Goal: Task Accomplishment & Management: Manage account settings

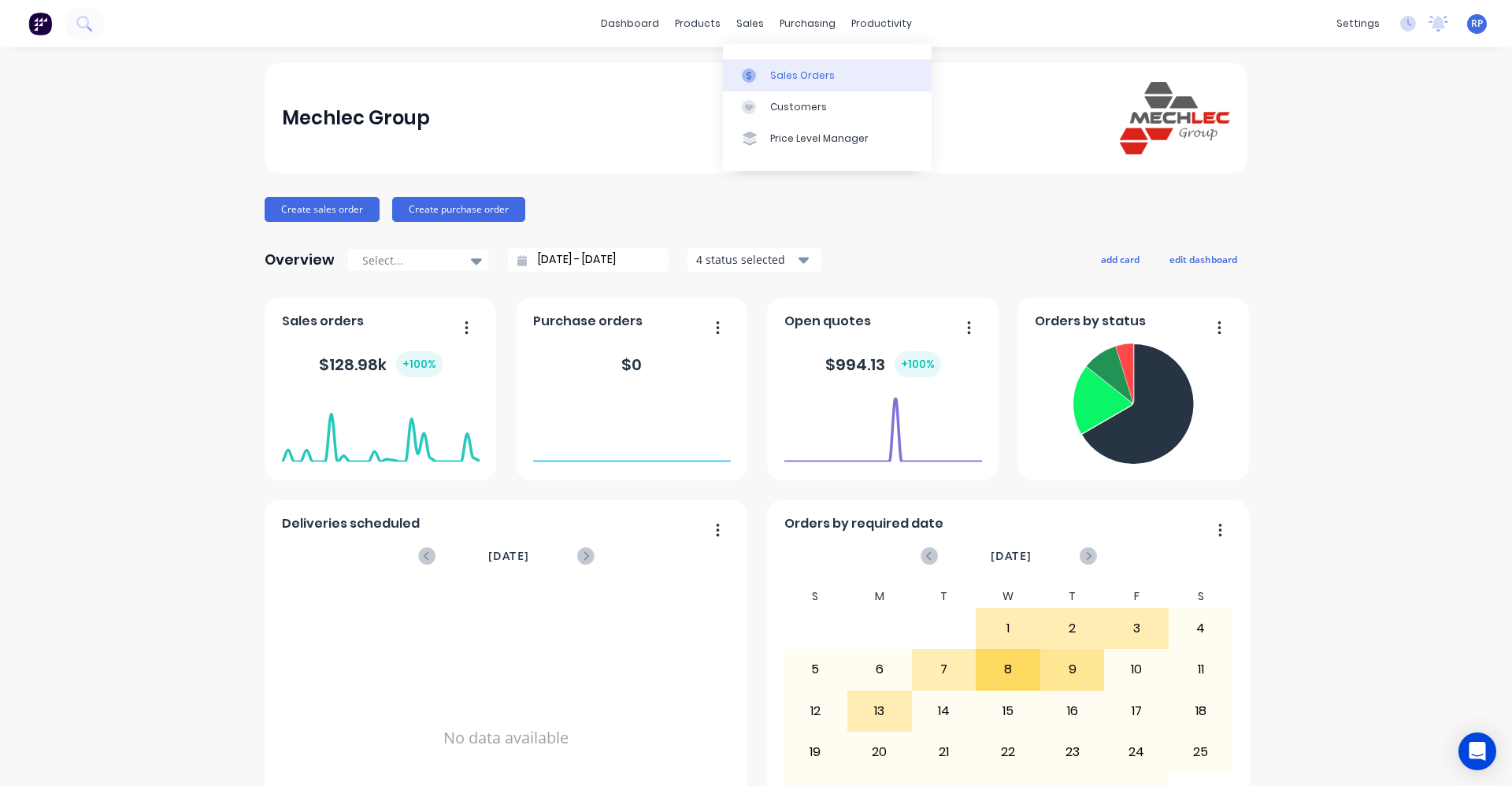
click at [781, 73] on div "Sales Orders" at bounding box center [802, 75] width 64 height 14
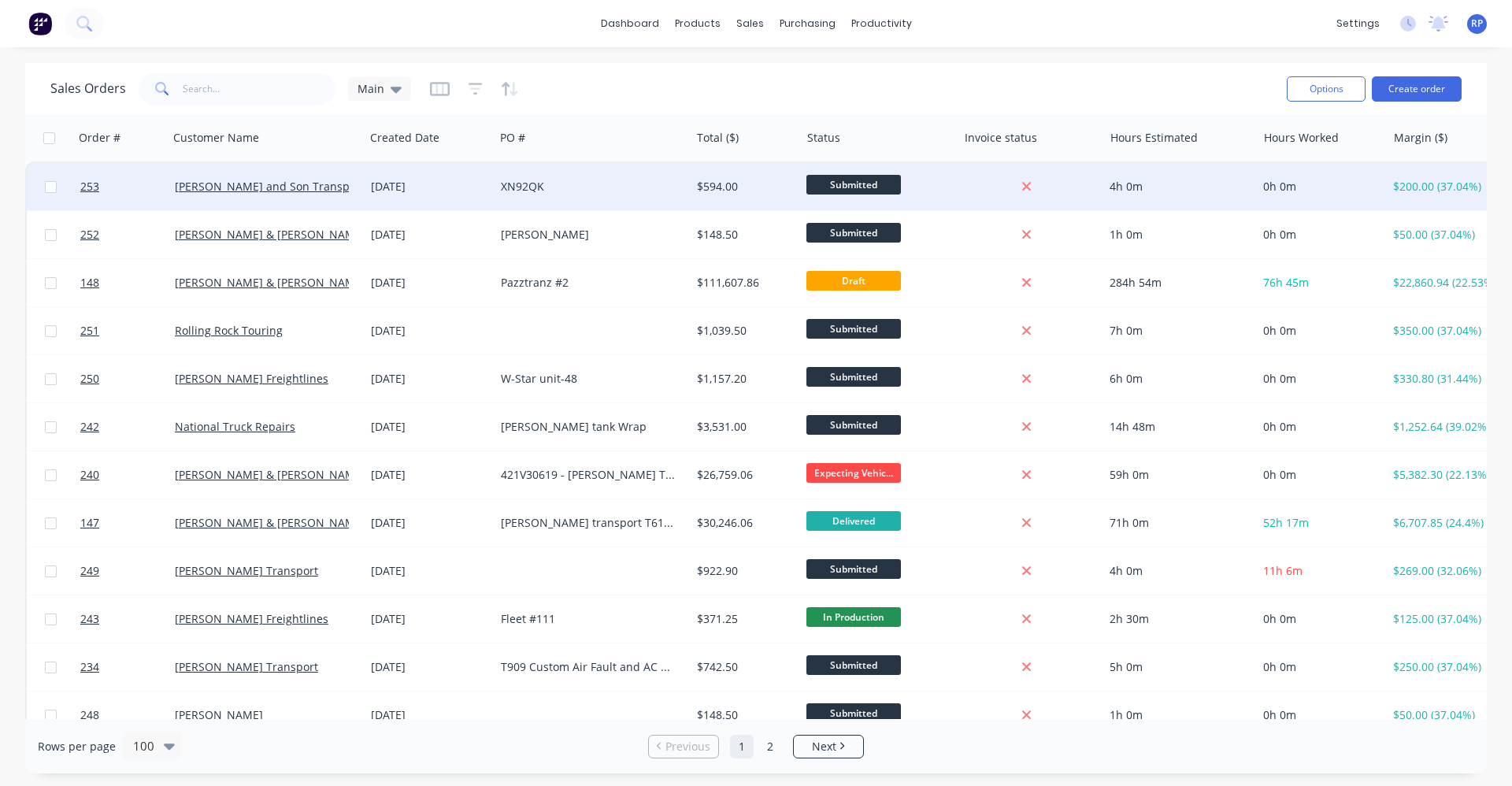
click at [482, 196] on div "[DATE]" at bounding box center [429, 186] width 130 height 47
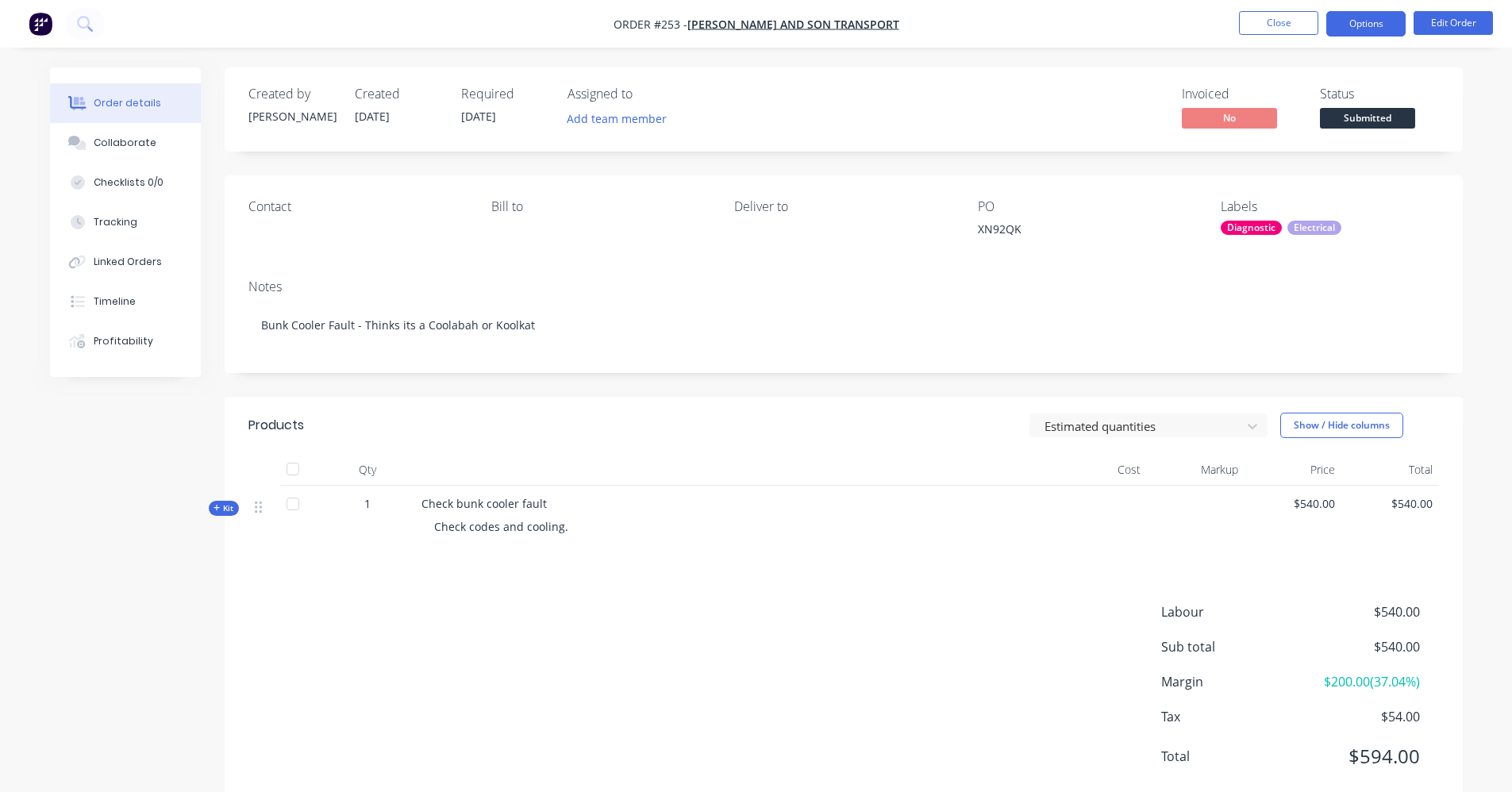
click at [1382, 22] on button "Options" at bounding box center [1366, 23] width 79 height 25
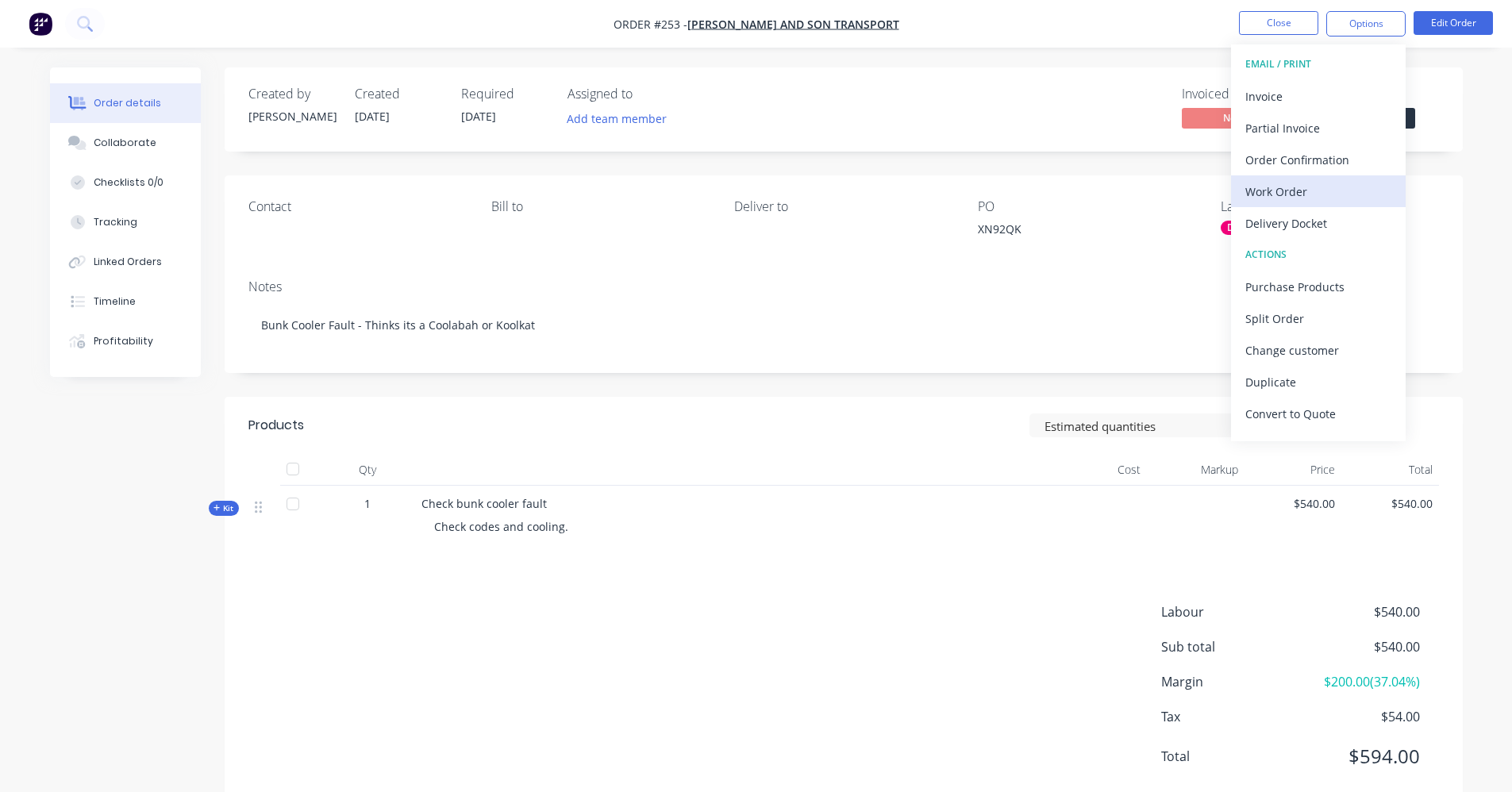
click at [1314, 190] on div "Work Order" at bounding box center [1318, 192] width 146 height 23
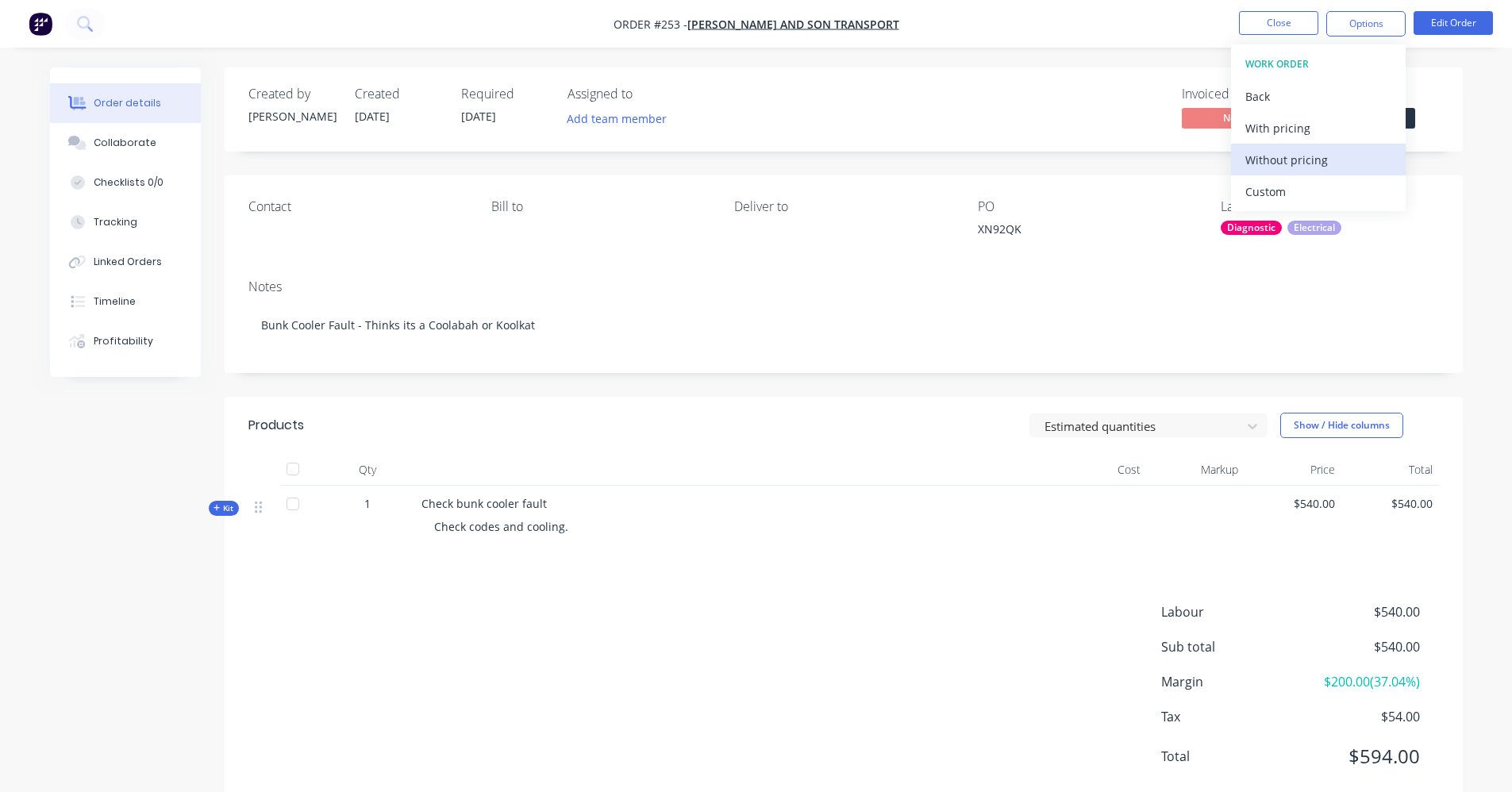
click at [1315, 153] on div "Without pricing" at bounding box center [1318, 160] width 146 height 23
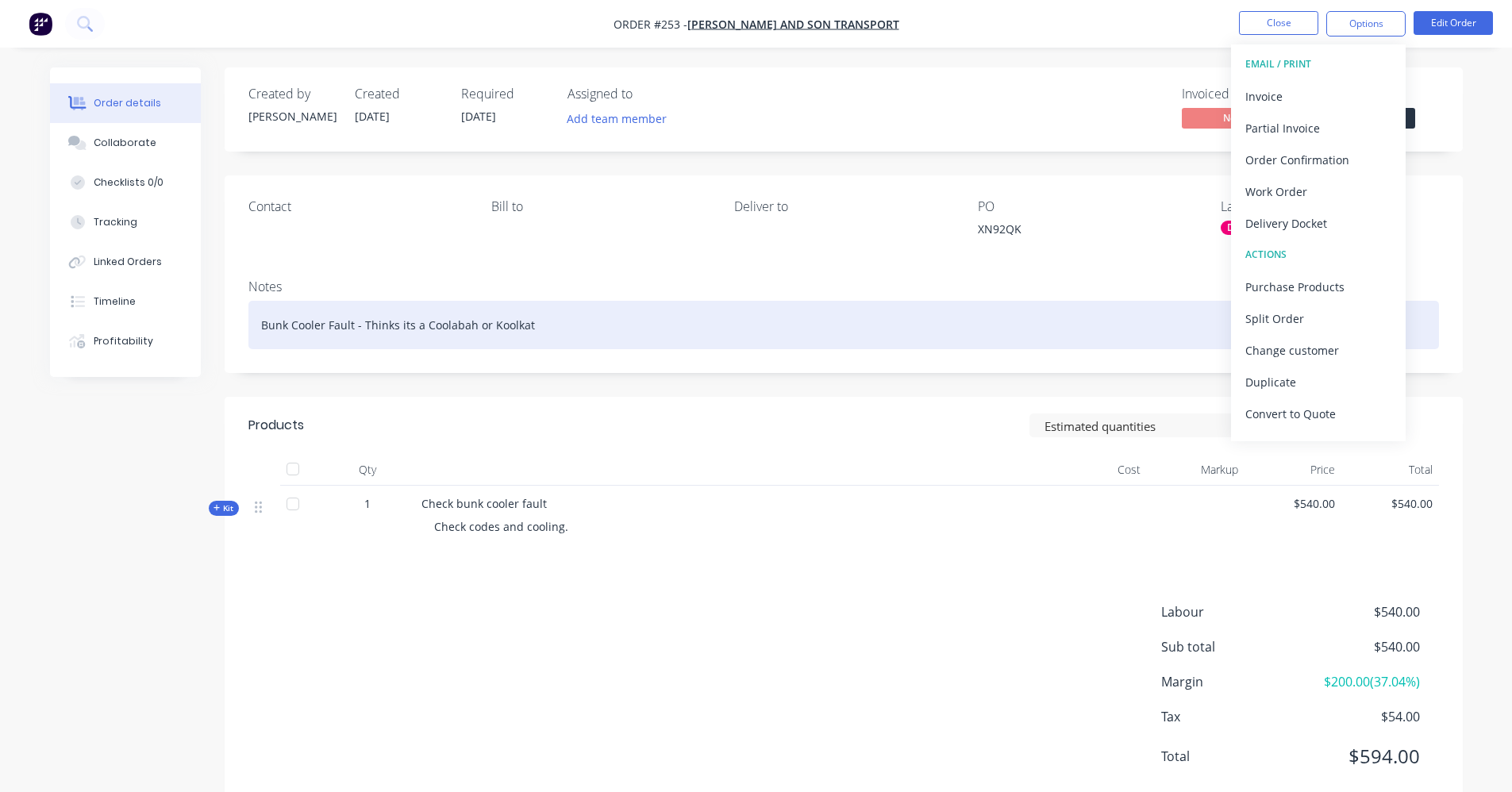
click at [778, 313] on div "Bunk Cooler Fault - Thinks its a Coolabah or Koolkat" at bounding box center [844, 325] width 1191 height 48
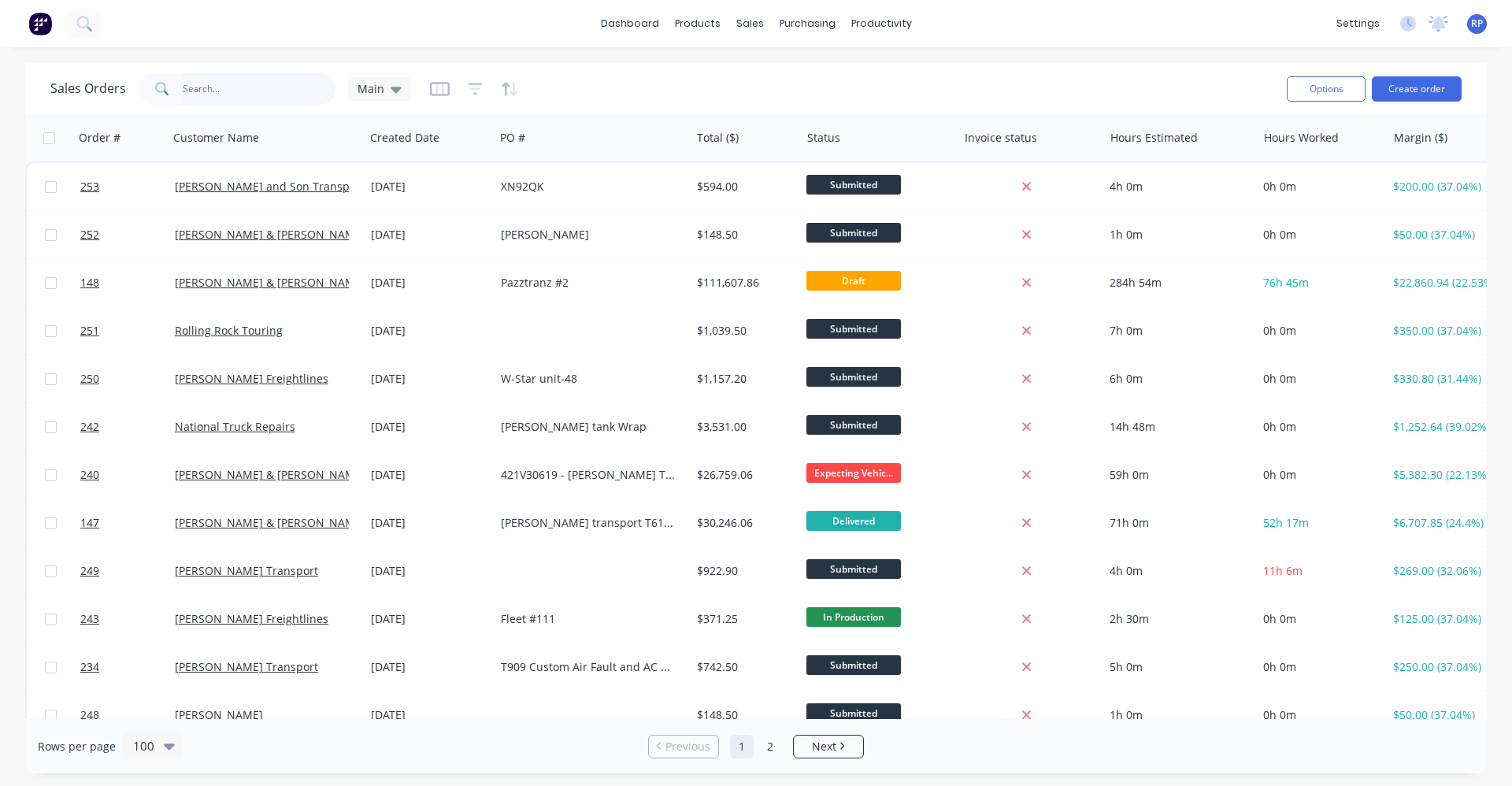
click at [207, 89] on input "text" at bounding box center [259, 88] width 154 height 32
type input "[PERSON_NAME]"
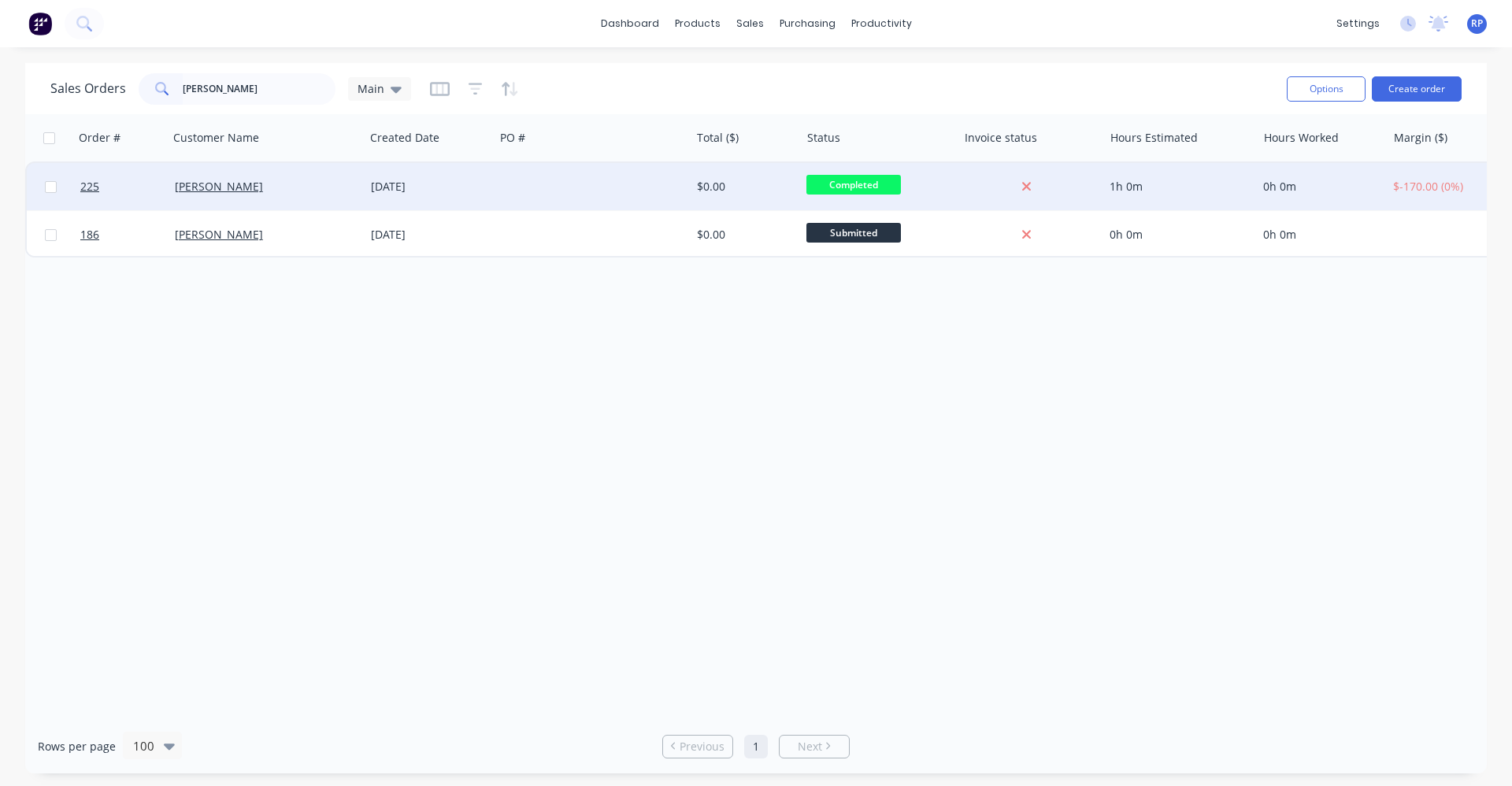
click at [488, 181] on div "[DATE]" at bounding box center [429, 186] width 130 height 47
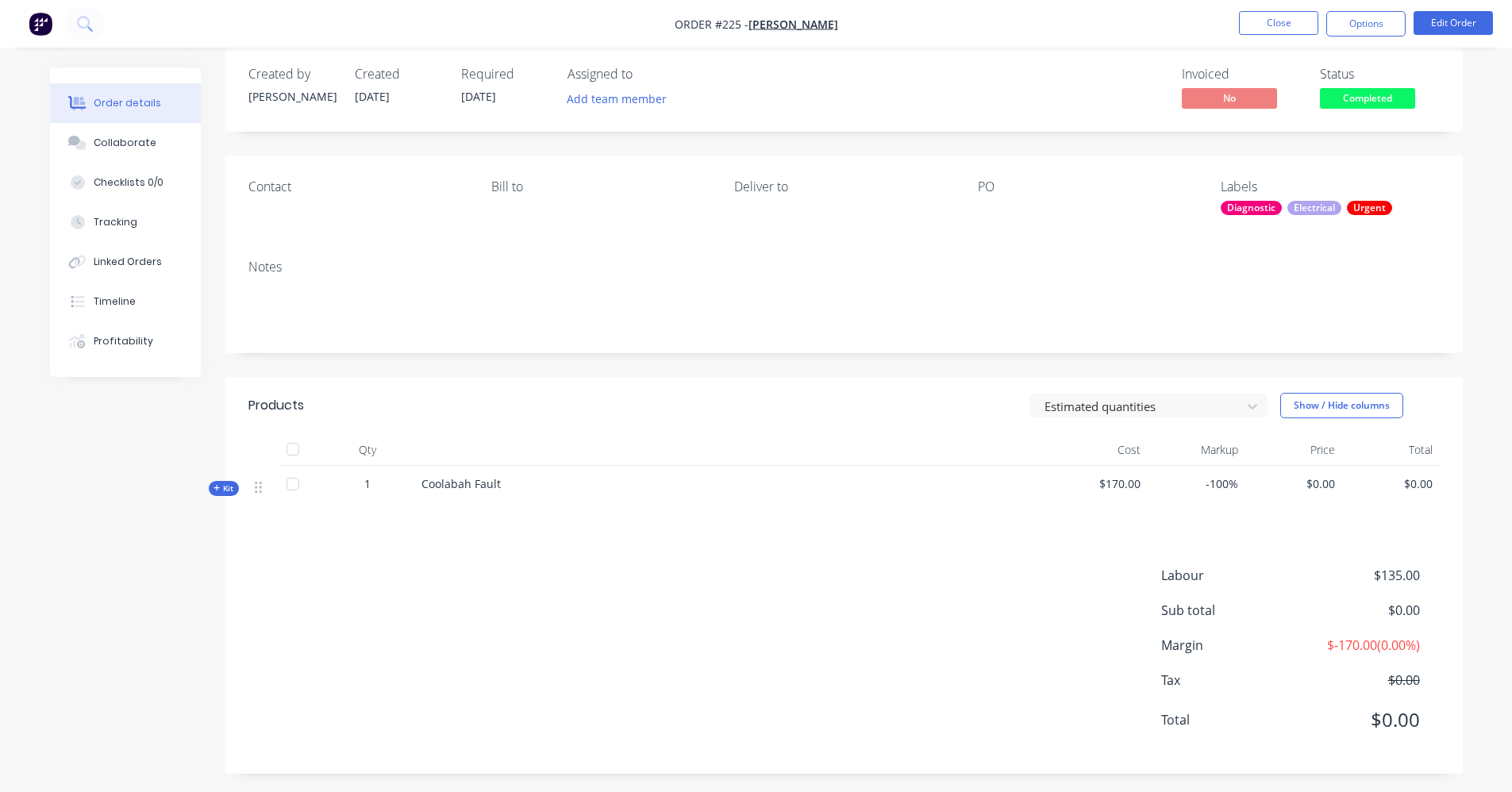
scroll to position [25, 0]
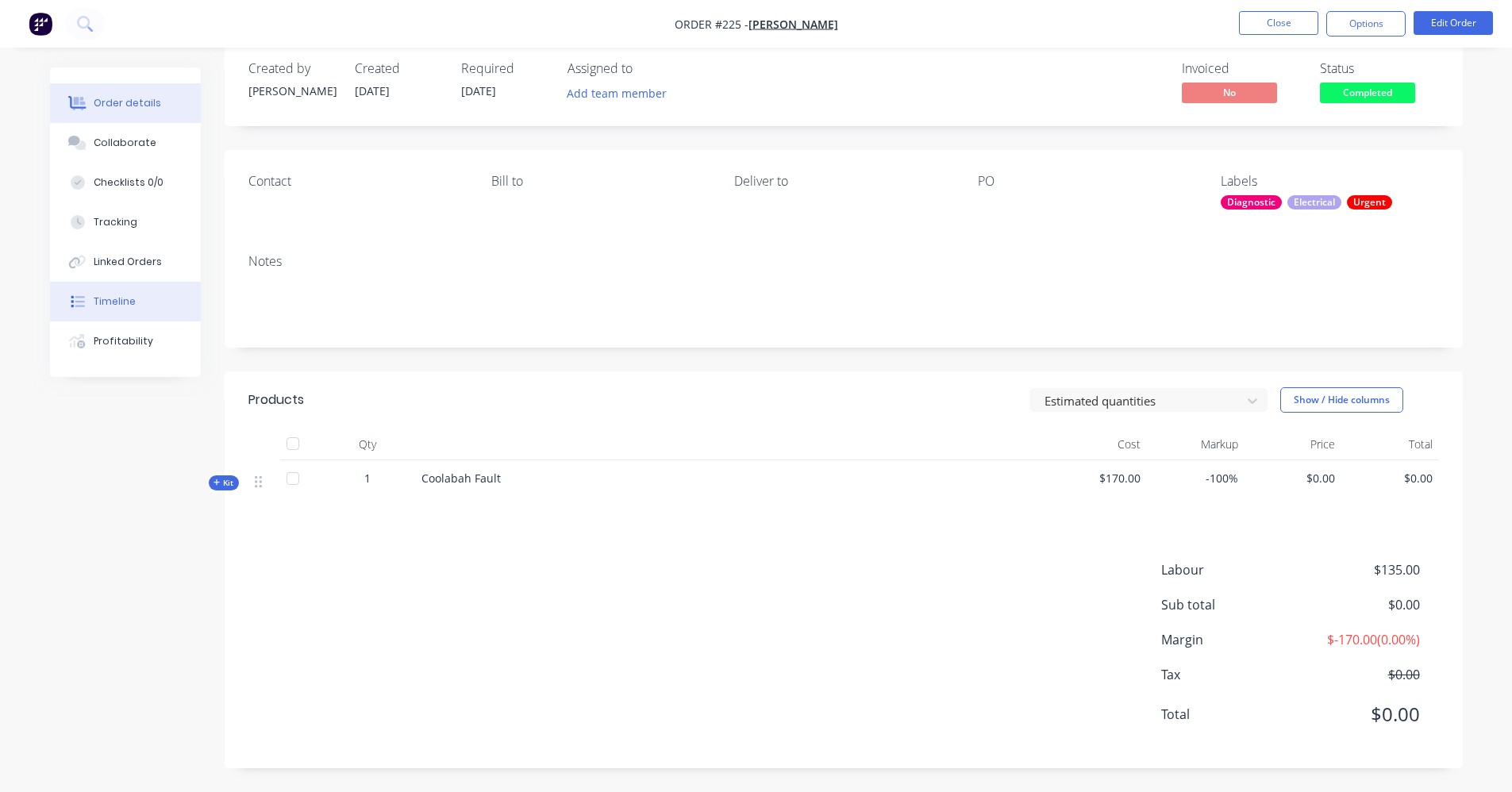
click at [130, 310] on button "Timeline" at bounding box center [126, 301] width 151 height 40
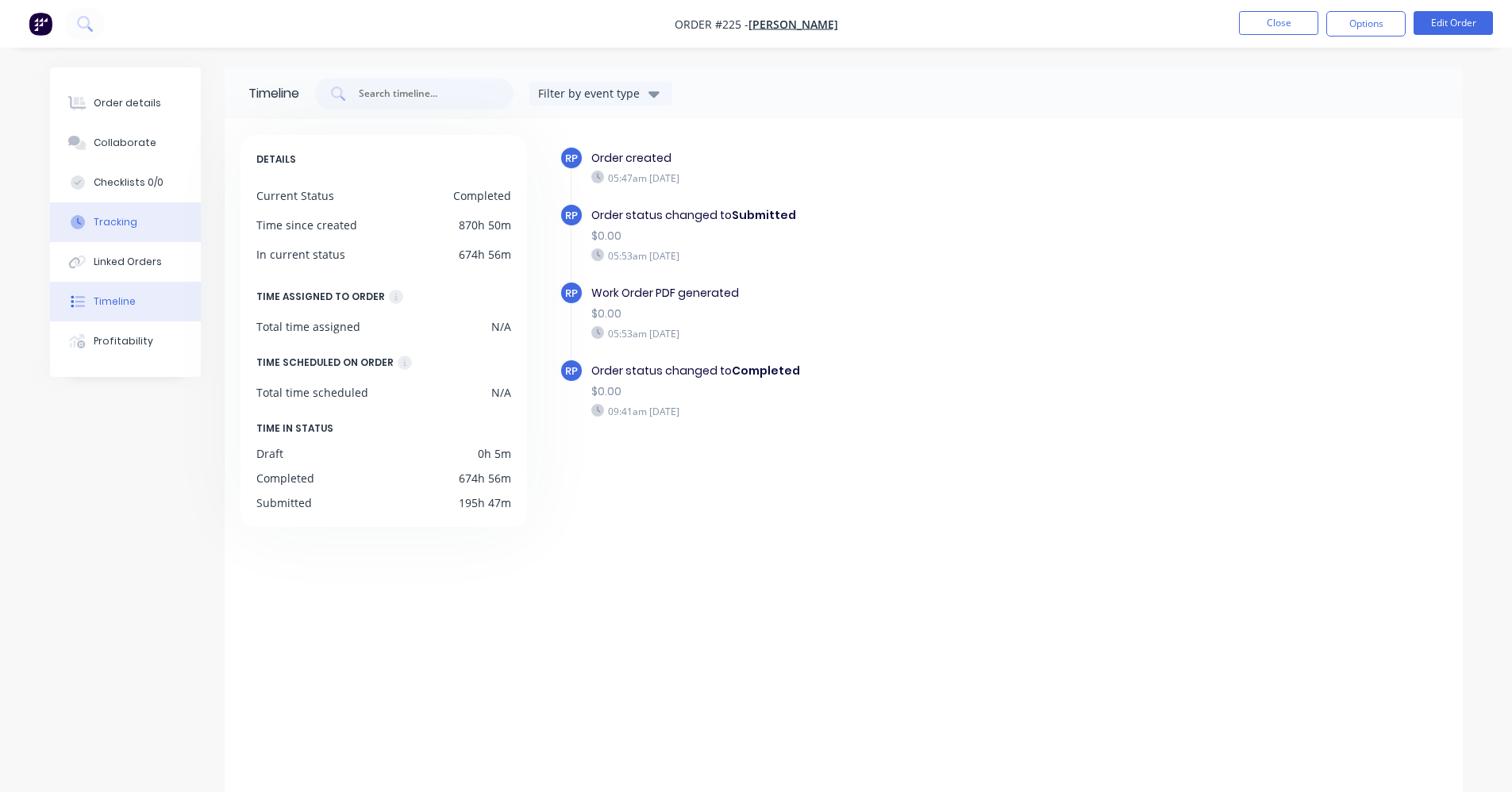
click at [111, 218] on div "Tracking" at bounding box center [115, 222] width 44 height 15
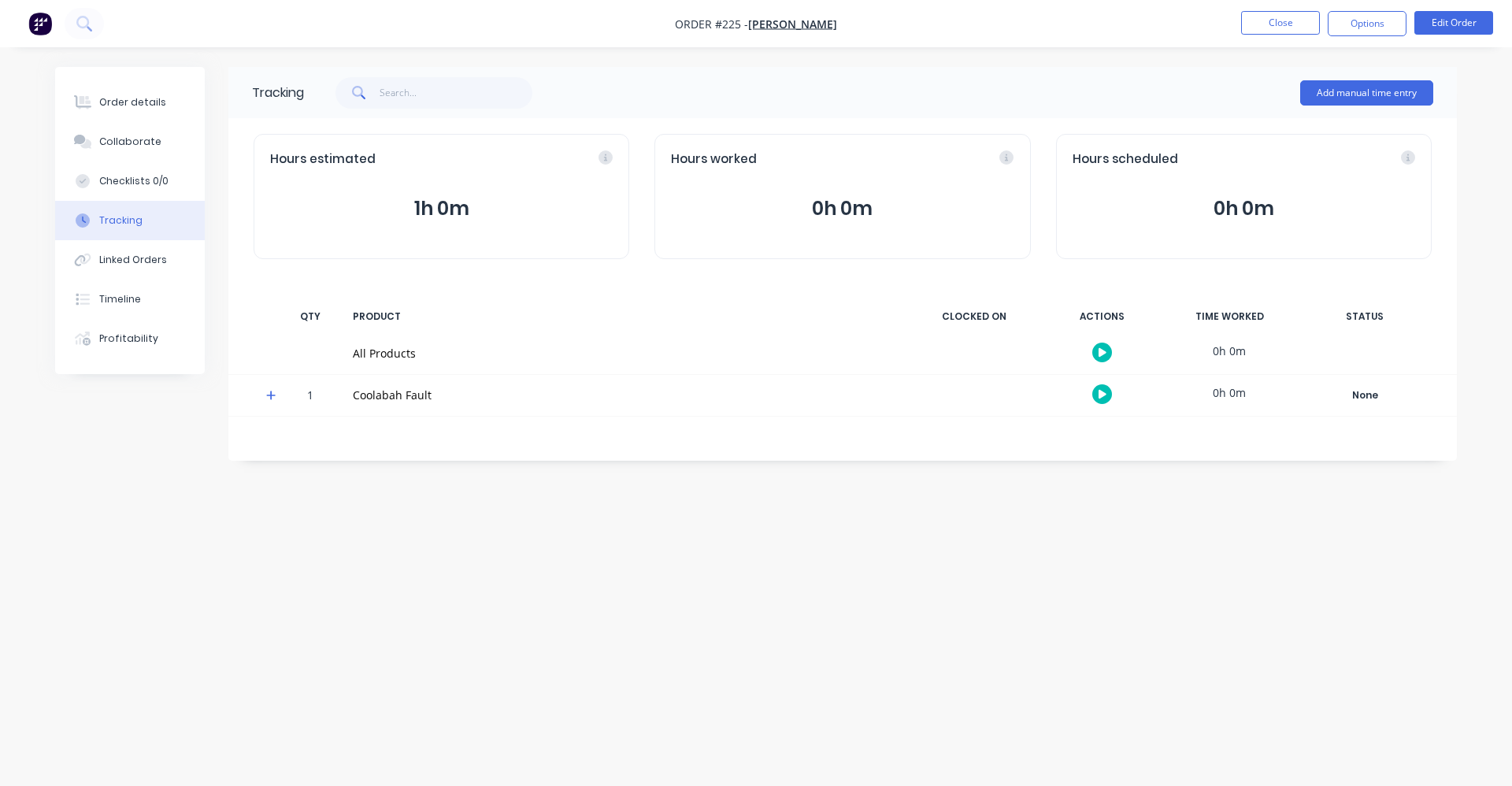
click at [828, 174] on div "Hours worked 0h 0m" at bounding box center [841, 196] width 376 height 125
click at [842, 206] on button "0h 0m" at bounding box center [842, 209] width 343 height 30
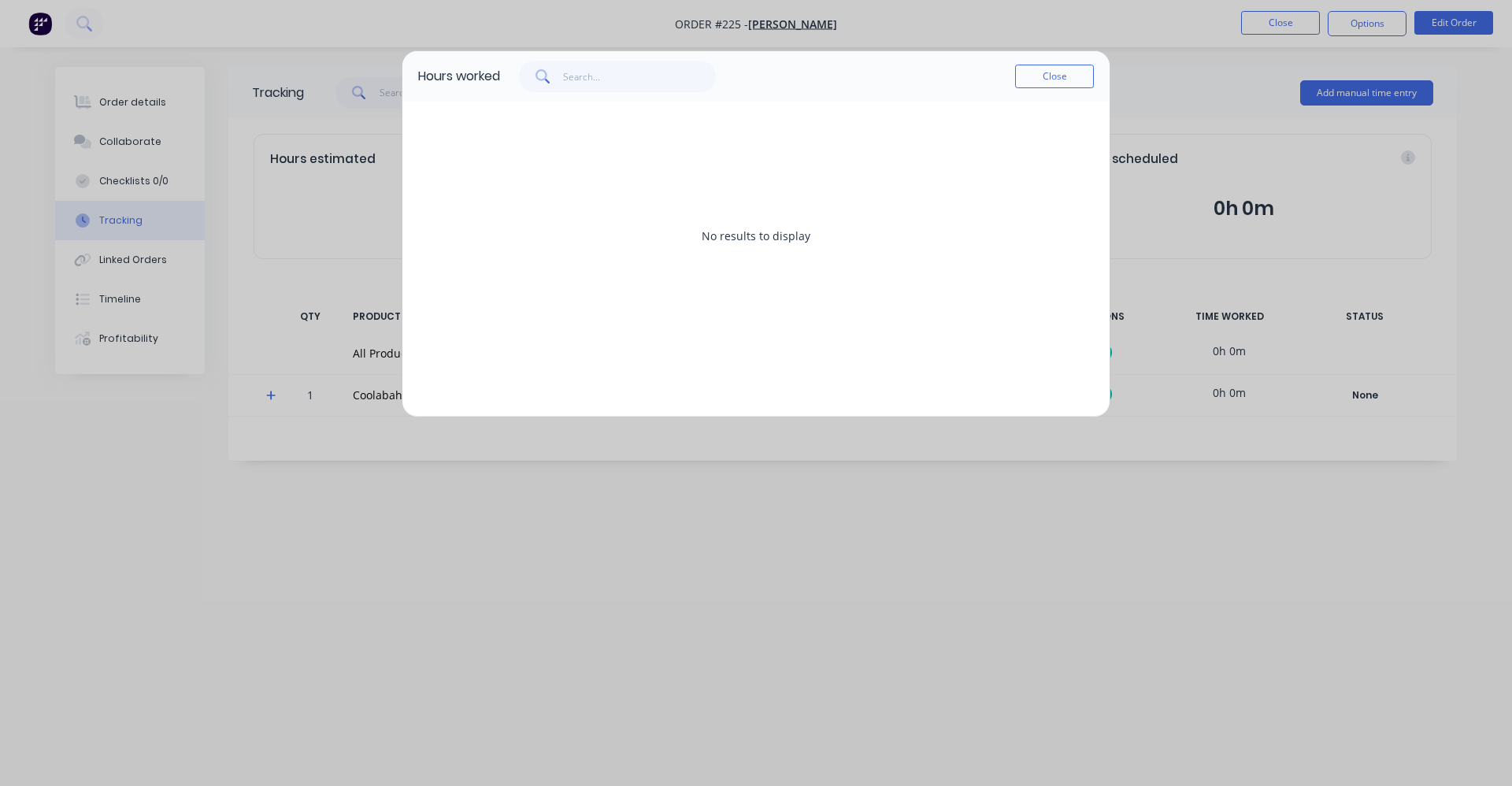
click at [1027, 82] on button "Close" at bounding box center [1055, 76] width 79 height 24
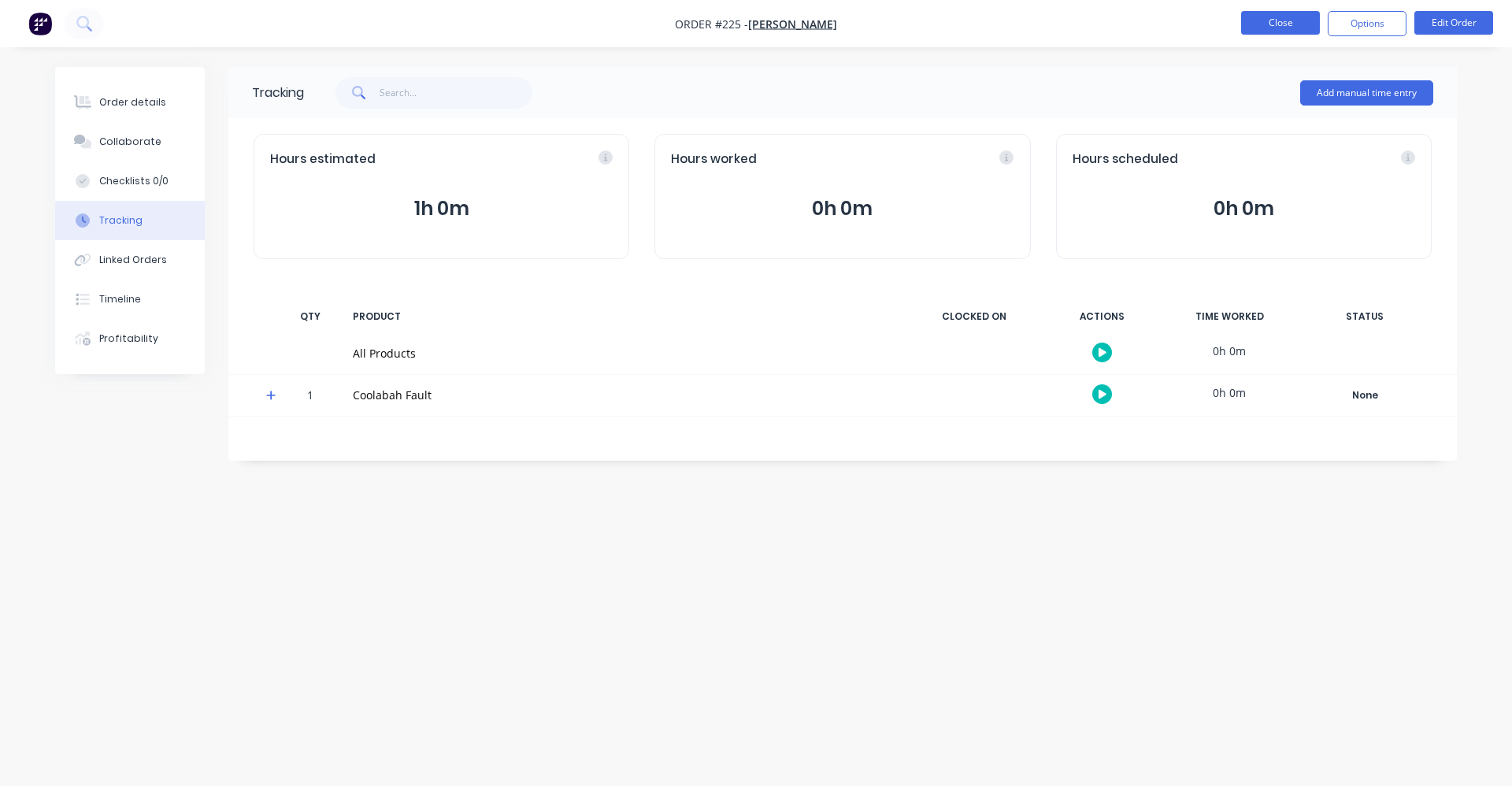
click at [1280, 32] on button "Close" at bounding box center [1280, 22] width 79 height 24
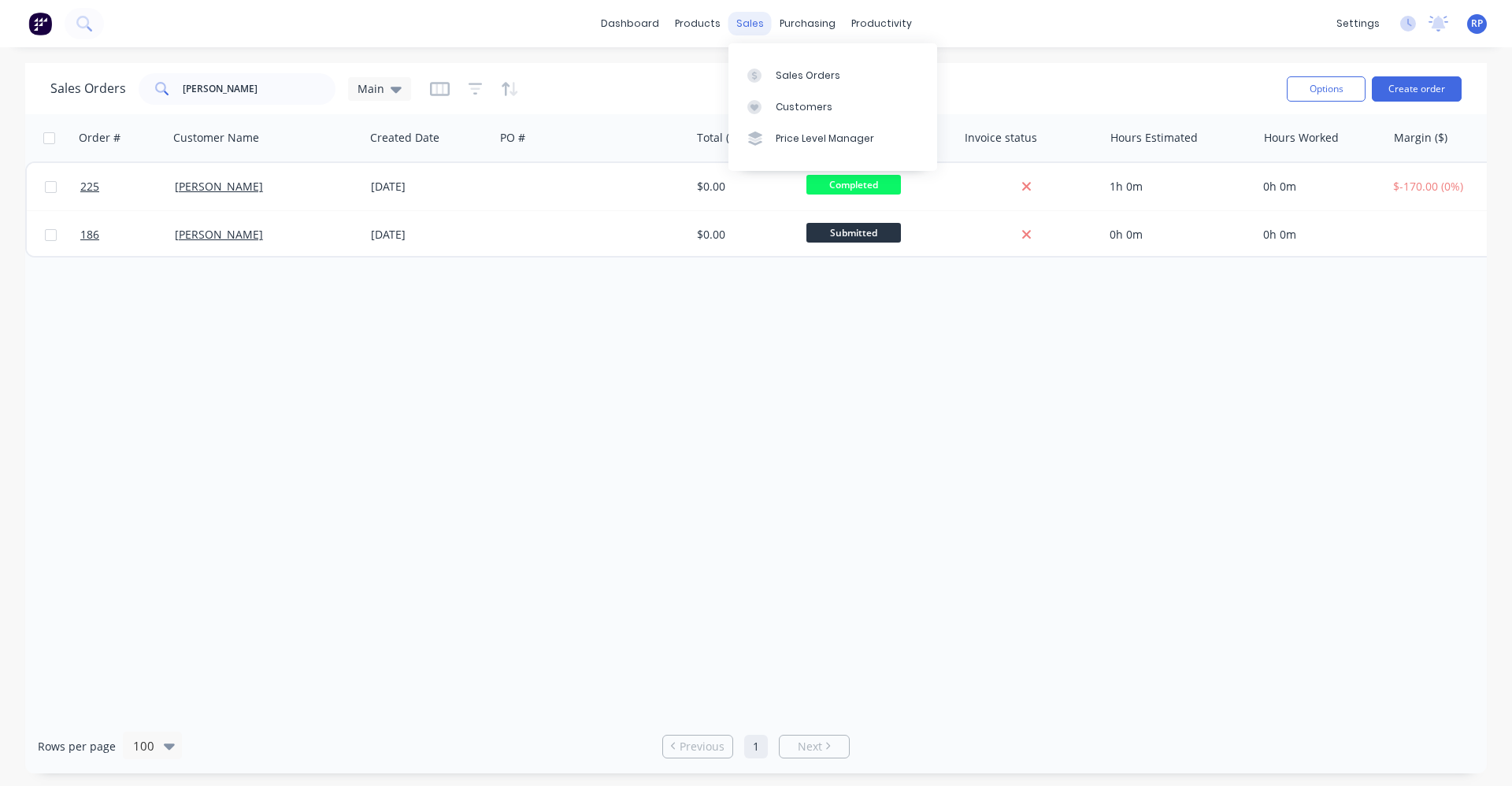
click at [755, 19] on div "sales" at bounding box center [750, 23] width 43 height 24
click at [777, 52] on div "Sales Orders Customers Price Level Manager" at bounding box center [833, 107] width 208 height 127
click at [794, 73] on div "Sales Orders" at bounding box center [808, 75] width 64 height 14
click at [781, 84] on link "Sales Orders" at bounding box center [833, 75] width 208 height 32
click at [294, 82] on input "[PERSON_NAME]" at bounding box center [259, 88] width 154 height 32
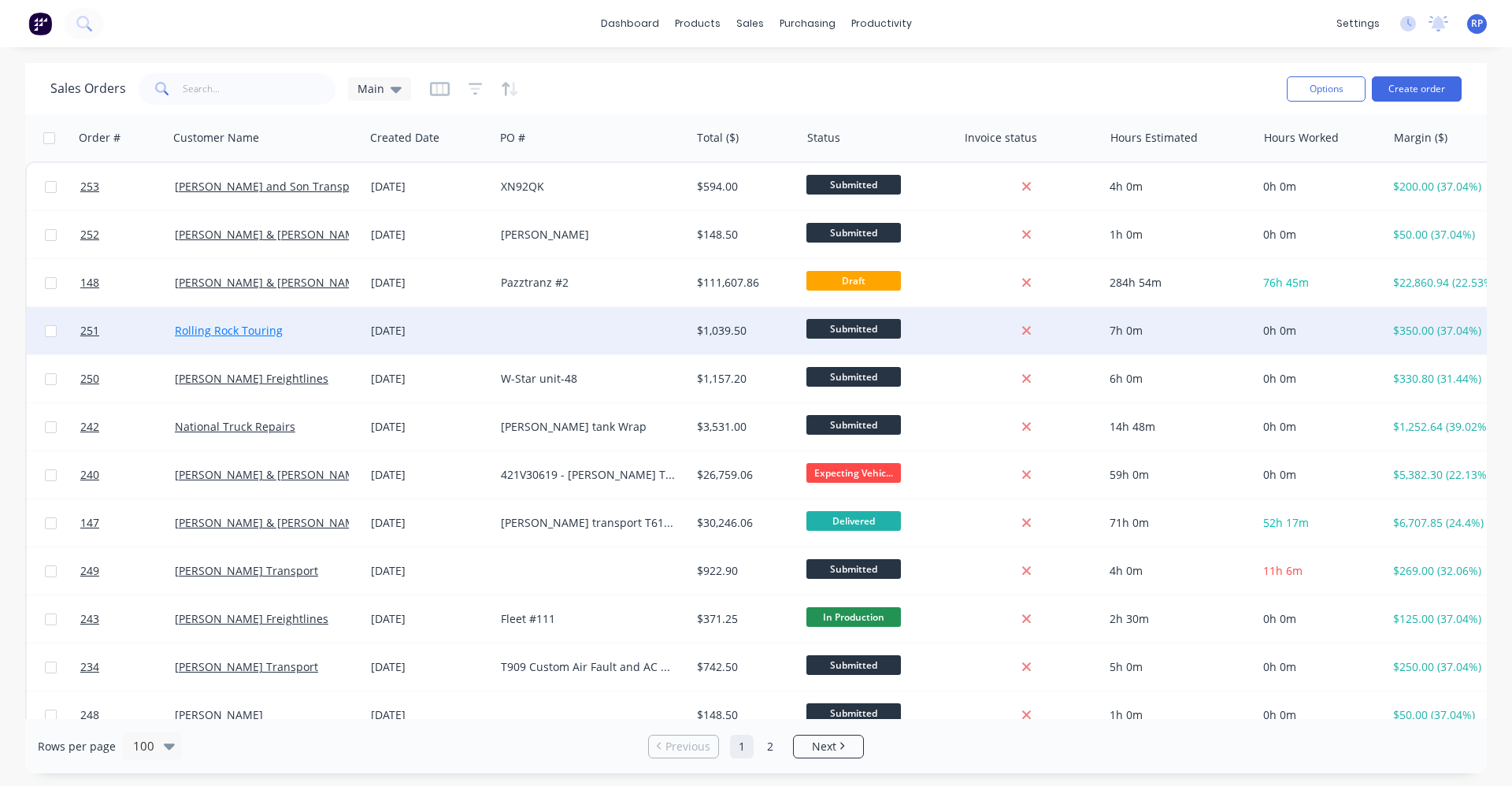
click at [218, 334] on link "Rolling Rock Touring" at bounding box center [229, 331] width 108 height 15
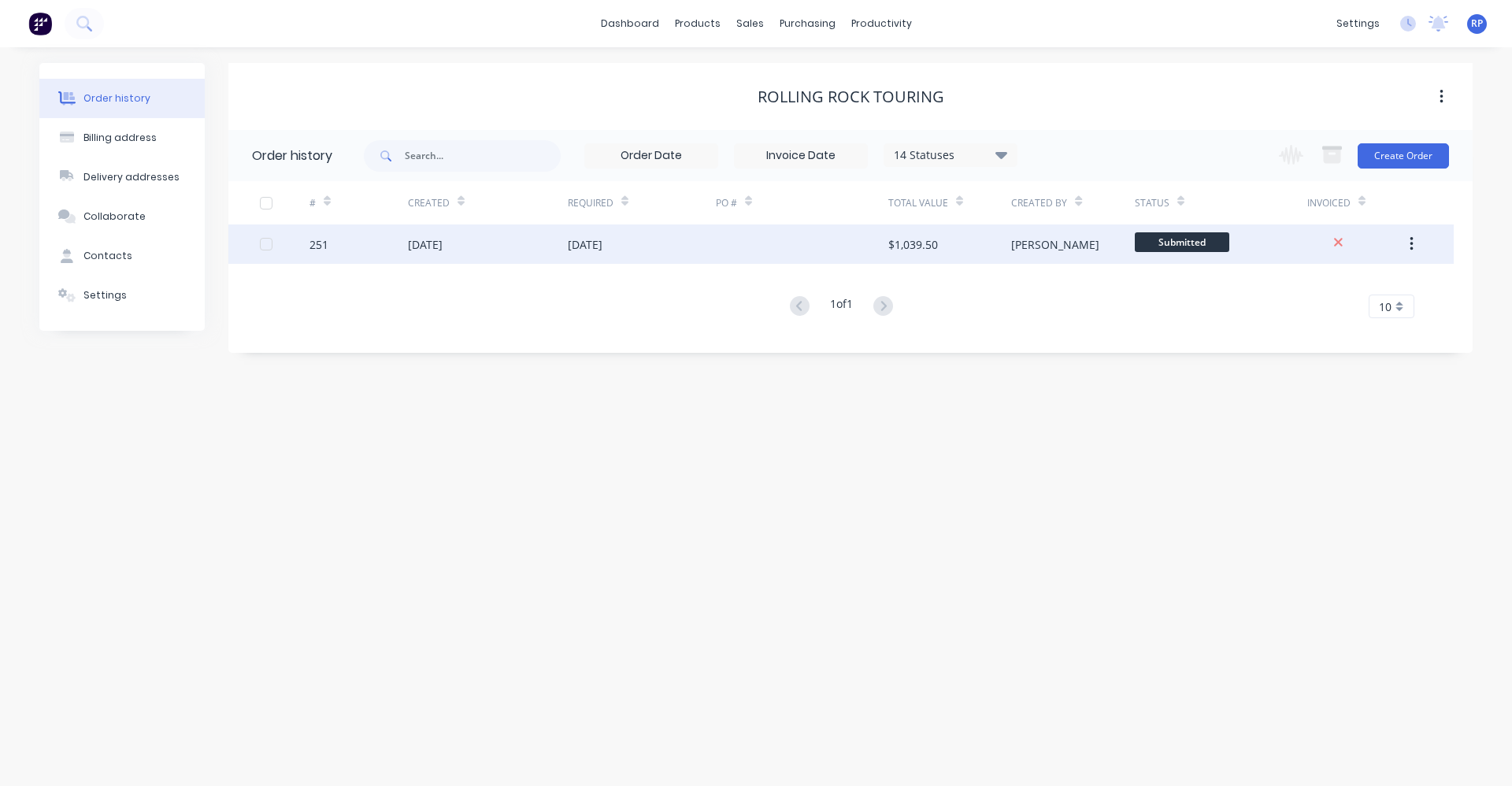
click at [476, 243] on div "[DATE]" at bounding box center [488, 244] width 159 height 39
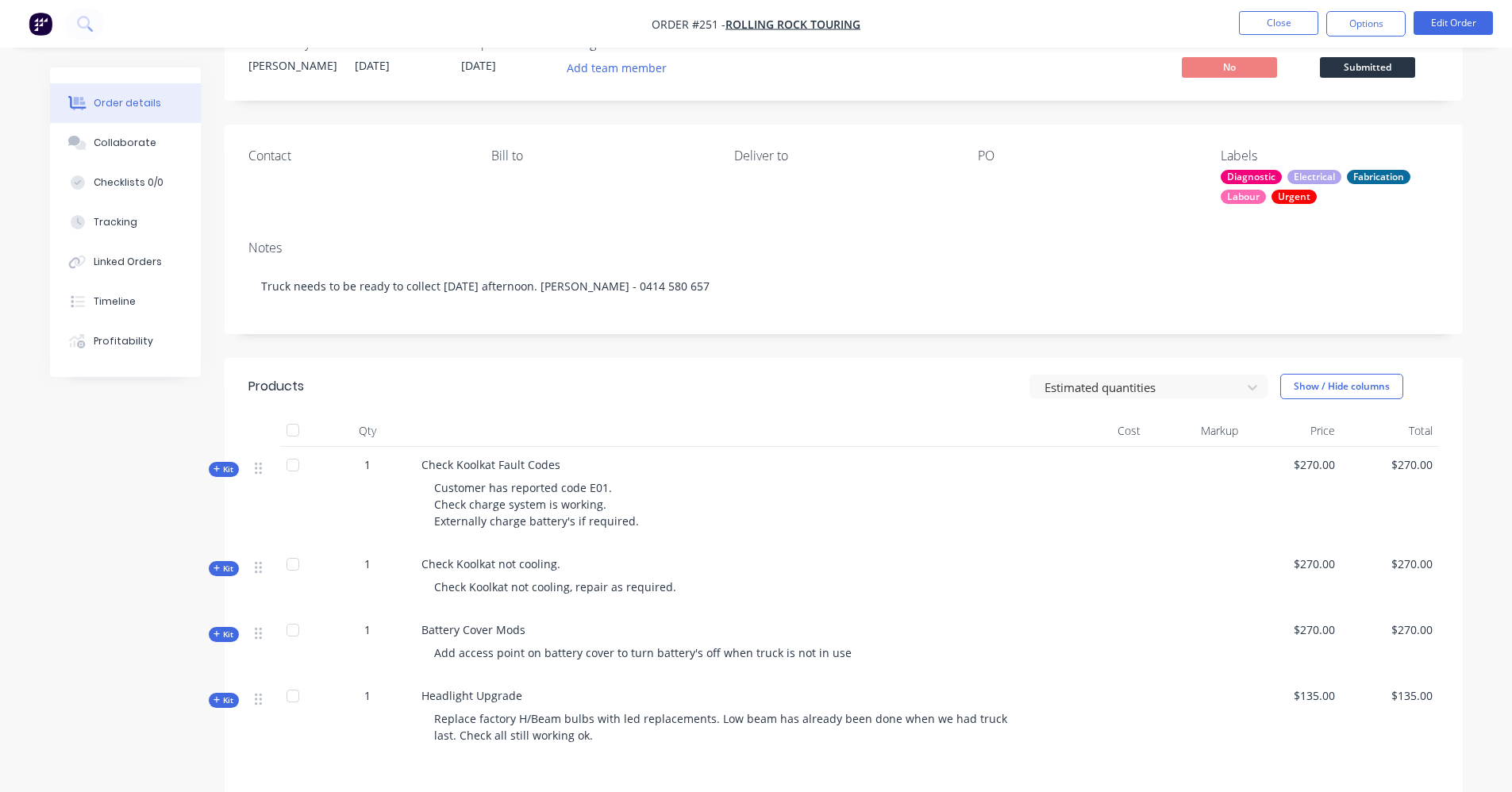
scroll to position [79, 0]
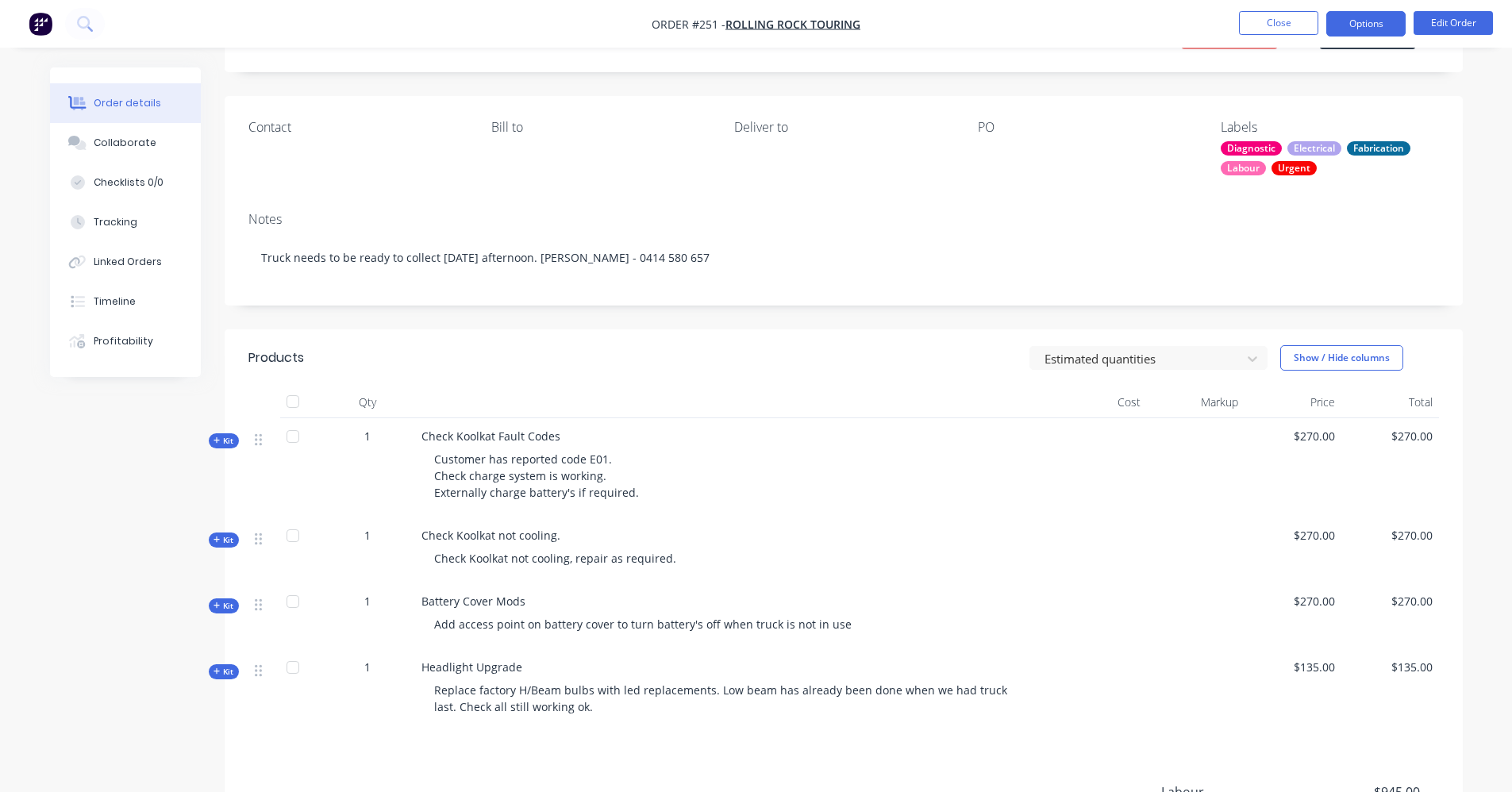
click at [1353, 21] on button "Options" at bounding box center [1366, 23] width 79 height 25
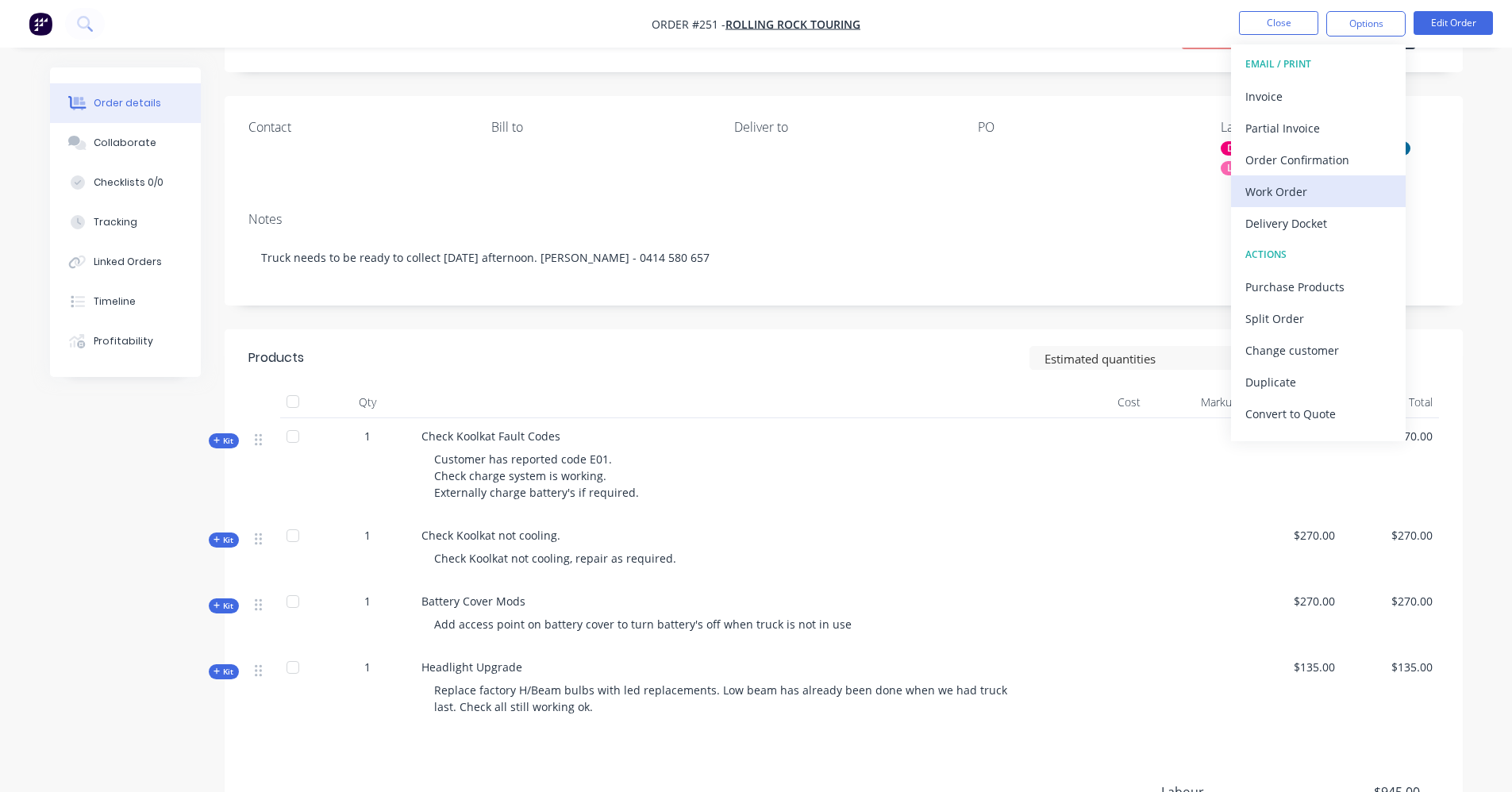
click at [1290, 200] on div "Work Order" at bounding box center [1318, 192] width 146 height 23
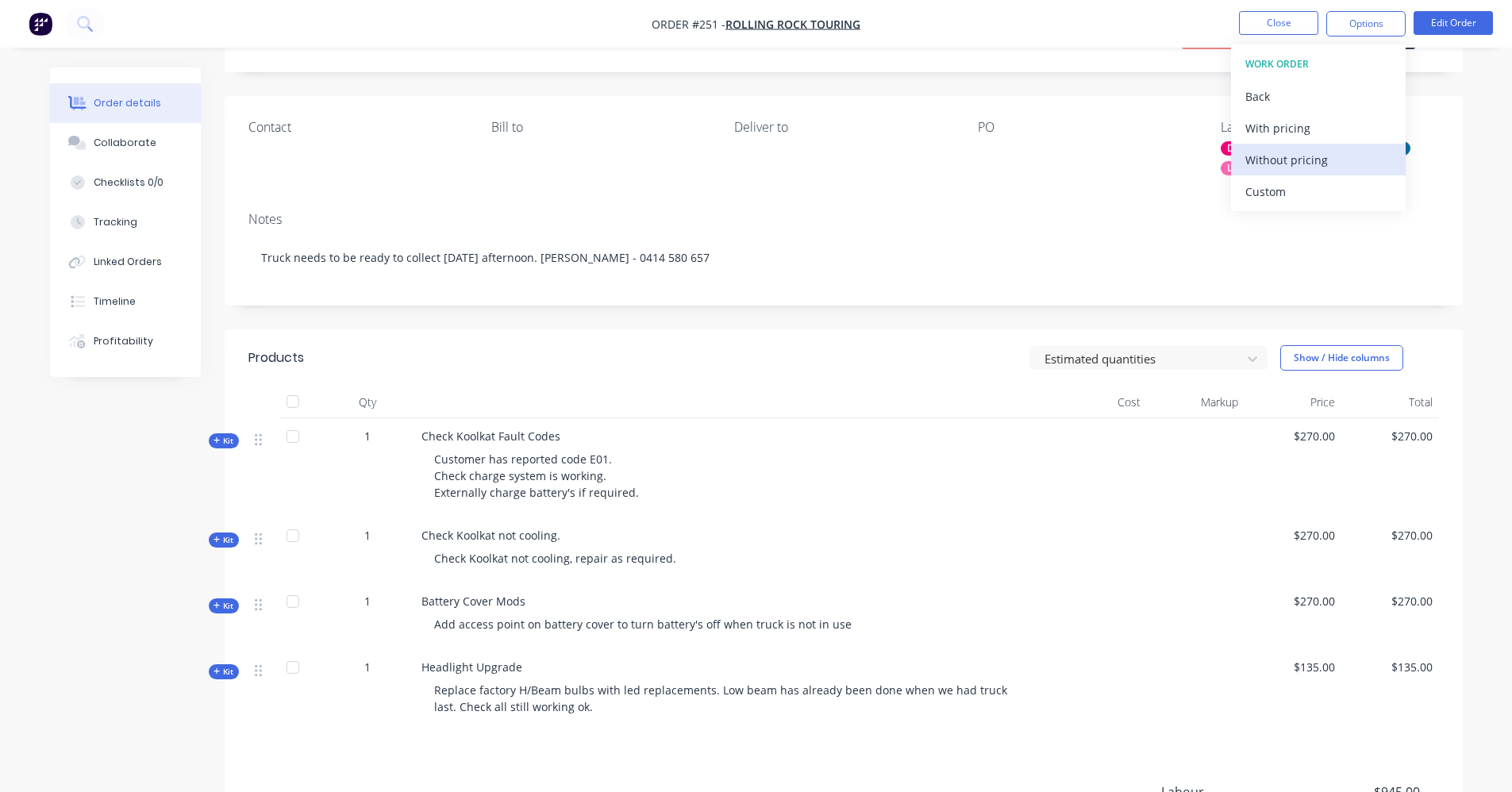
click at [1294, 166] on div "Without pricing" at bounding box center [1318, 160] width 146 height 23
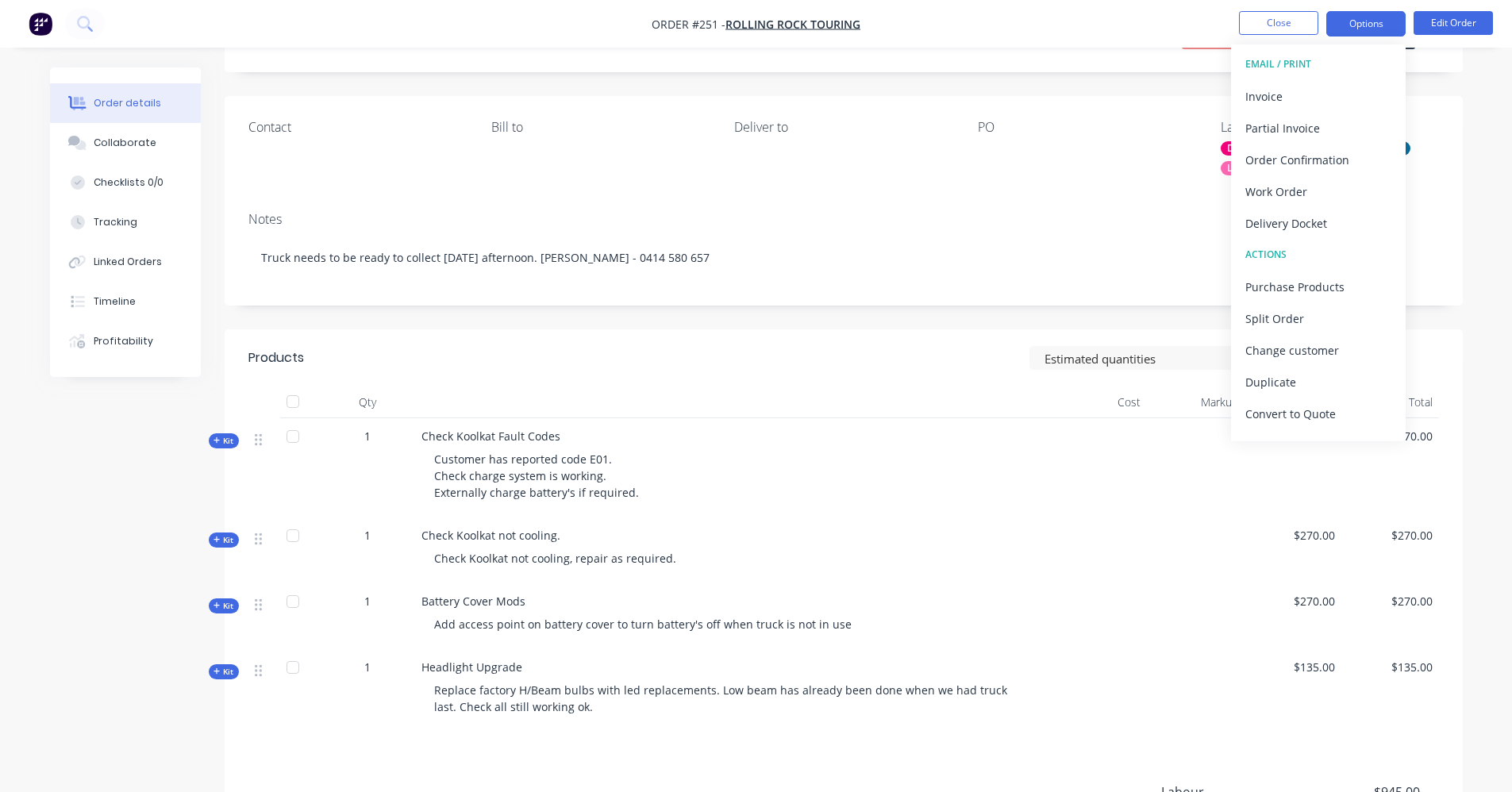
click at [1377, 17] on button "Options" at bounding box center [1366, 23] width 79 height 25
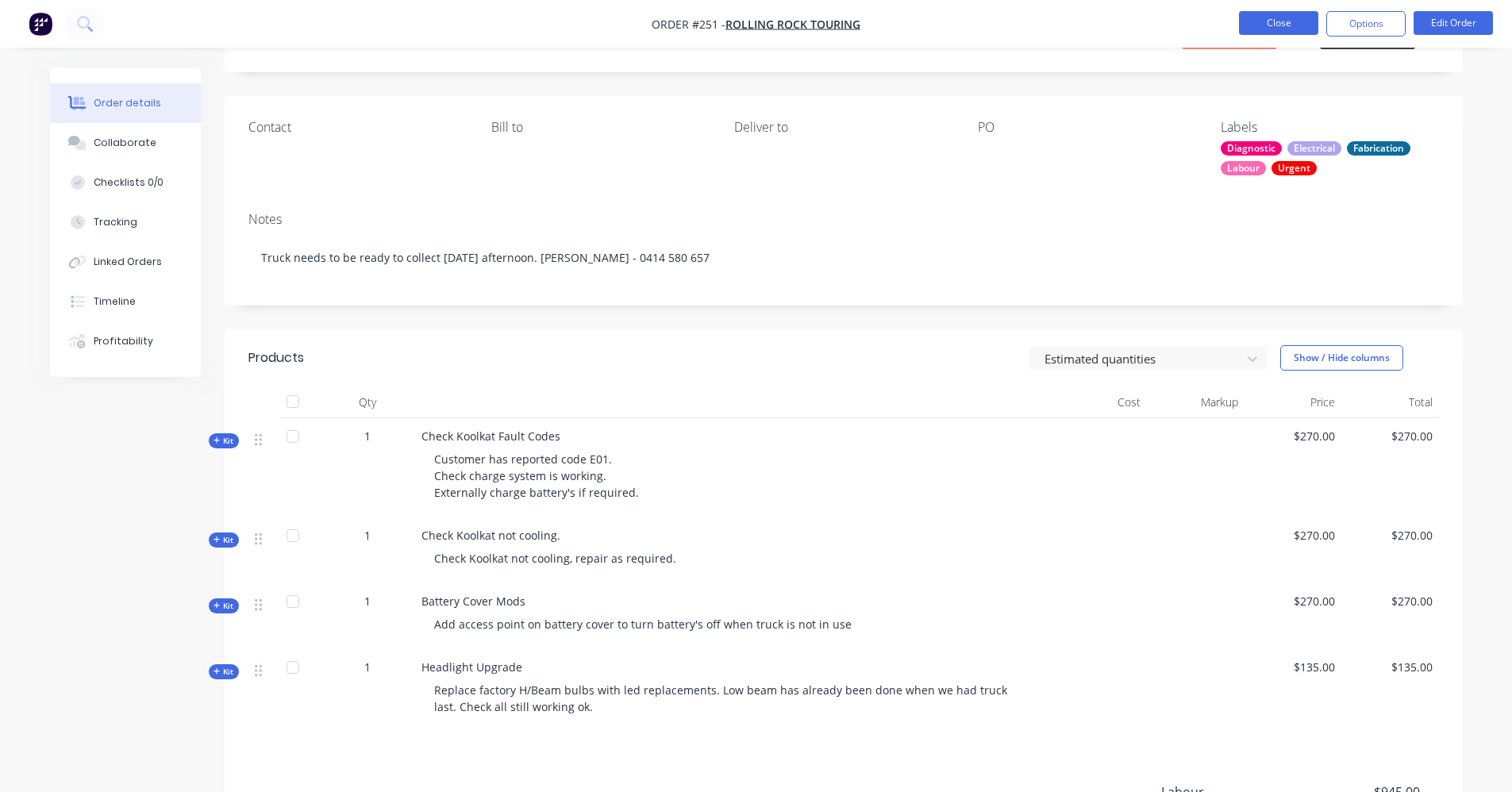
click at [1294, 23] on button "Close" at bounding box center [1279, 22] width 79 height 24
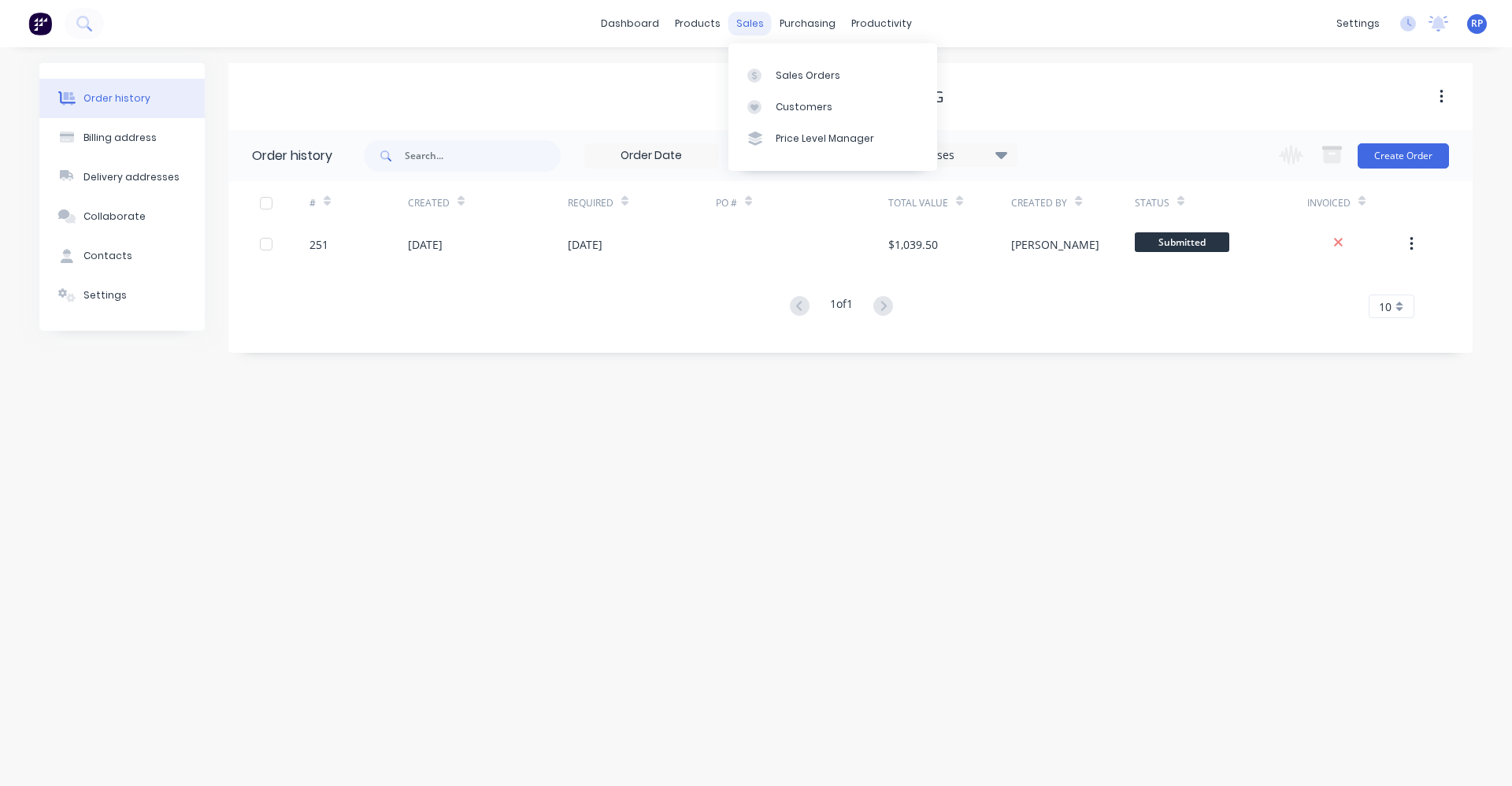
click at [752, 22] on div "sales" at bounding box center [750, 23] width 43 height 24
click at [765, 65] on link "Sales Orders" at bounding box center [833, 75] width 208 height 32
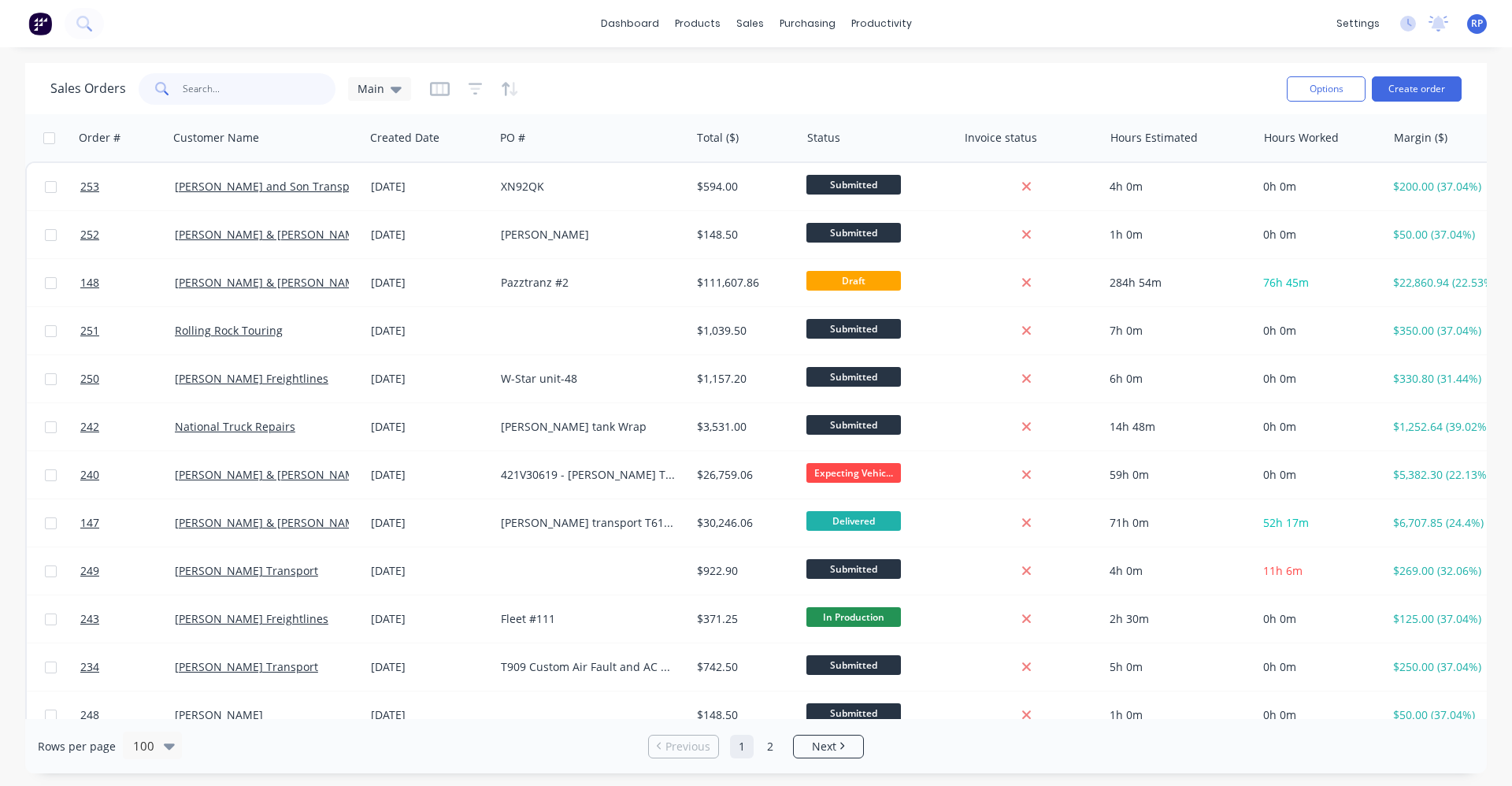
click at [280, 97] on input "text" at bounding box center [259, 88] width 154 height 32
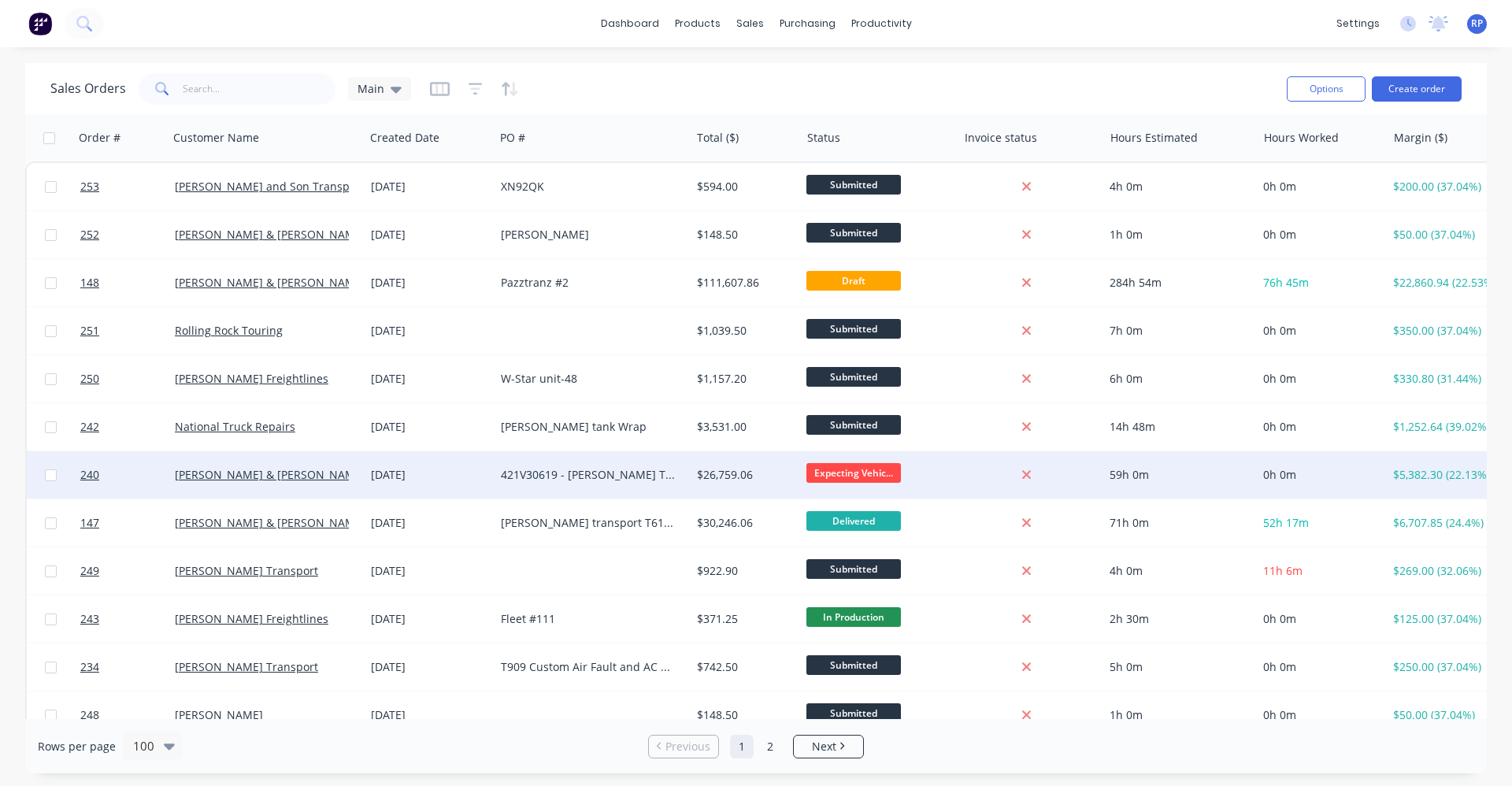
click at [610, 487] on div "421V30619 - [PERSON_NAME] T610SAR 492908" at bounding box center [593, 475] width 196 height 47
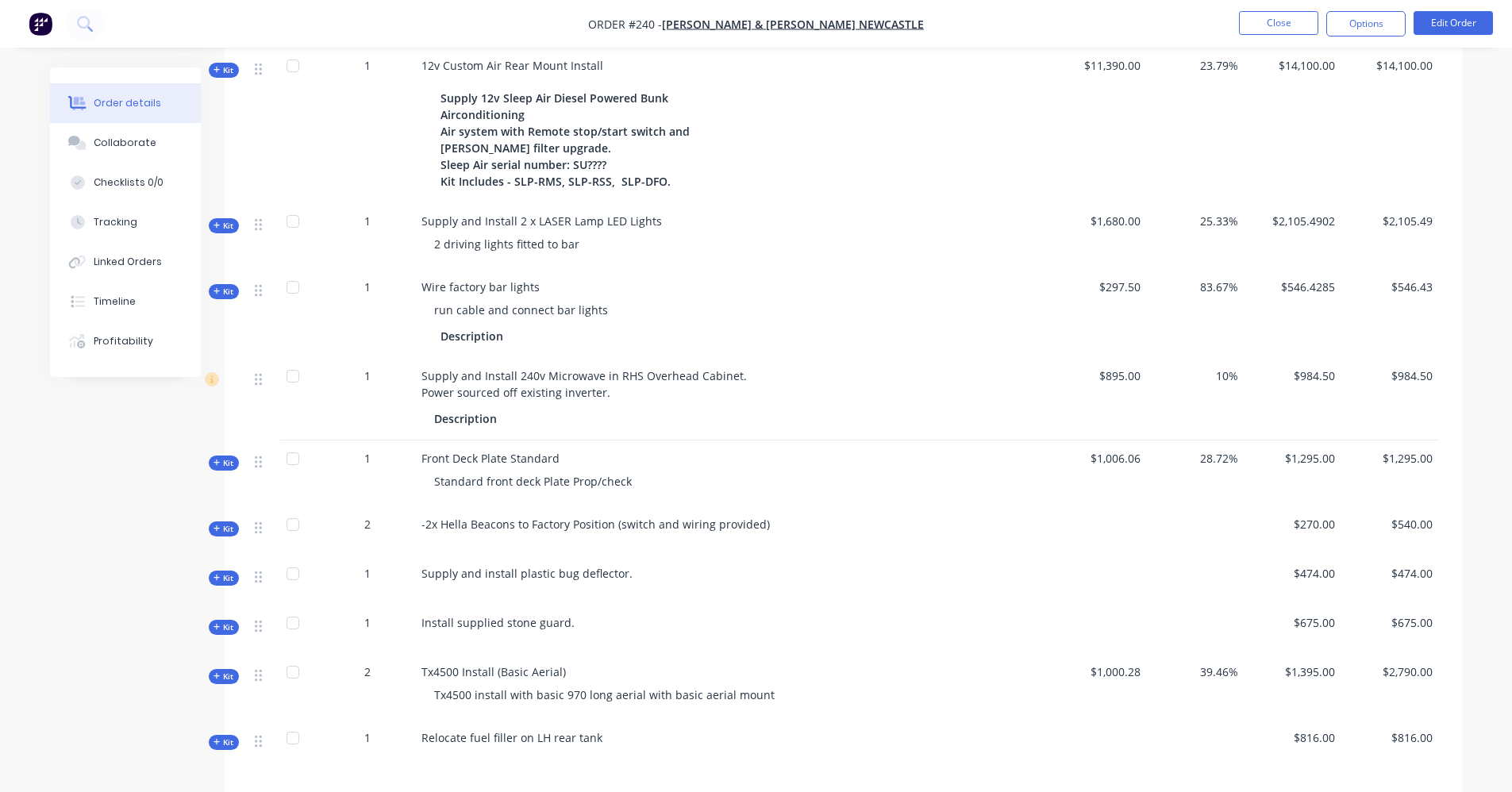
scroll to position [710, 0]
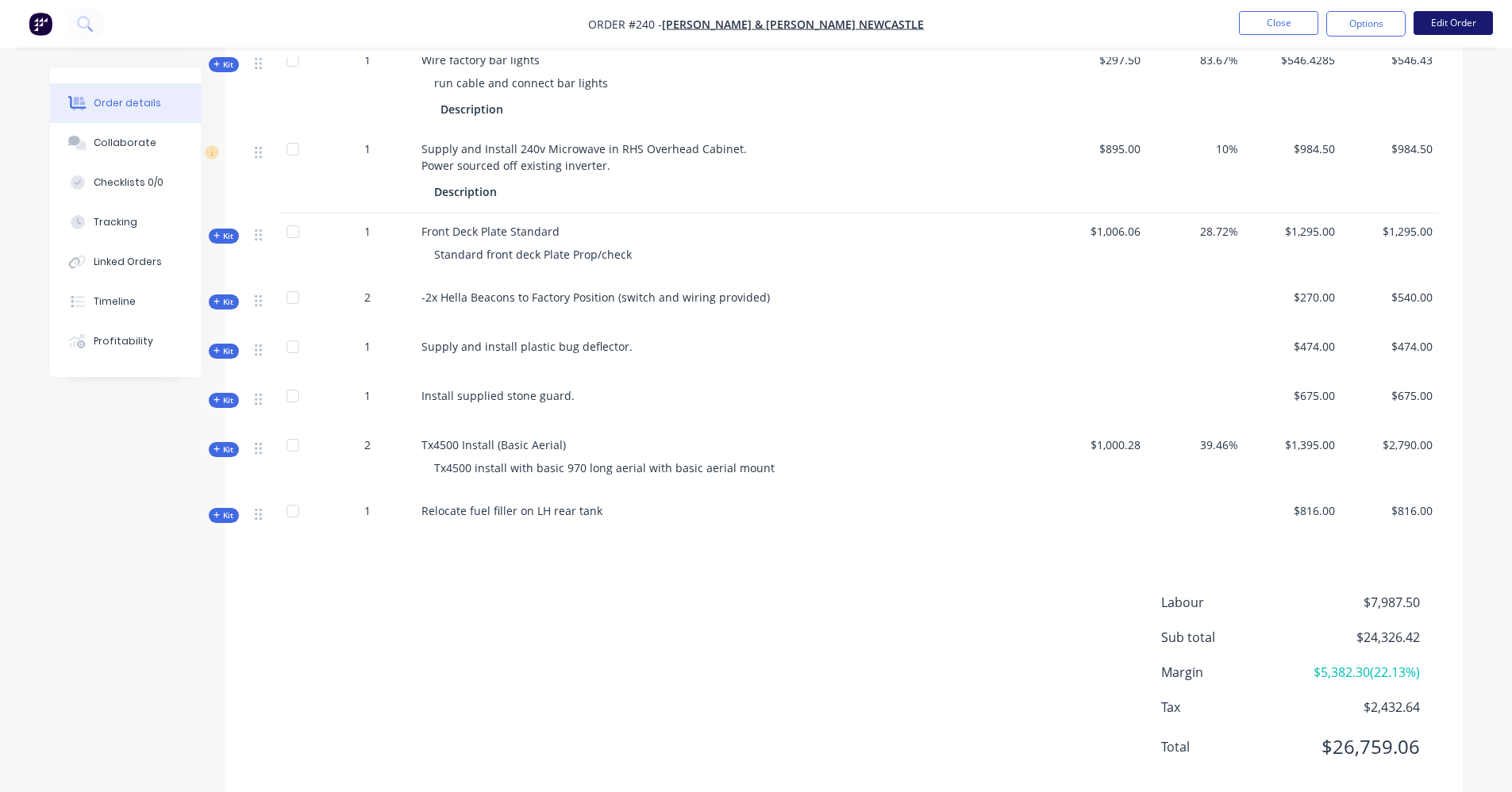
click at [1436, 26] on button "Edit Order" at bounding box center [1453, 22] width 79 height 24
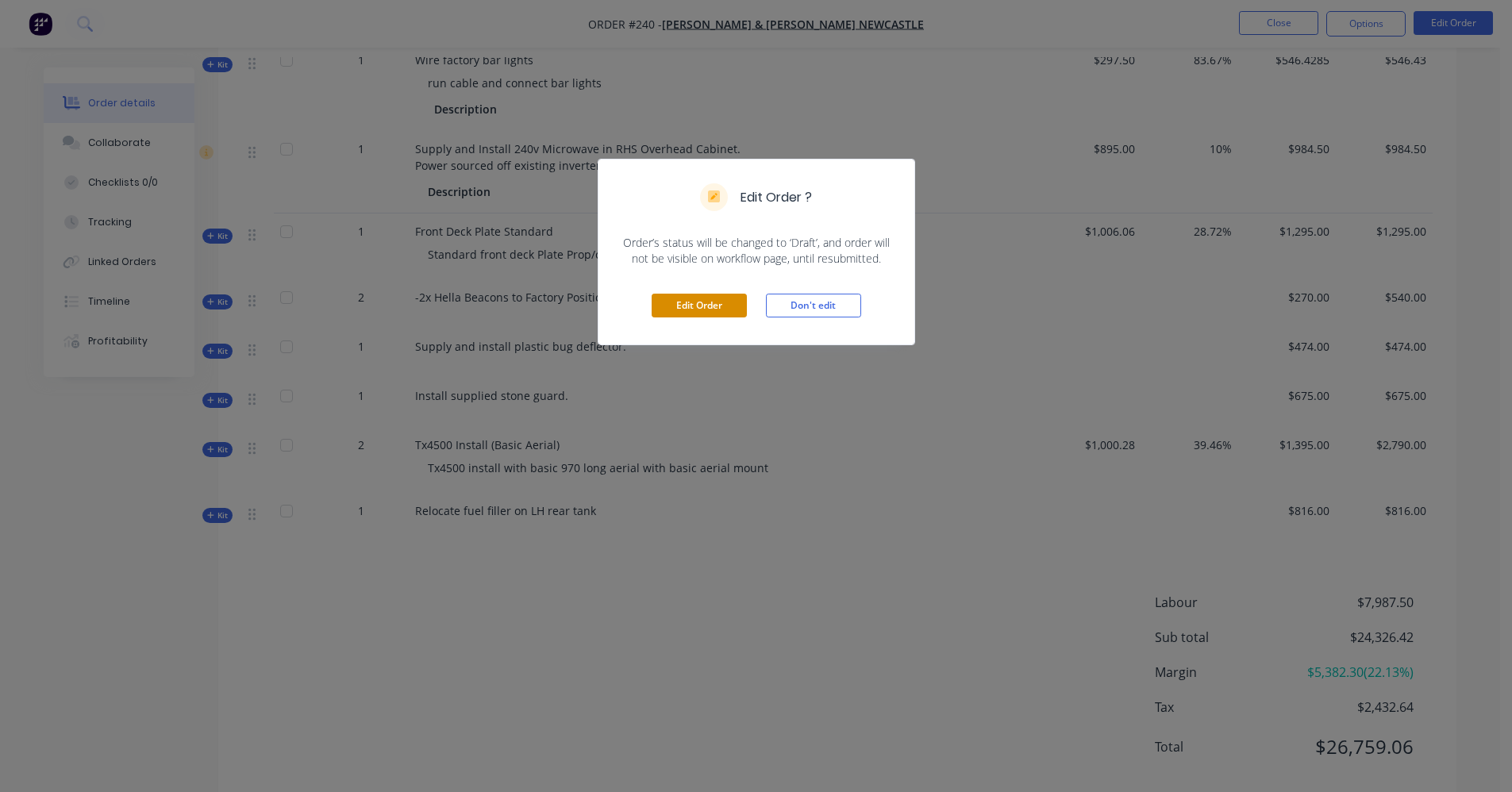
click at [695, 303] on button "Edit Order" at bounding box center [699, 305] width 95 height 24
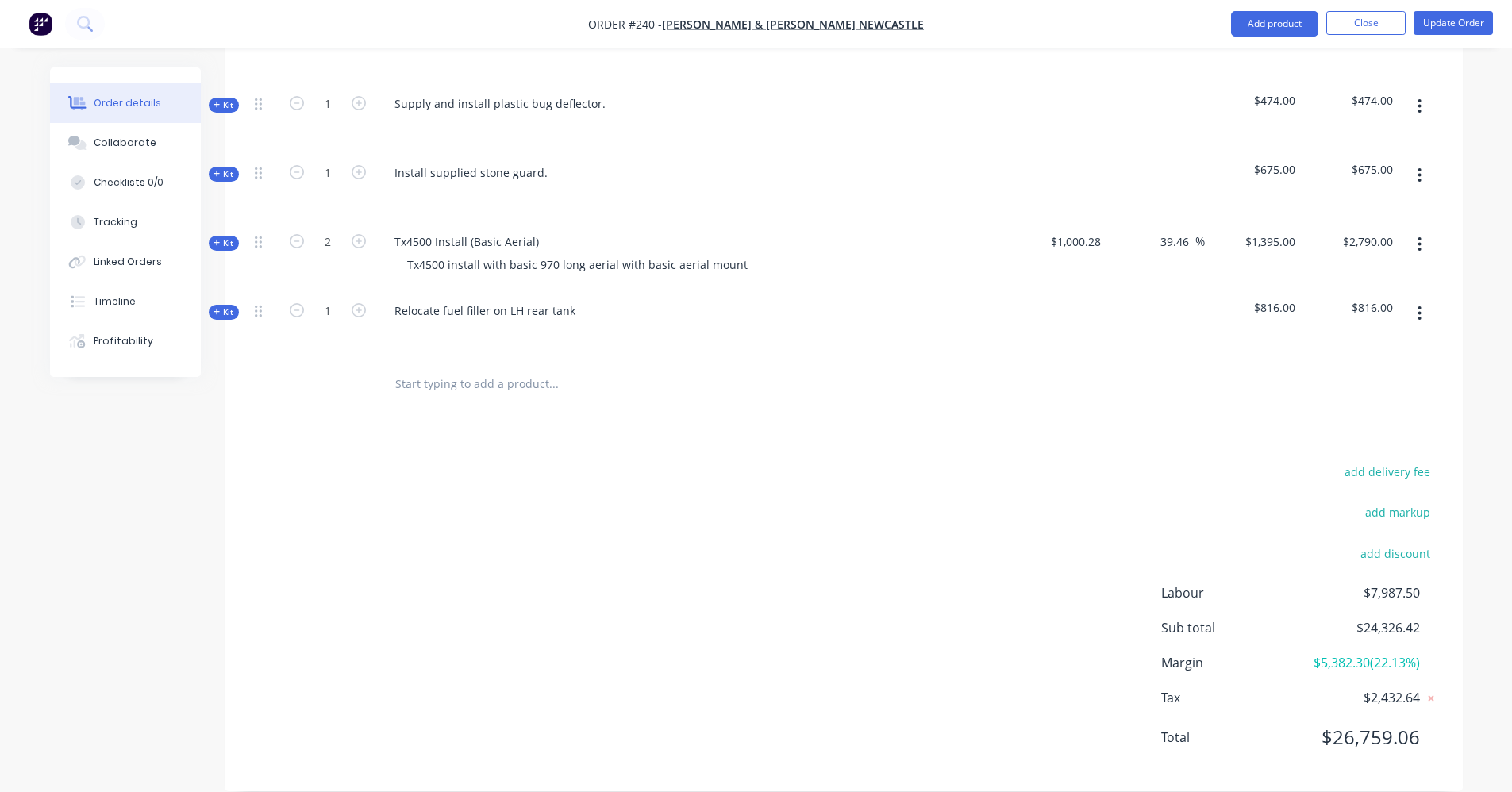
scroll to position [1038, 0]
click at [465, 369] on input "text" at bounding box center [554, 383] width 318 height 32
click at [1419, 304] on icon "button" at bounding box center [1420, 313] width 4 height 17
click at [1359, 470] on div "Delete" at bounding box center [1364, 481] width 122 height 23
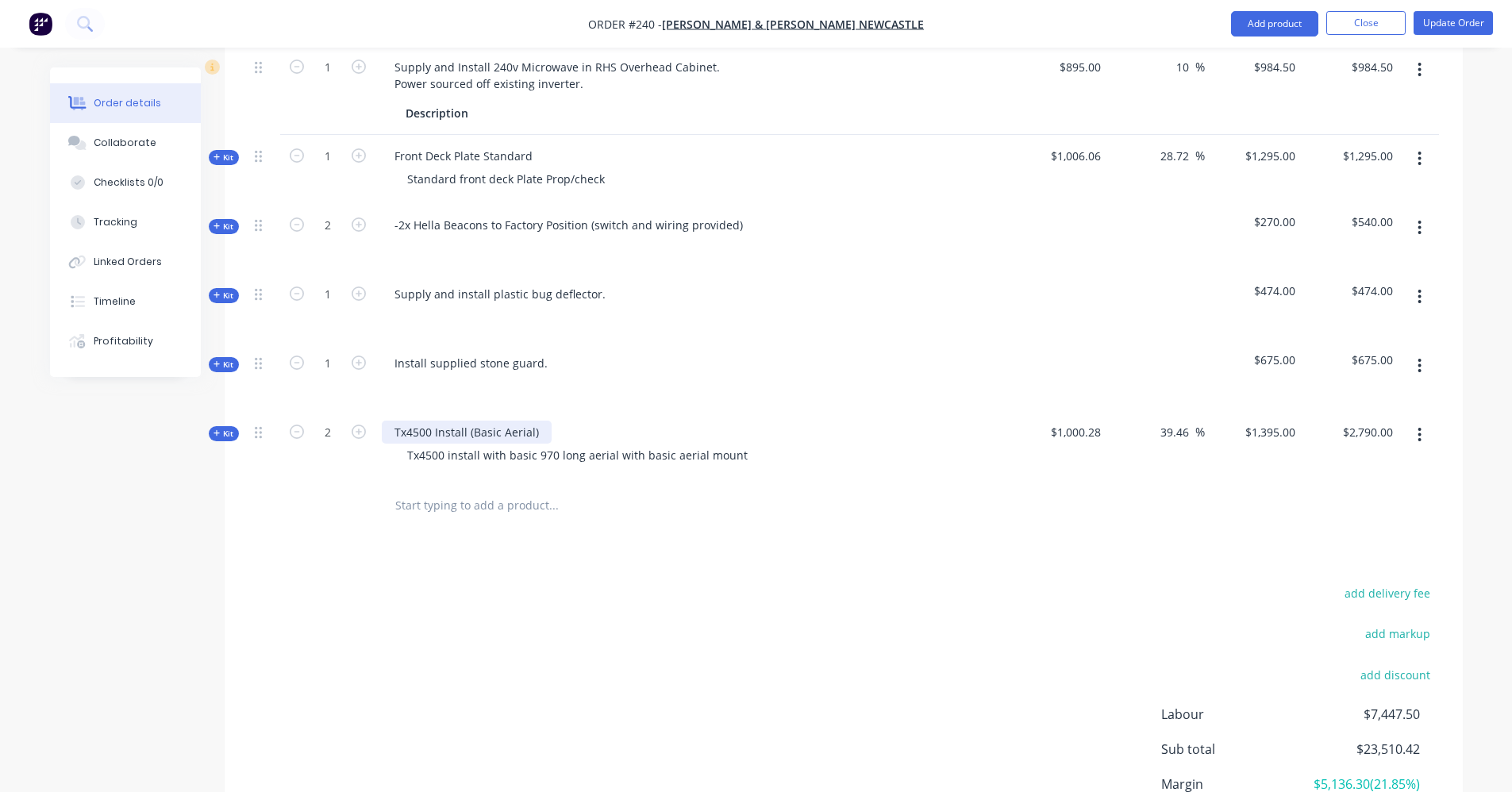
scroll to position [809, 0]
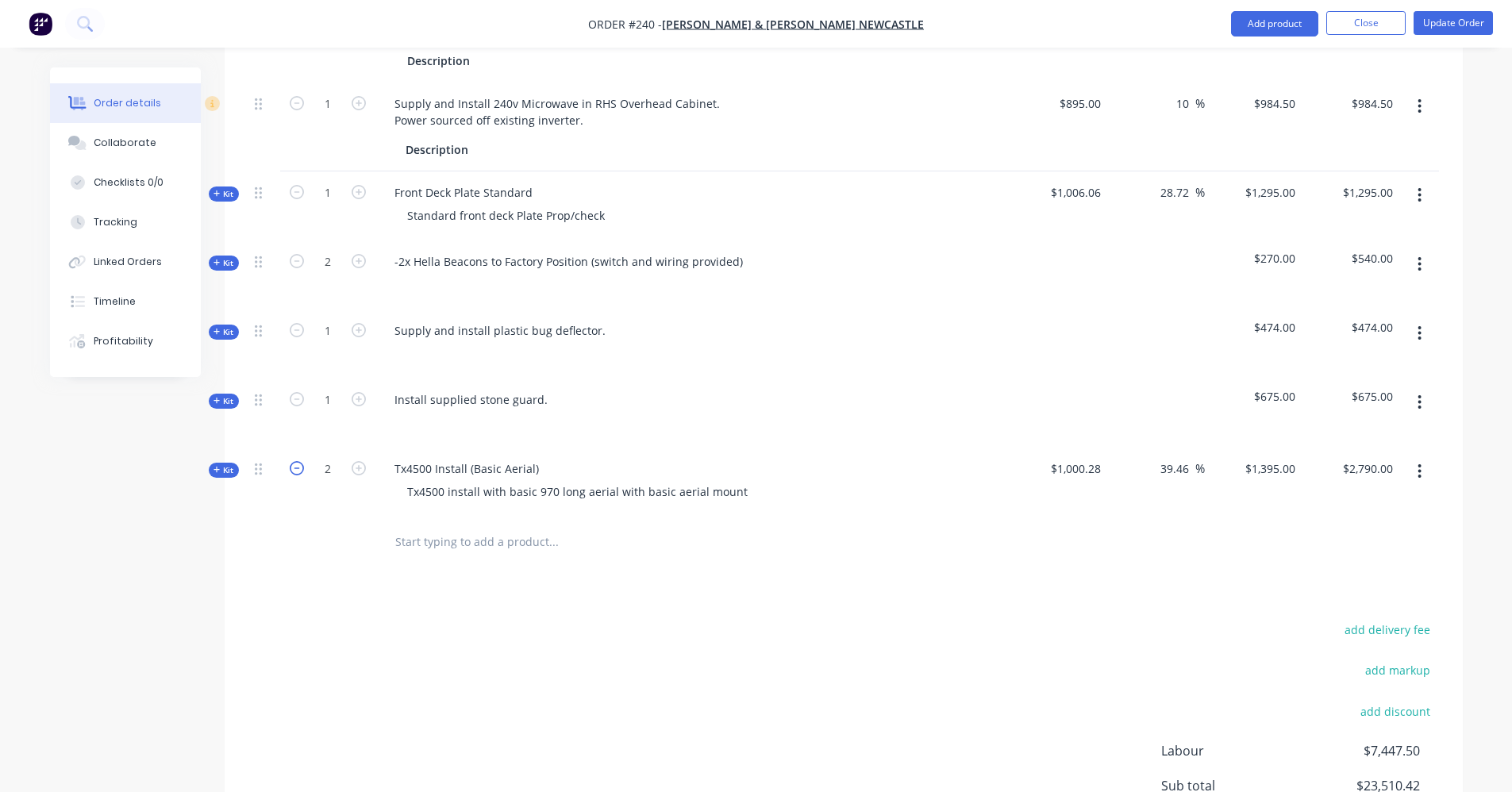
click at [299, 461] on icon "button" at bounding box center [296, 468] width 15 height 15
type input "1"
type input "$1,395.00"
click at [440, 529] on input "text" at bounding box center [554, 542] width 318 height 32
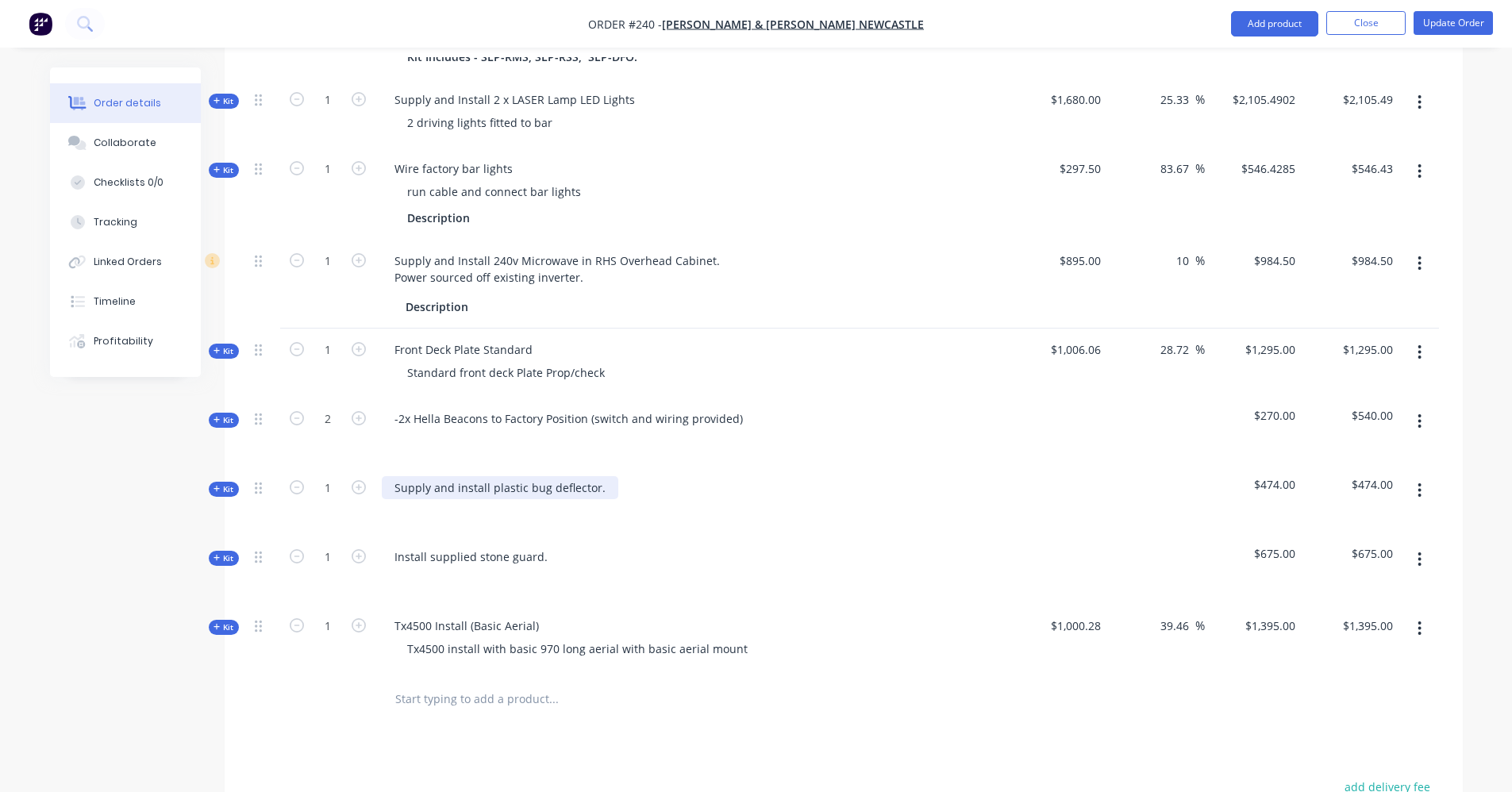
scroll to position [651, 0]
click at [1381, 19] on button "Close" at bounding box center [1366, 22] width 79 height 24
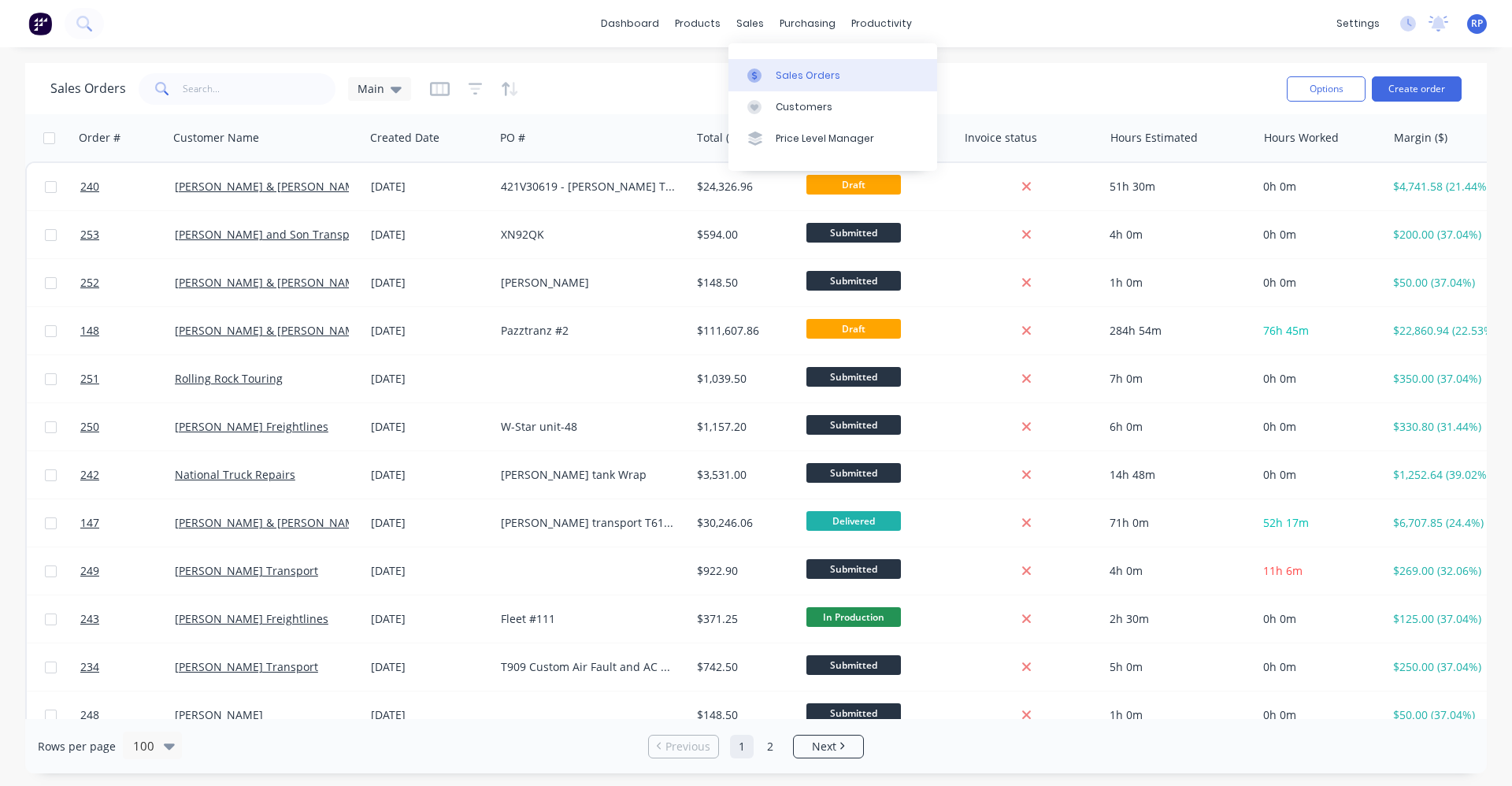
click at [790, 75] on div "Sales Orders" at bounding box center [808, 75] width 64 height 14
click at [803, 23] on div "purchasing" at bounding box center [808, 23] width 72 height 24
click at [830, 81] on div "Purchase Orders" at bounding box center [858, 75] width 84 height 14
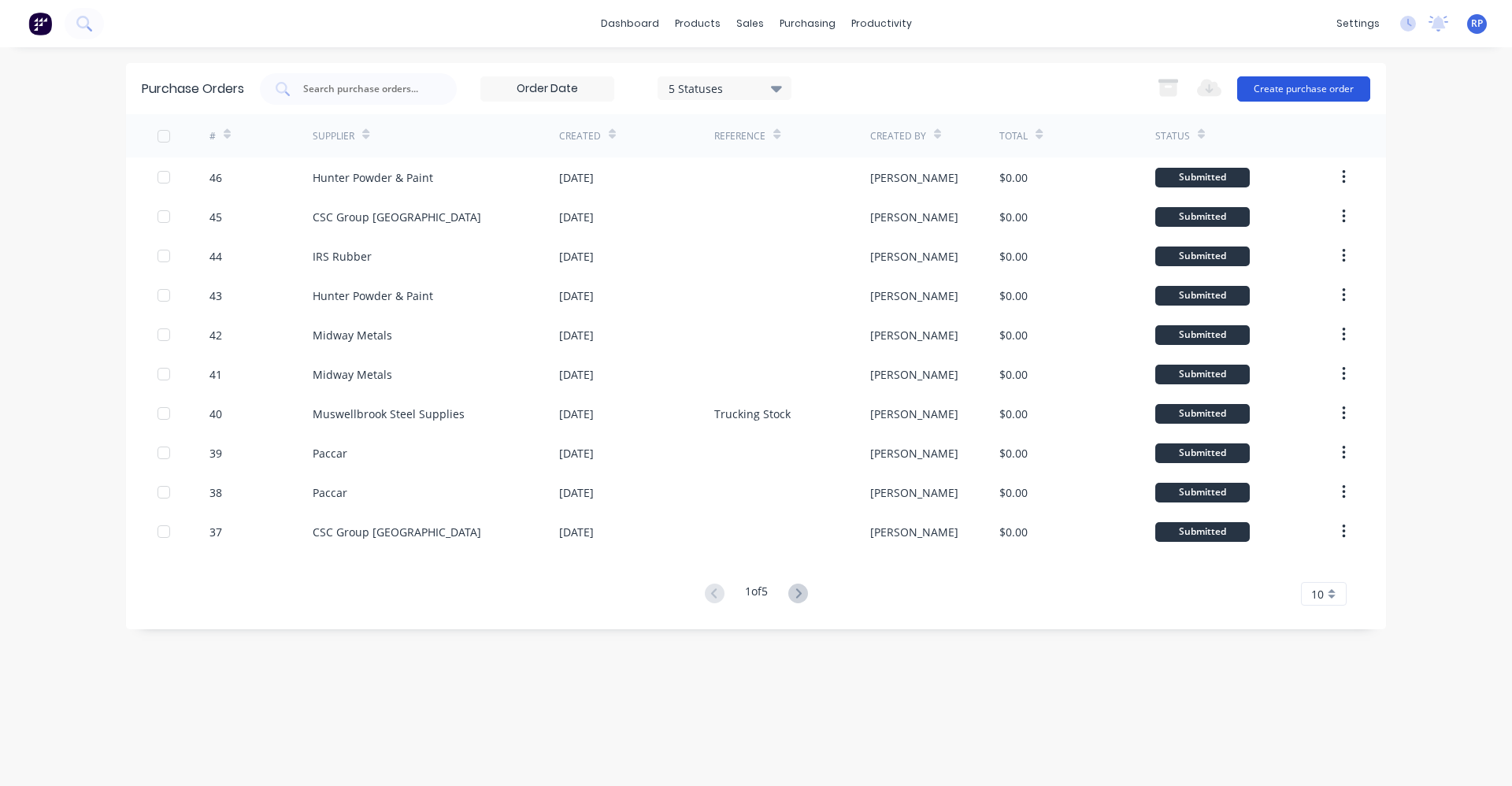
click at [1320, 81] on button "Create purchase order" at bounding box center [1304, 89] width 134 height 25
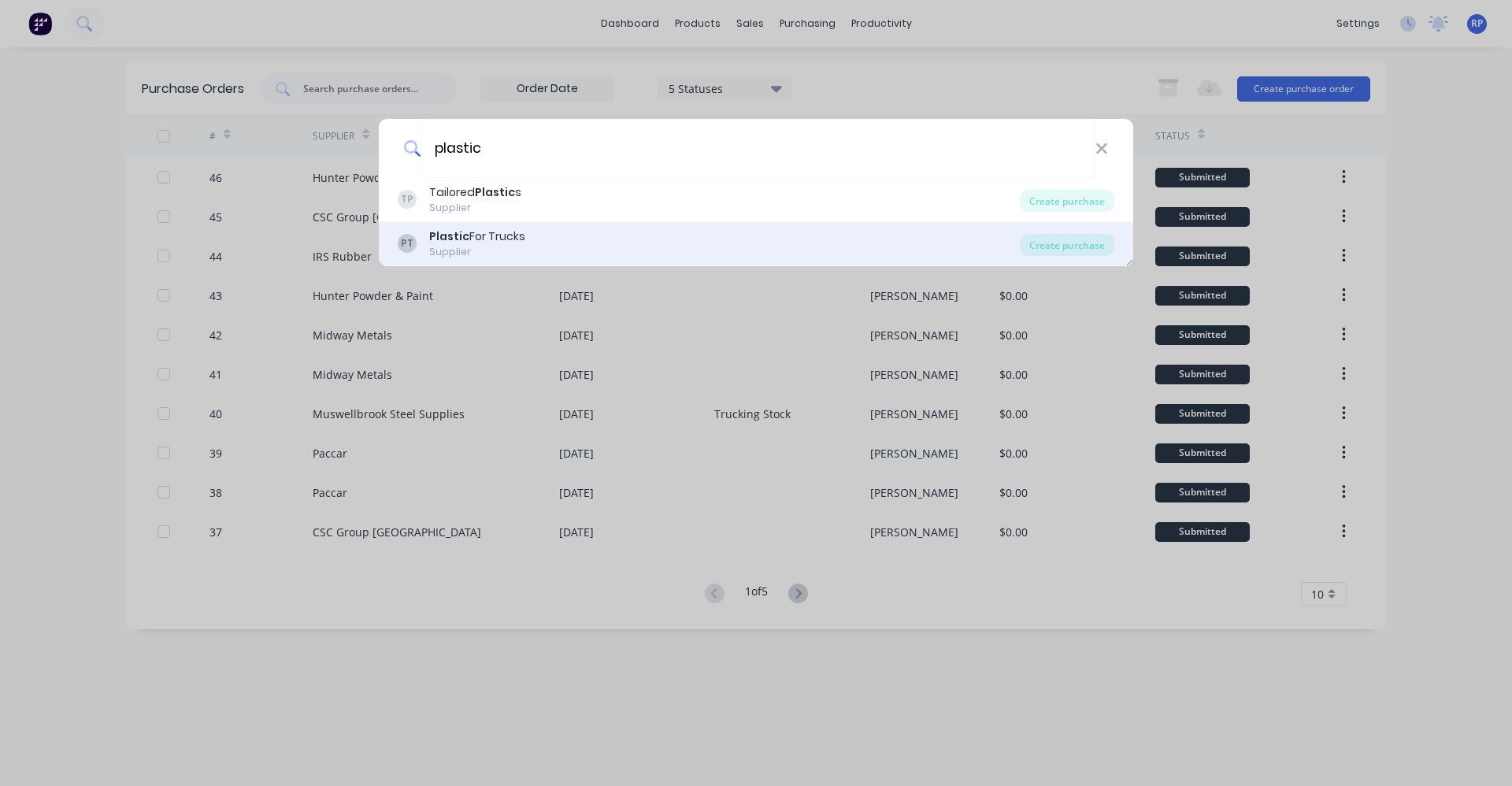
type input "plastic"
click at [584, 233] on div "PT Plastic For Trucks Supplier" at bounding box center [709, 244] width 622 height 31
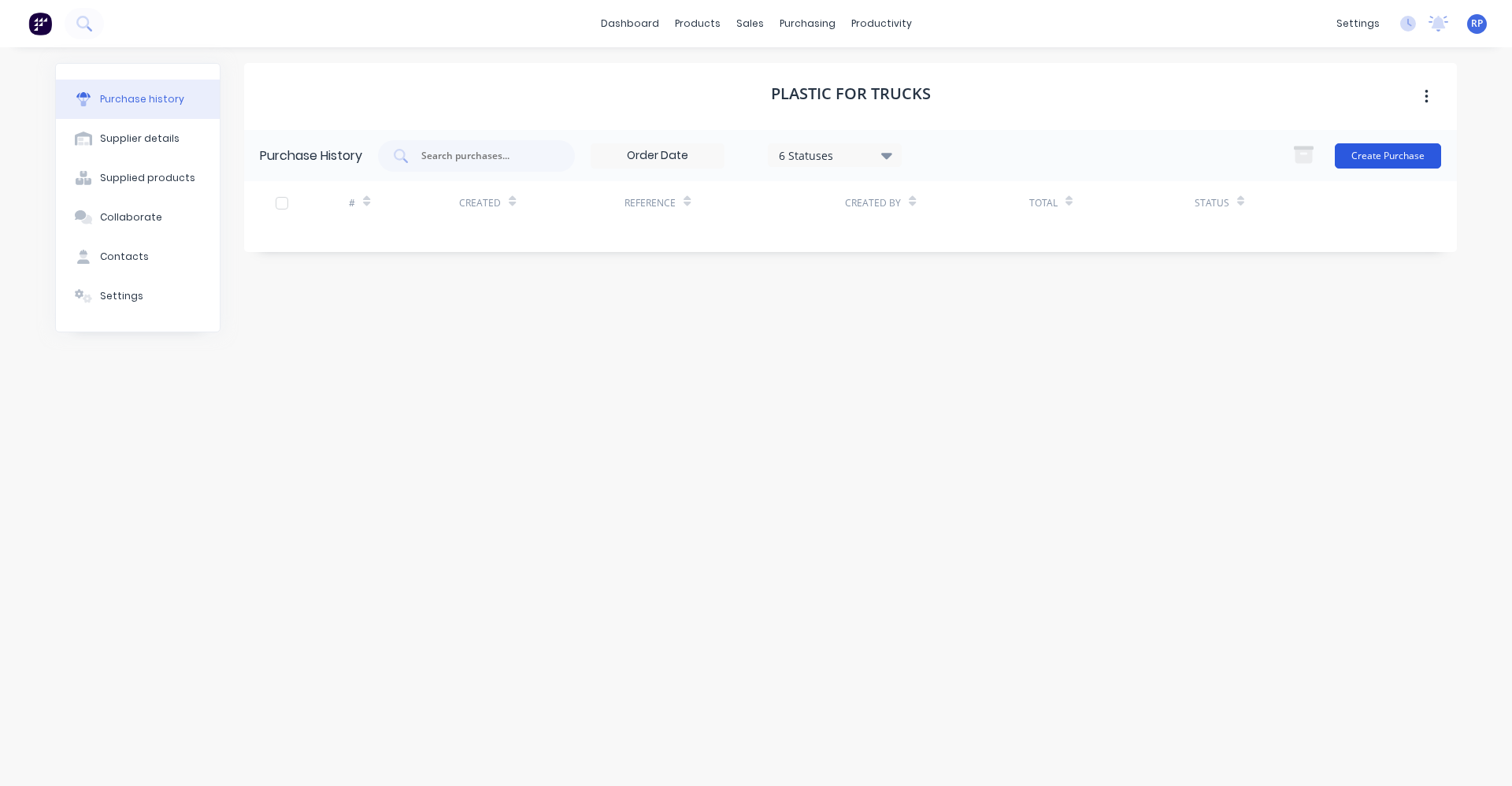
click at [1362, 156] on button "Create Purchase" at bounding box center [1388, 156] width 107 height 25
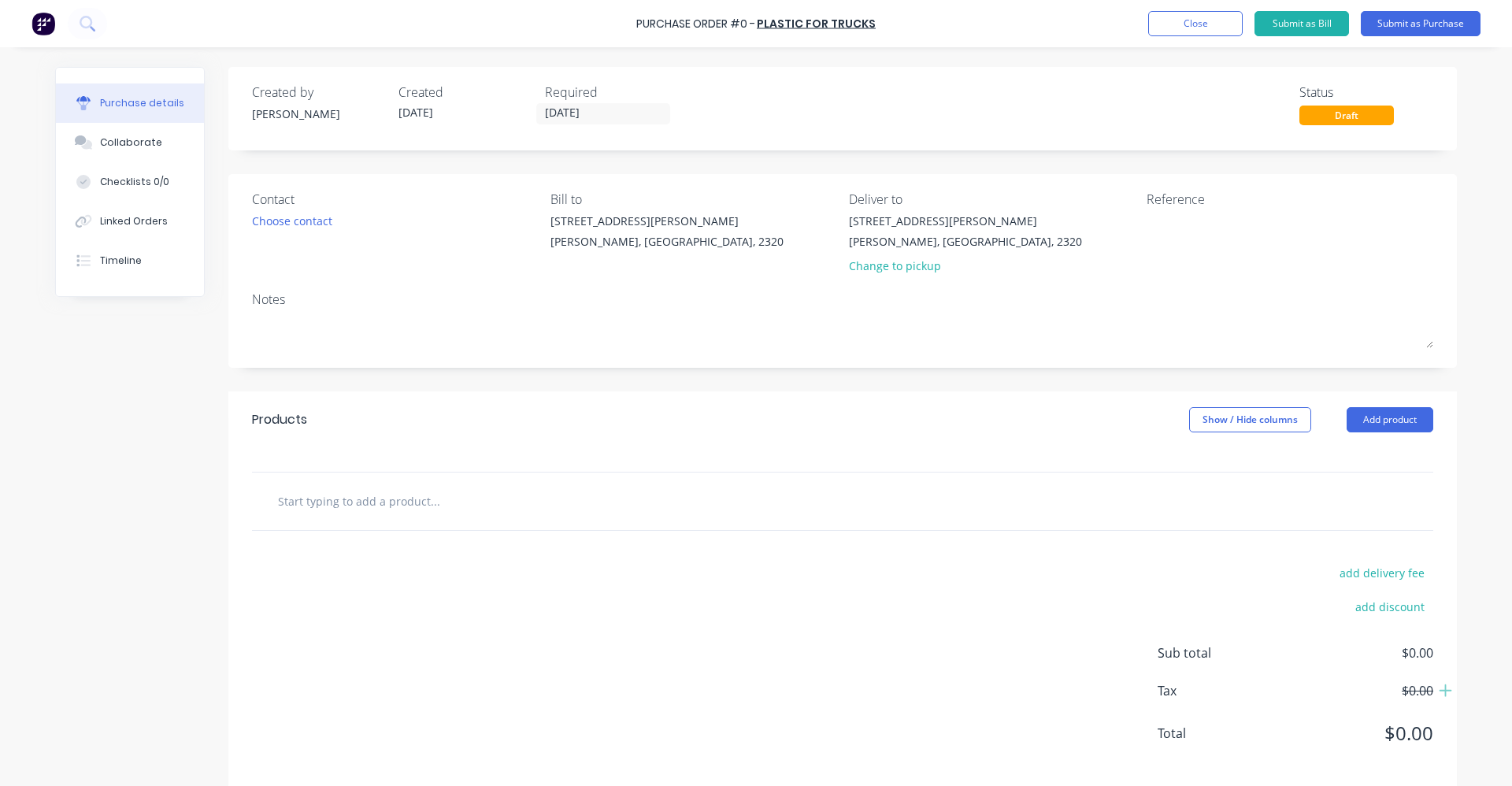
click at [460, 496] on input "text" at bounding box center [435, 501] width 315 height 32
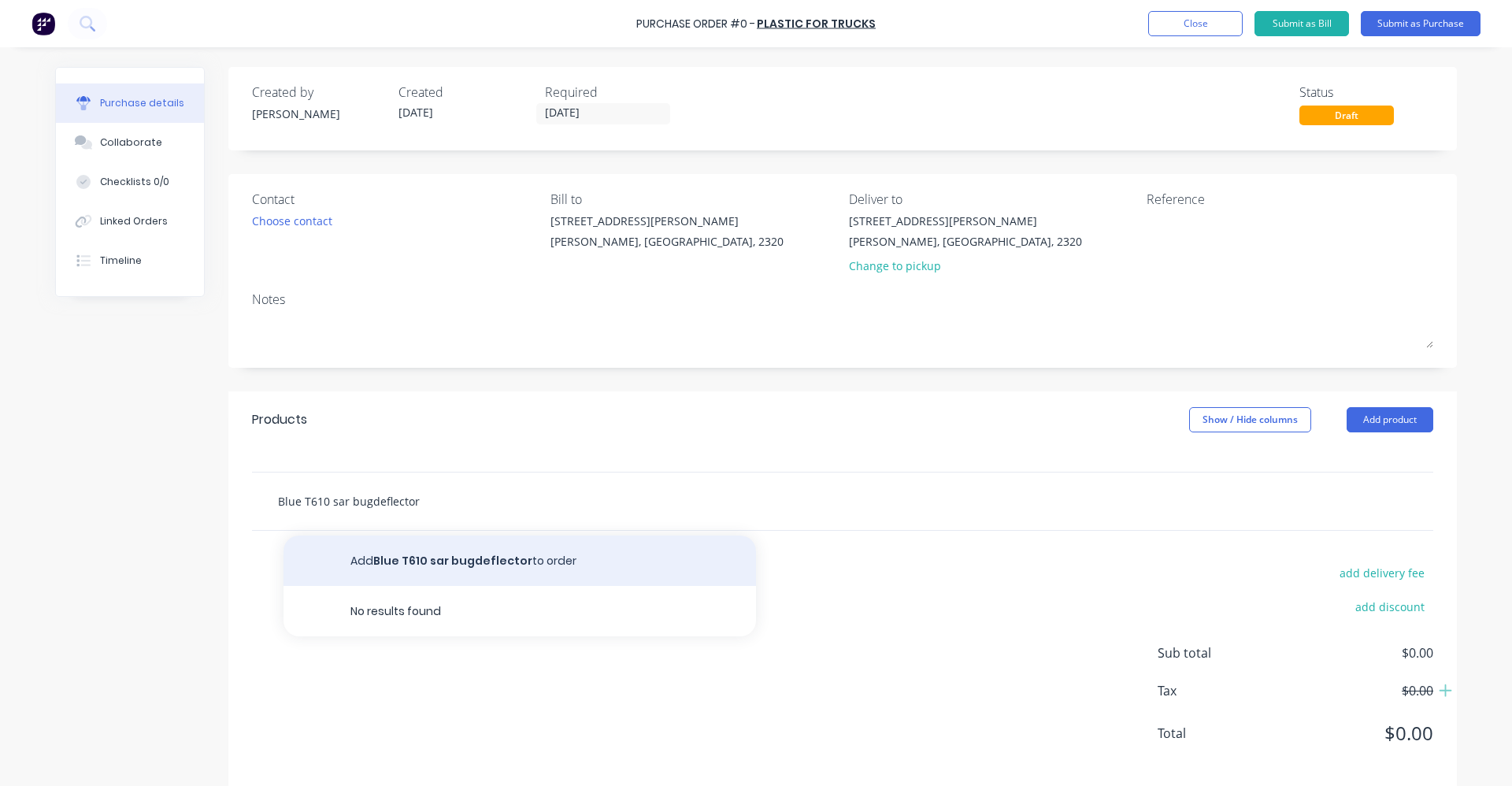
type input "Blue T610 sar bugdeflector"
click at [423, 563] on button "Add Blue T610 sar bugdeflector to order" at bounding box center [520, 561] width 473 height 50
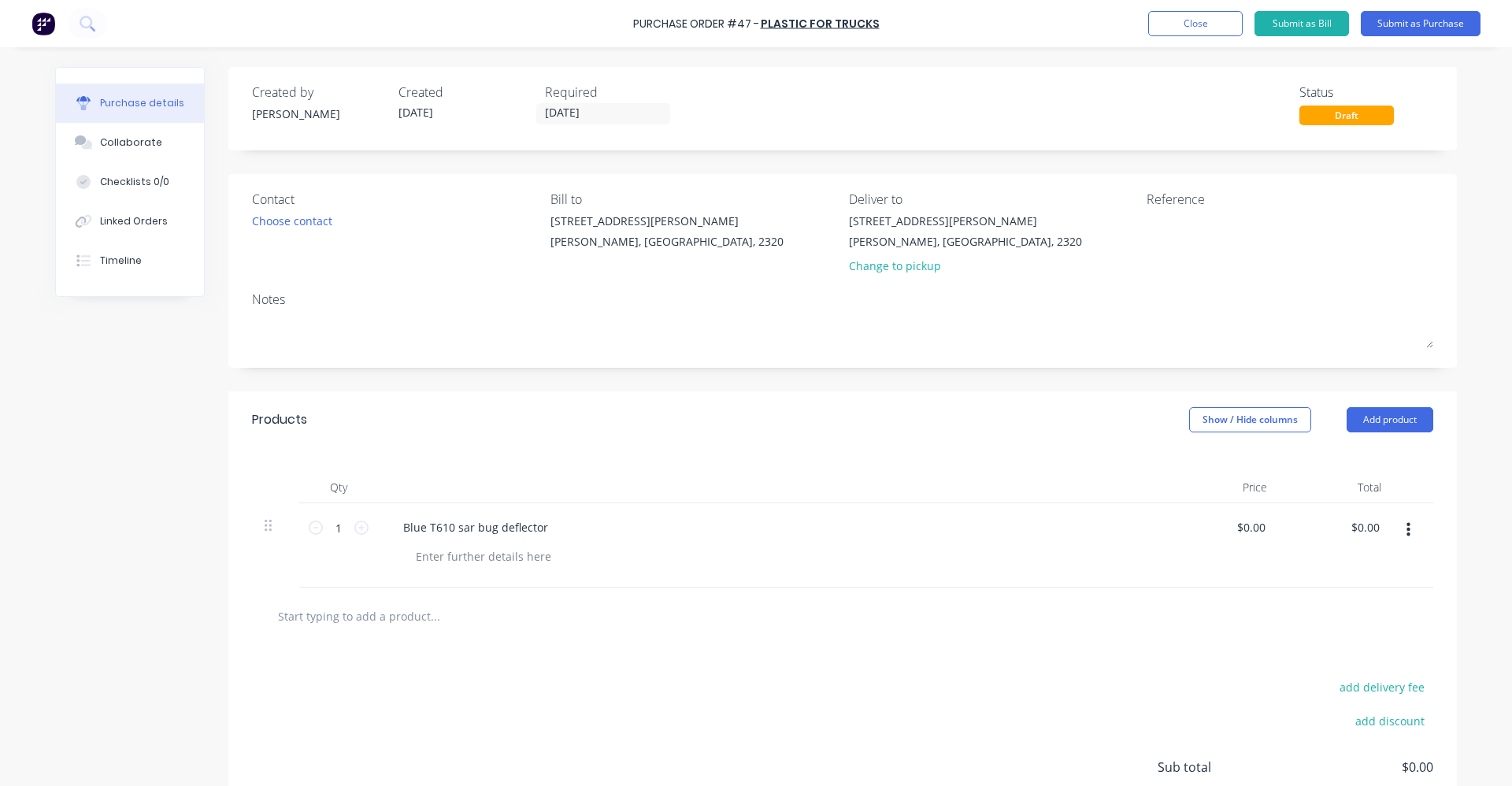
drag, startPoint x: 670, startPoint y: 525, endPoint x: 808, endPoint y: 553, distance: 140.8
click at [671, 525] on div "Blue T610 sar bug deflector" at bounding box center [772, 528] width 763 height 23
click at [1429, 19] on button "Submit as Purchase" at bounding box center [1421, 23] width 120 height 25
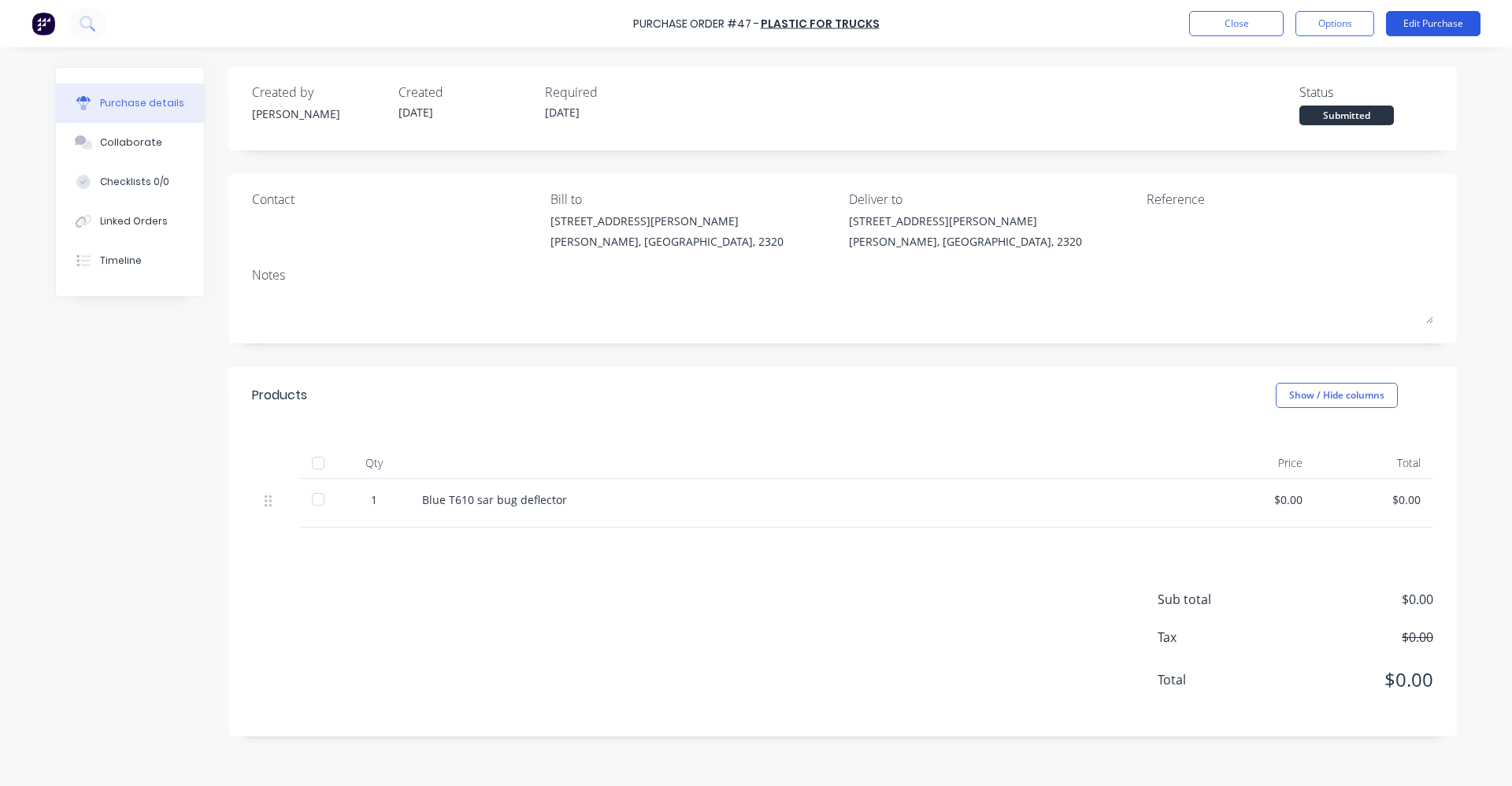
click at [1420, 25] on button "Edit Purchase" at bounding box center [1433, 23] width 94 height 25
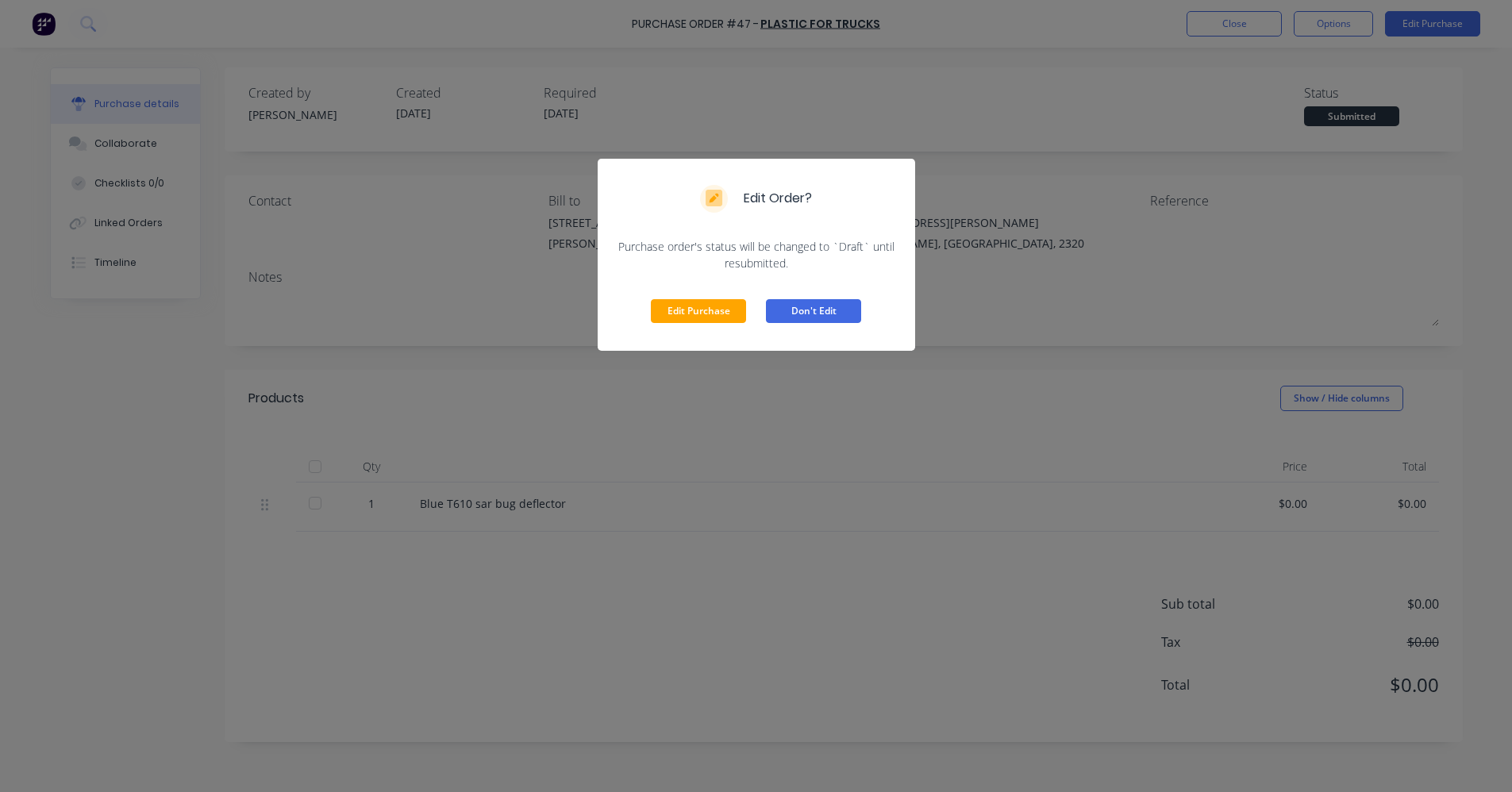
click at [796, 309] on button "Don't Edit" at bounding box center [813, 311] width 95 height 24
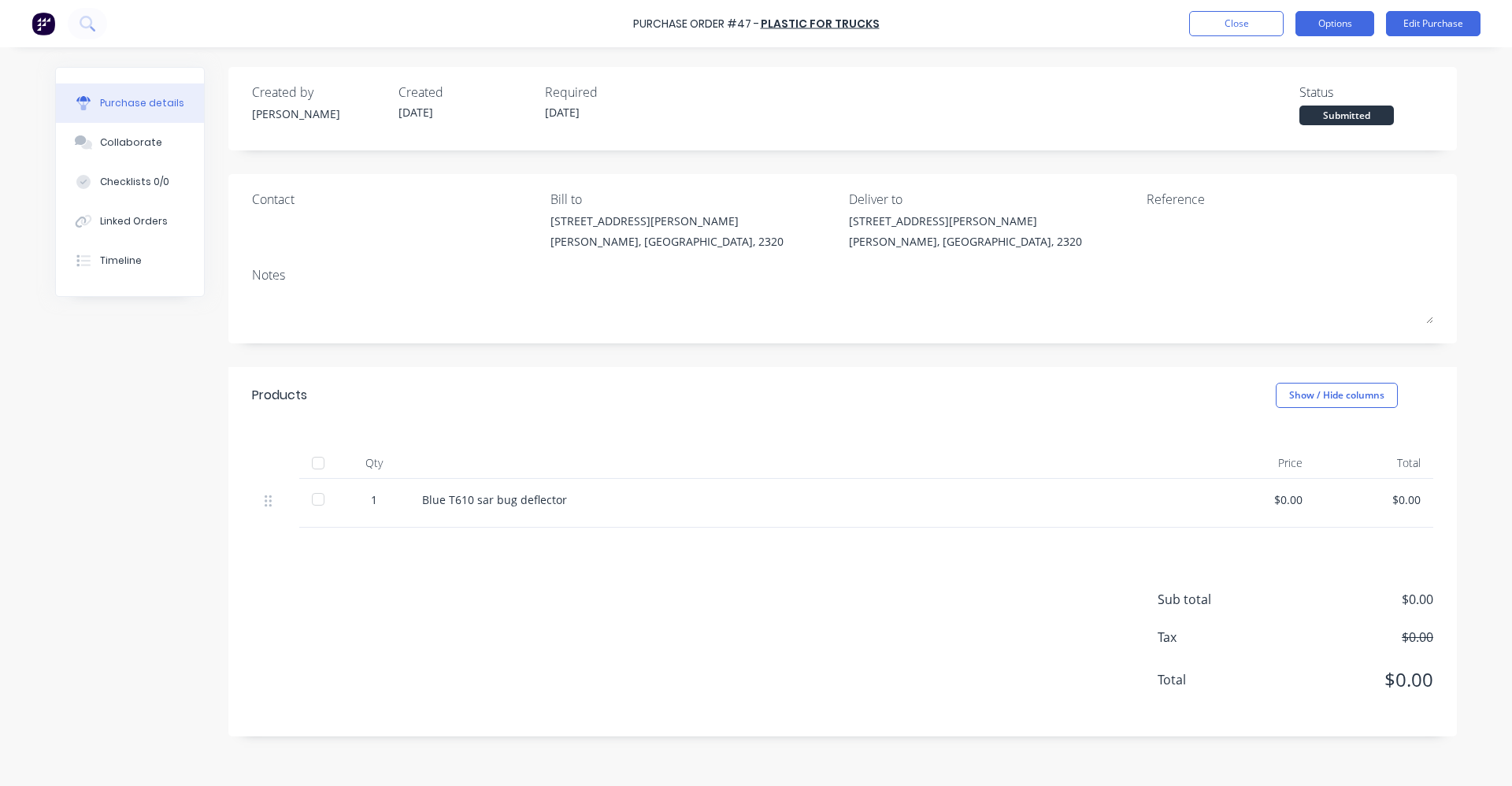
click at [1350, 27] on button "Options" at bounding box center [1335, 23] width 79 height 25
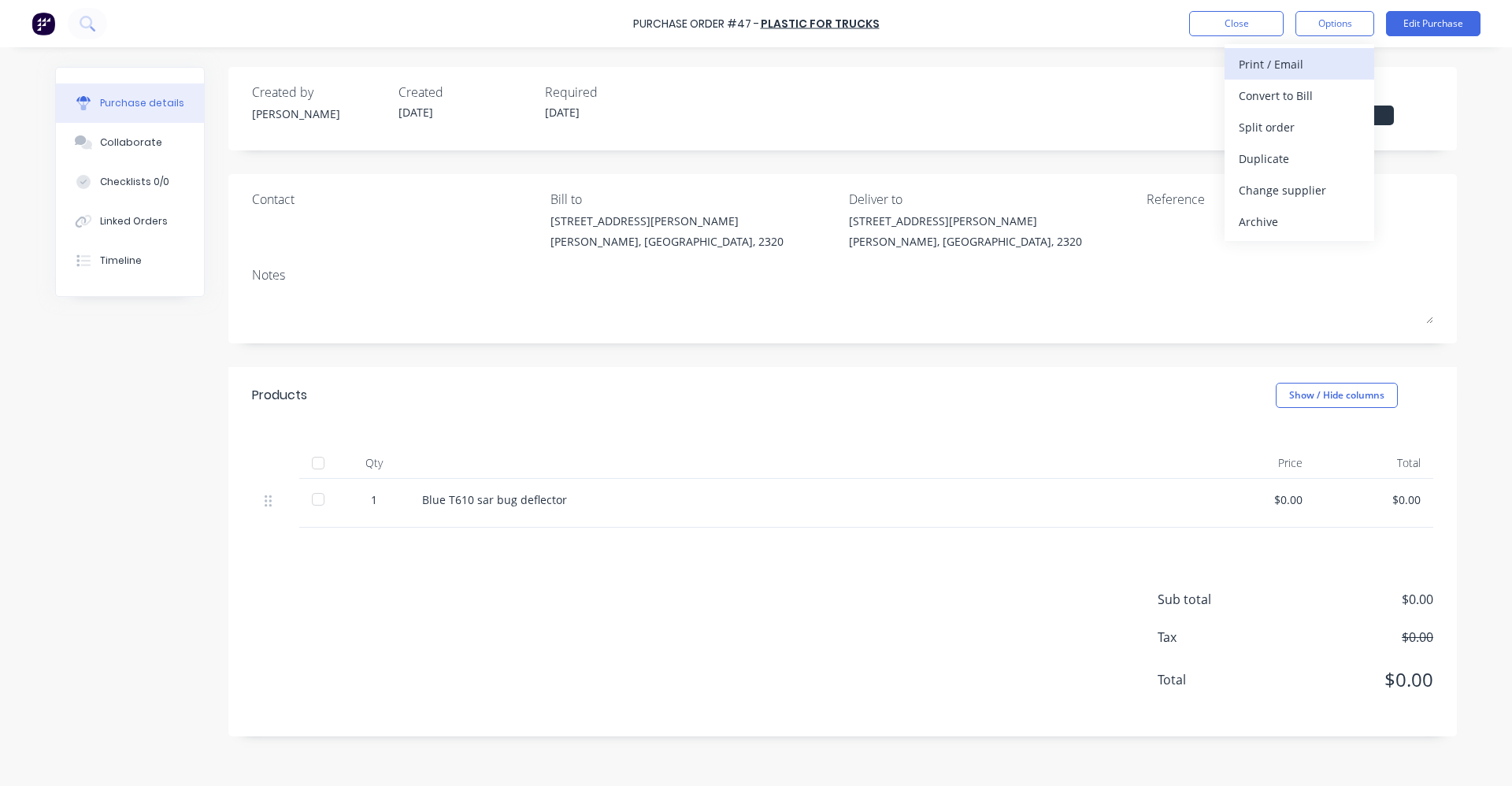
click at [1329, 68] on div "Print / Email" at bounding box center [1300, 64] width 121 height 23
click at [1329, 136] on div "Without pricing" at bounding box center [1300, 128] width 121 height 23
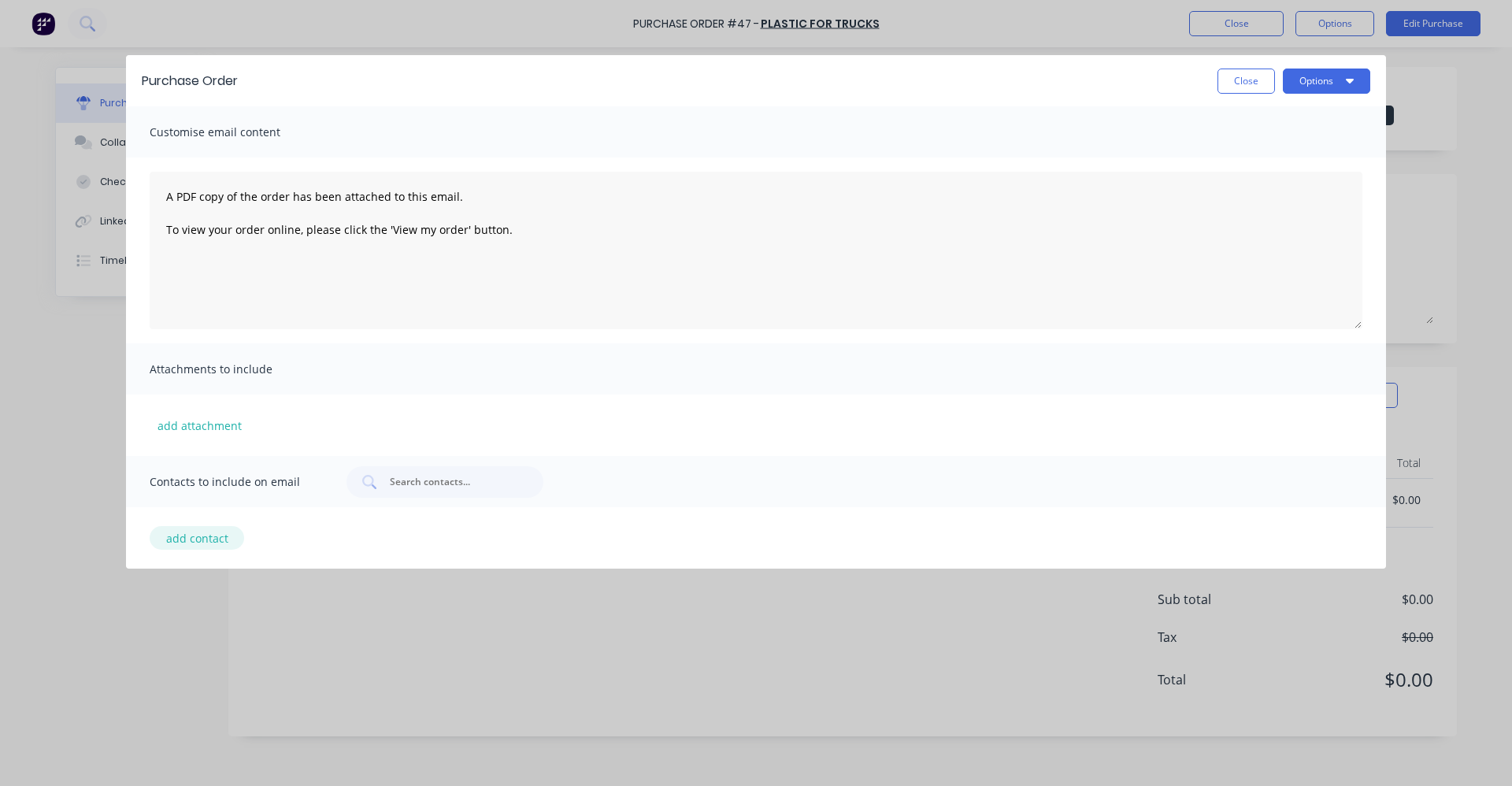
click at [207, 538] on button "add contact" at bounding box center [197, 538] width 94 height 24
select select "AU"
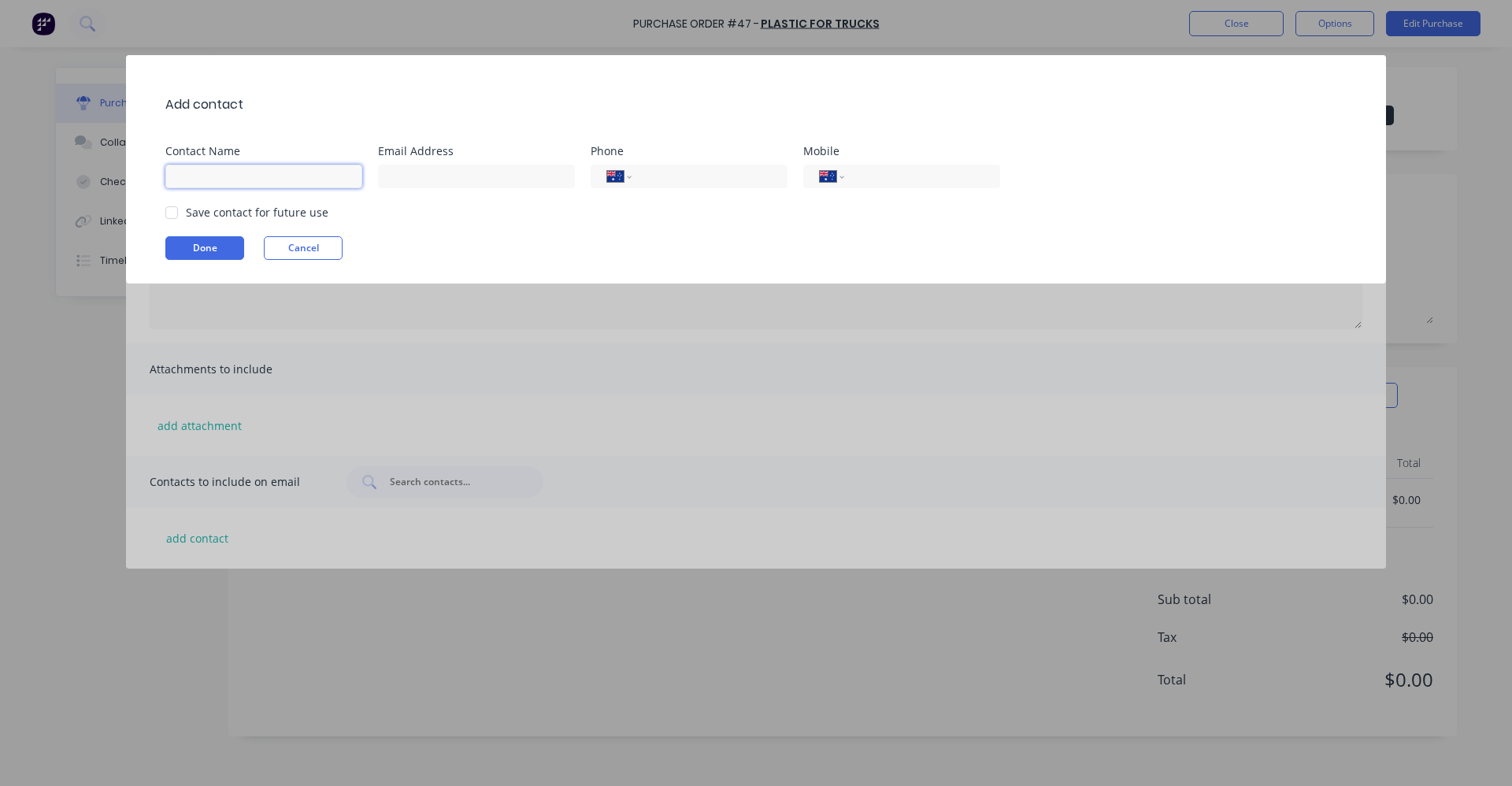
click at [194, 173] on input at bounding box center [263, 176] width 197 height 24
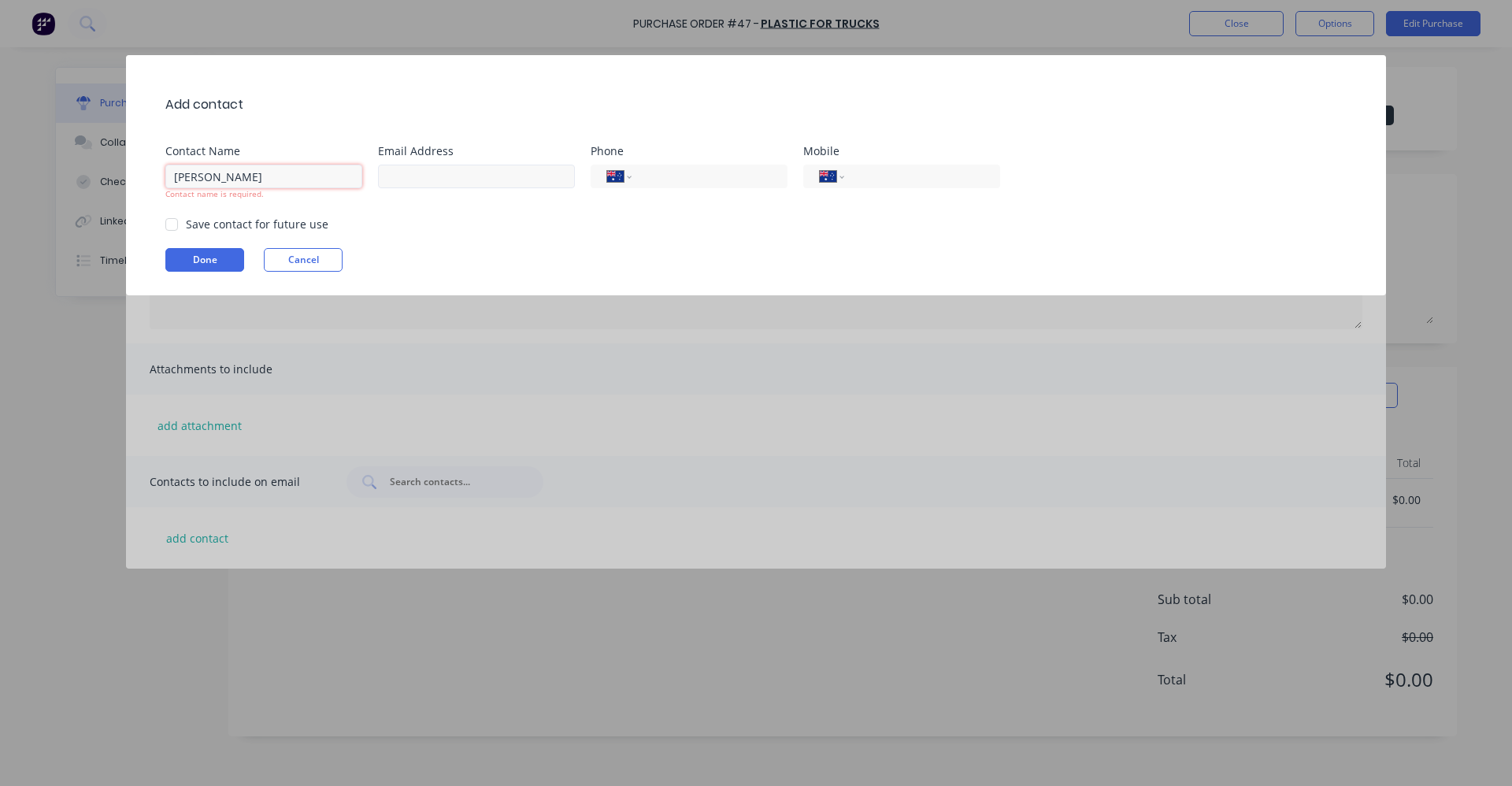
type input "[PERSON_NAME]"
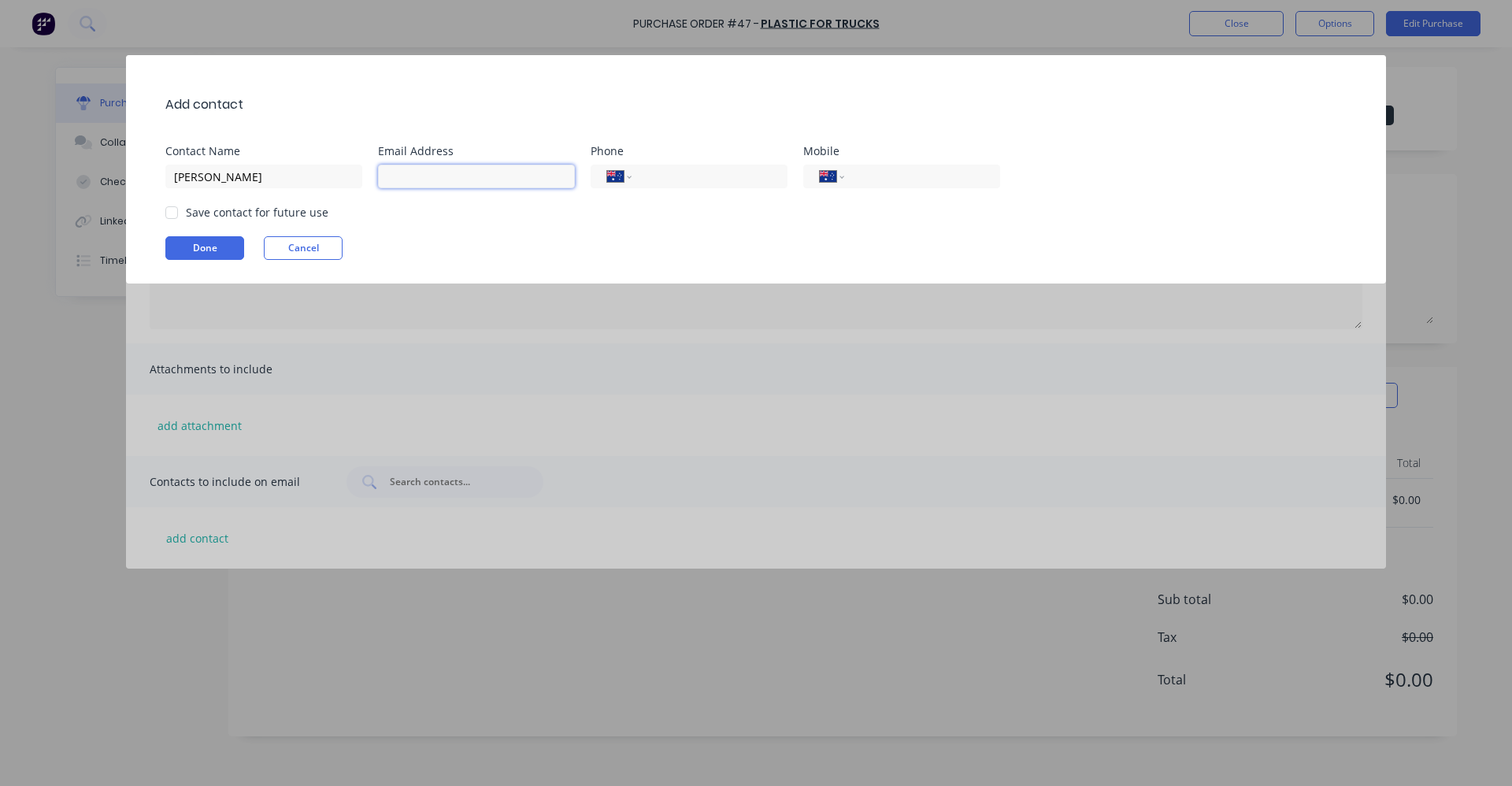
click at [409, 175] on input at bounding box center [476, 176] width 197 height 24
type input "[EMAIL_ADDRESS][DOMAIN_NAME]"
click at [176, 211] on div at bounding box center [171, 212] width 32 height 32
click at [213, 247] on button "Done" at bounding box center [205, 248] width 79 height 24
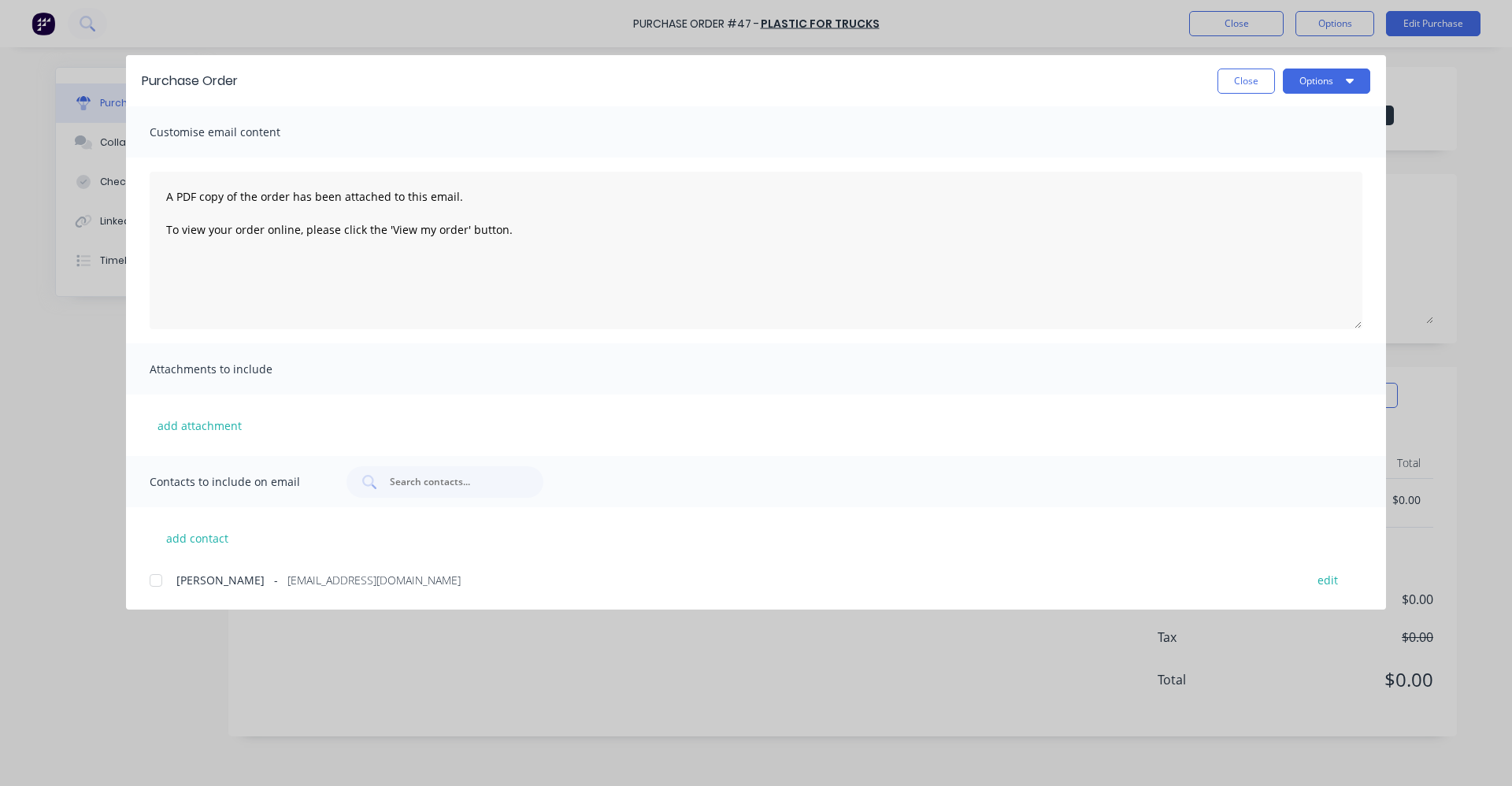
click at [155, 586] on div at bounding box center [156, 580] width 32 height 32
click at [1346, 81] on icon "button" at bounding box center [1350, 80] width 8 height 12
click at [1307, 182] on div "Email" at bounding box center [1296, 184] width 121 height 23
click at [1240, 87] on button "Close" at bounding box center [1247, 81] width 58 height 25
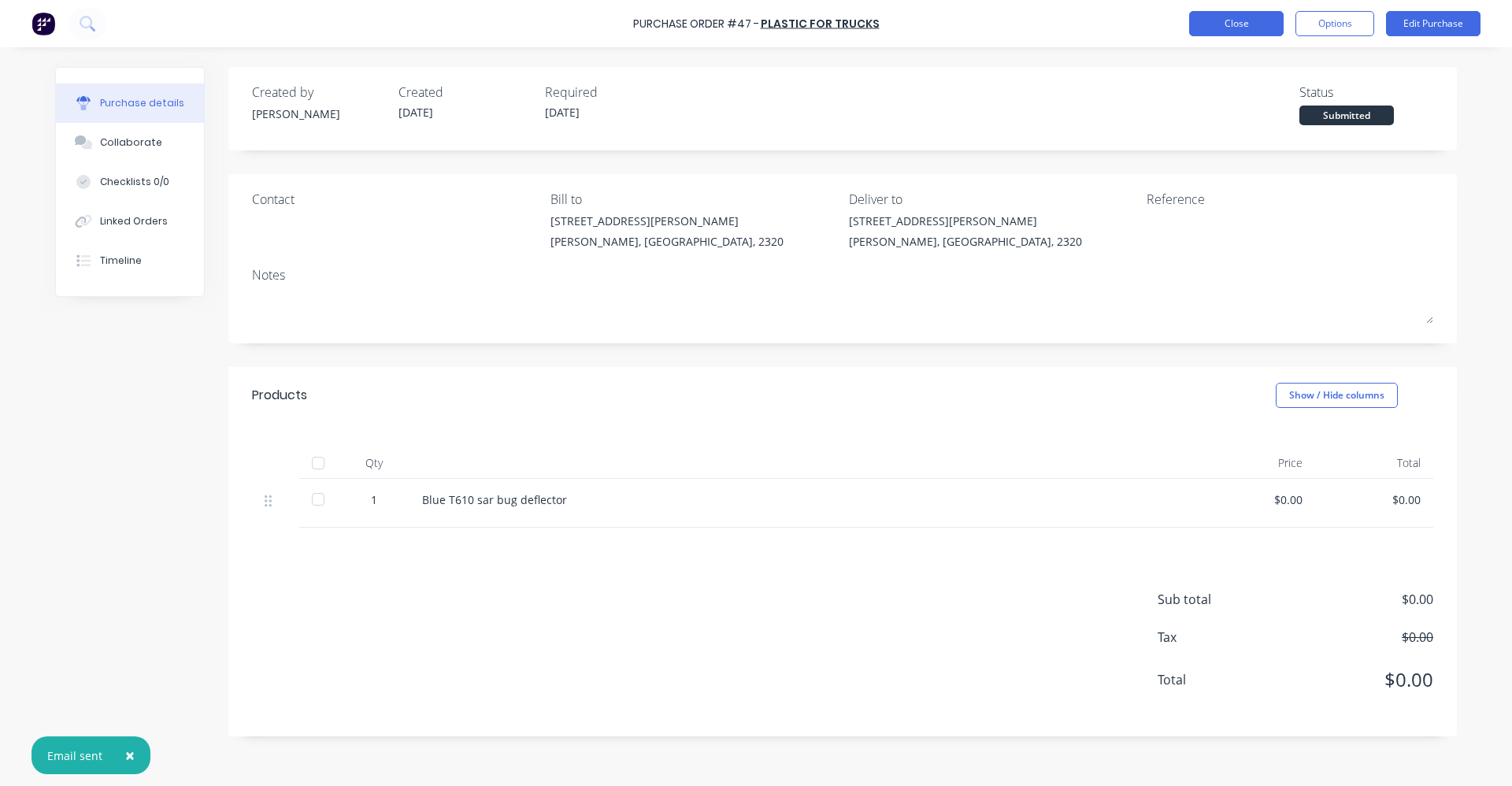
click at [1266, 30] on button "Close" at bounding box center [1236, 23] width 94 height 25
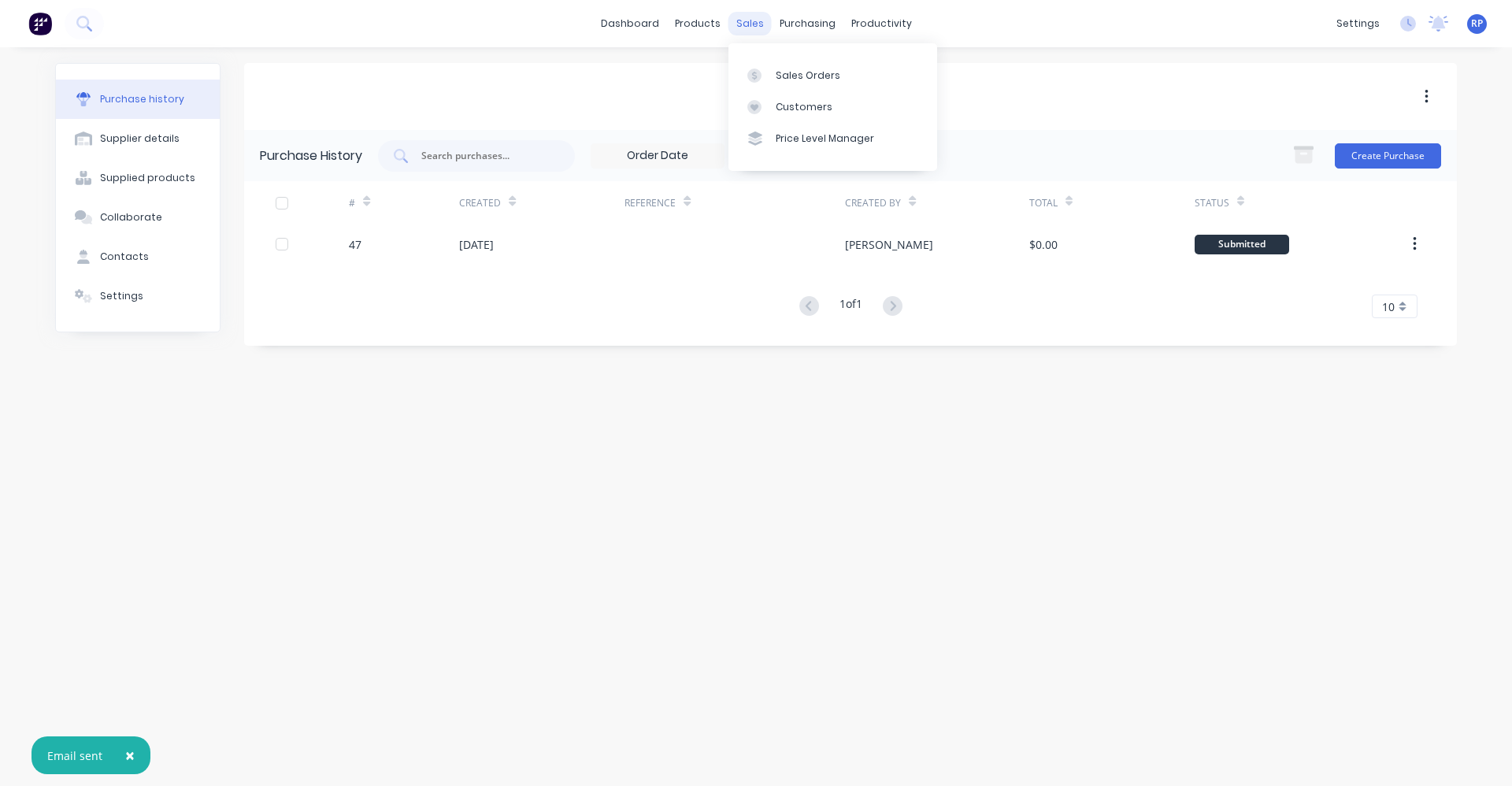
click at [752, 22] on div "sales" at bounding box center [750, 23] width 43 height 24
click at [788, 76] on div "Sales Orders" at bounding box center [808, 75] width 64 height 14
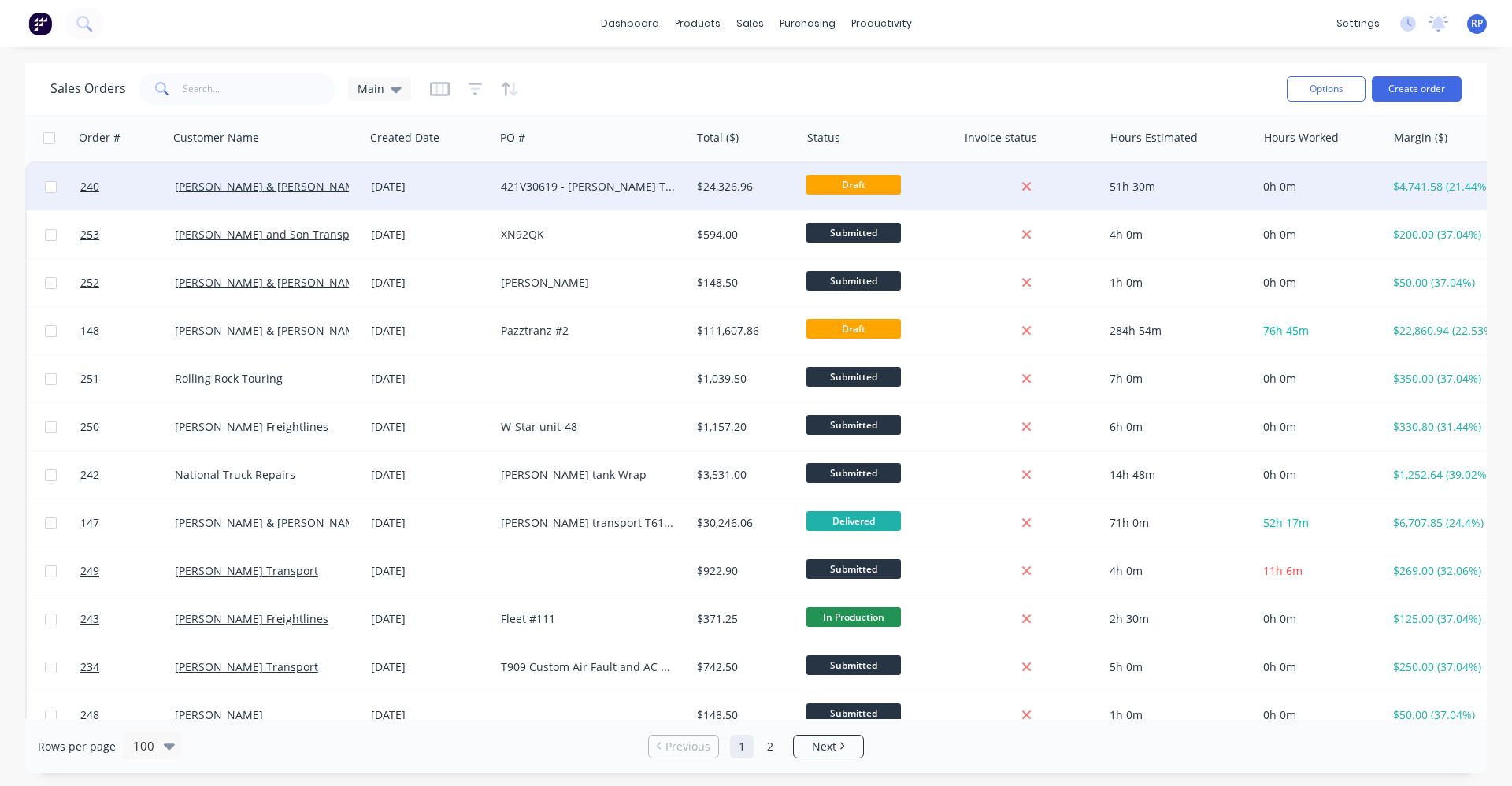
click at [548, 184] on div "421V30619 - [PERSON_NAME] T610SAR 492908" at bounding box center [588, 186] width 174 height 15
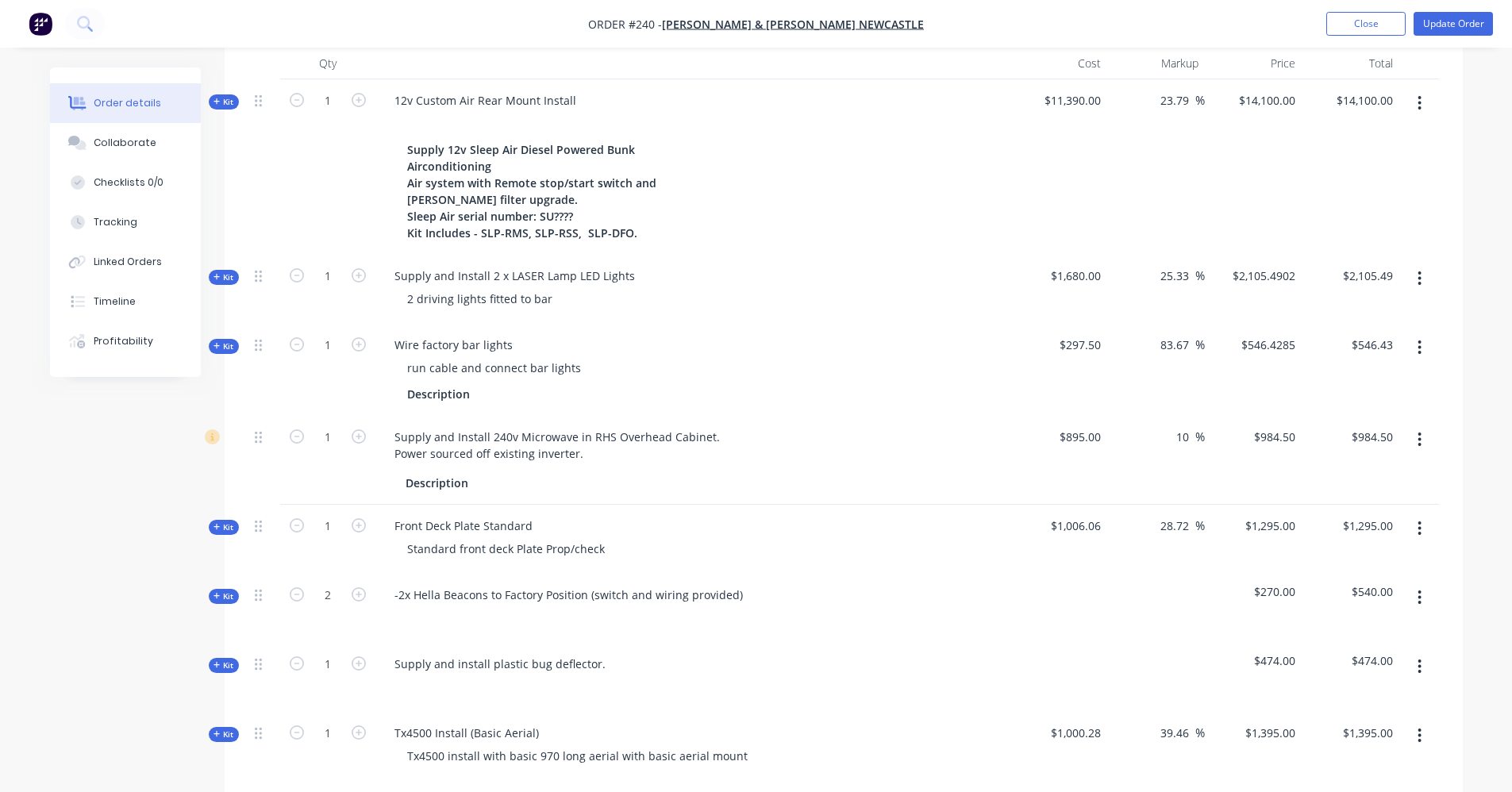
scroll to position [79, 0]
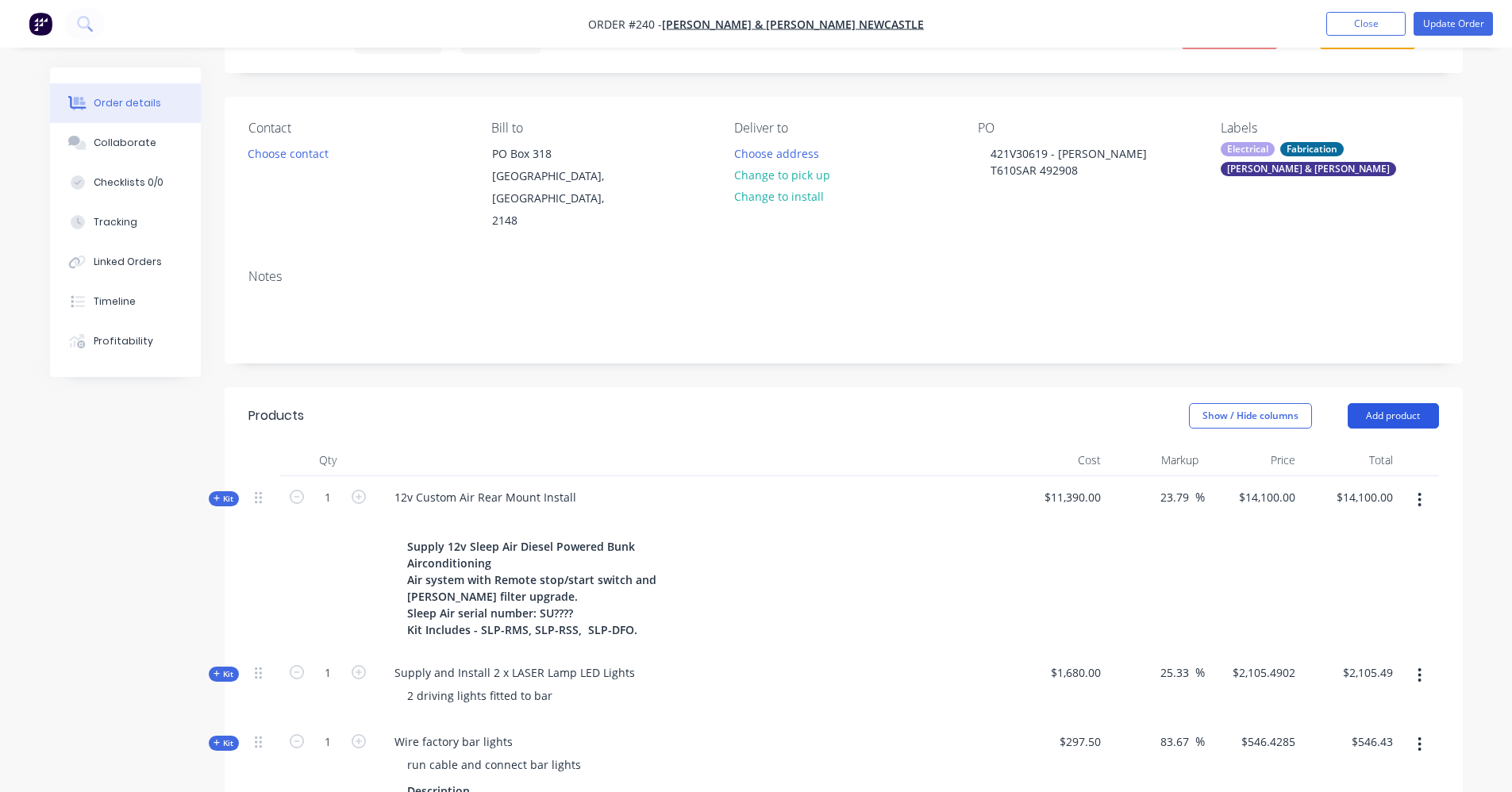
click at [1400, 404] on button "Add product" at bounding box center [1393, 416] width 91 height 25
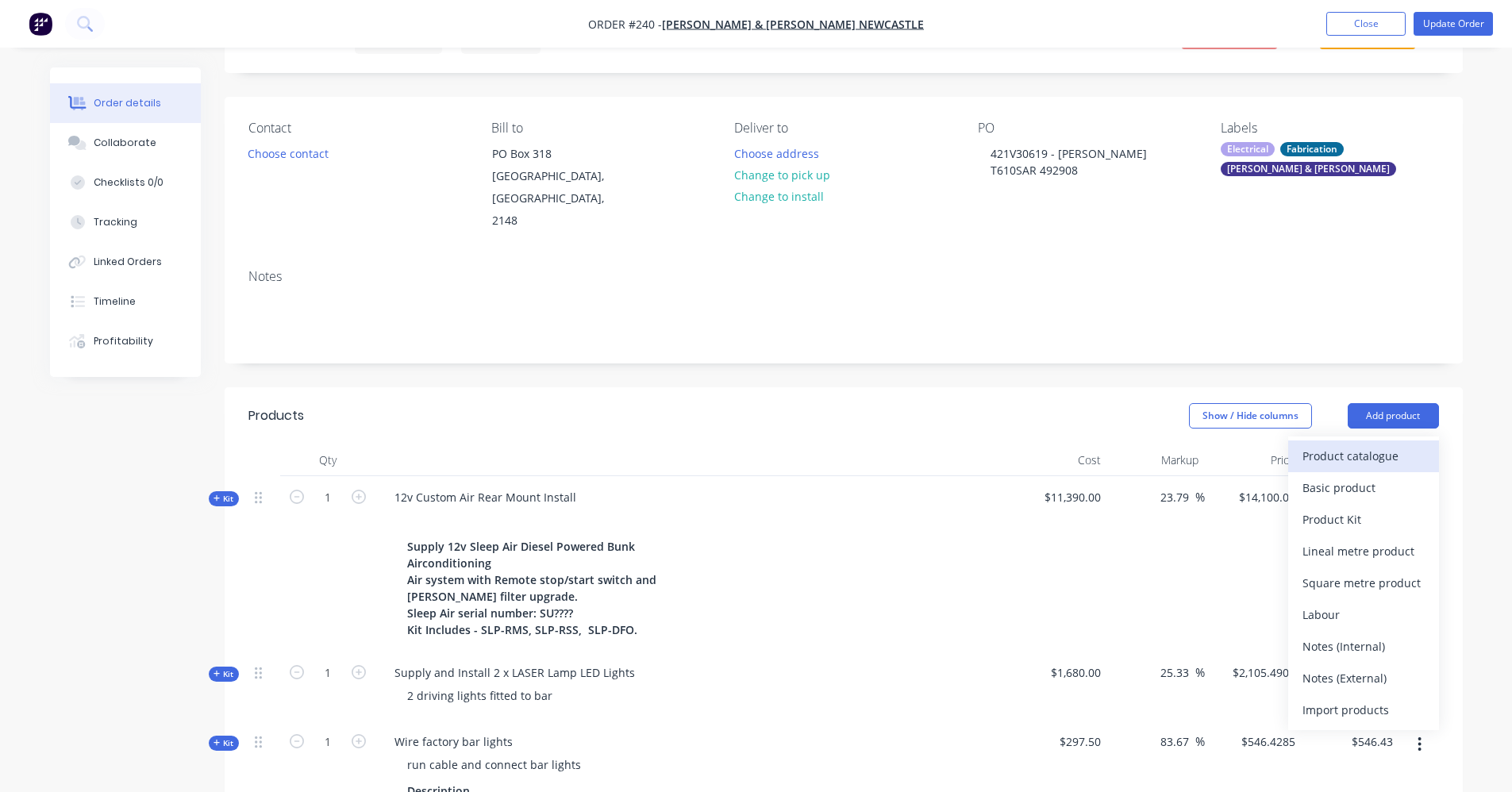
click at [1365, 444] on div "Product catalogue" at bounding box center [1364, 456] width 122 height 23
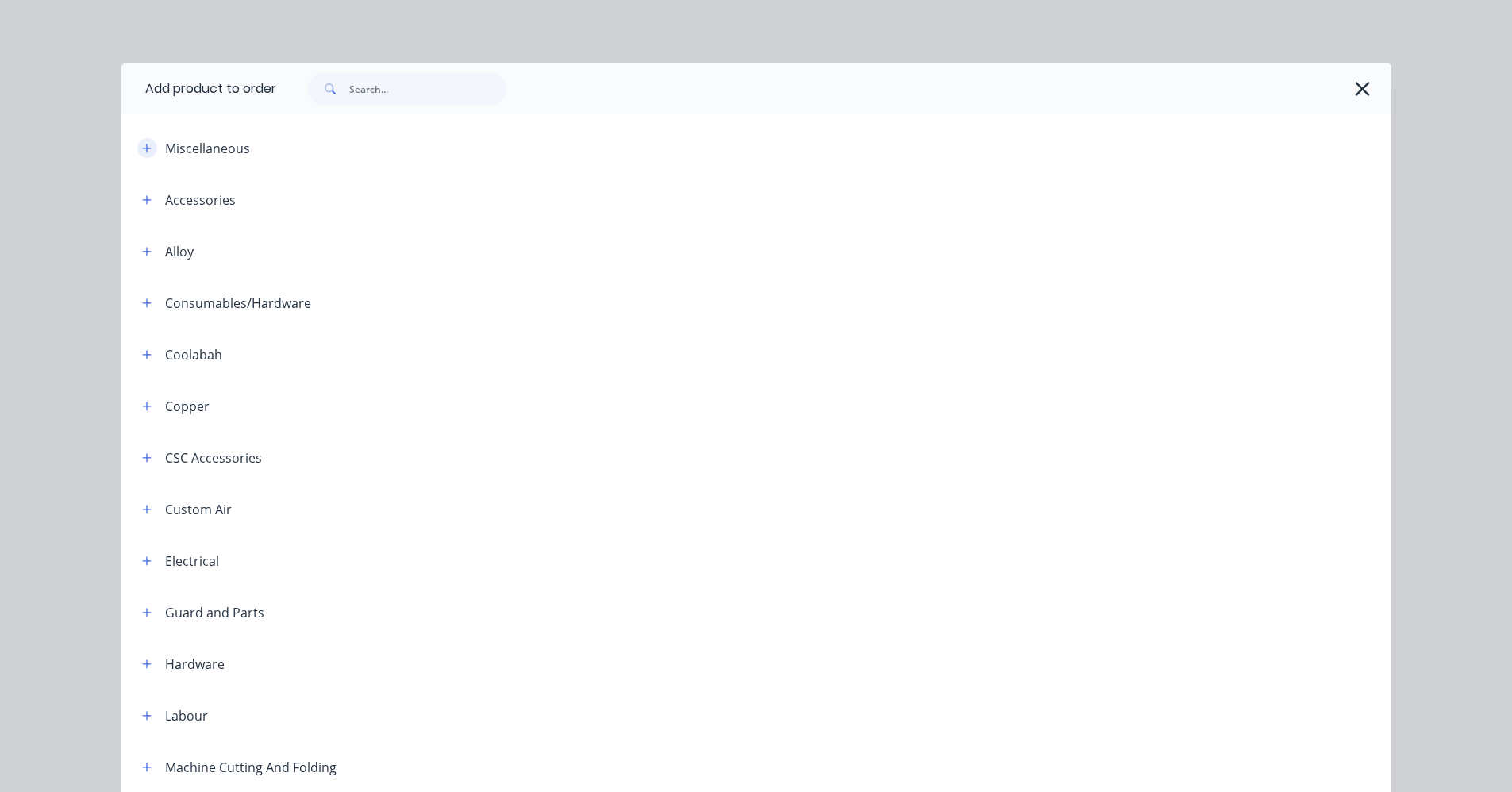
click at [144, 144] on icon "button" at bounding box center [147, 148] width 10 height 11
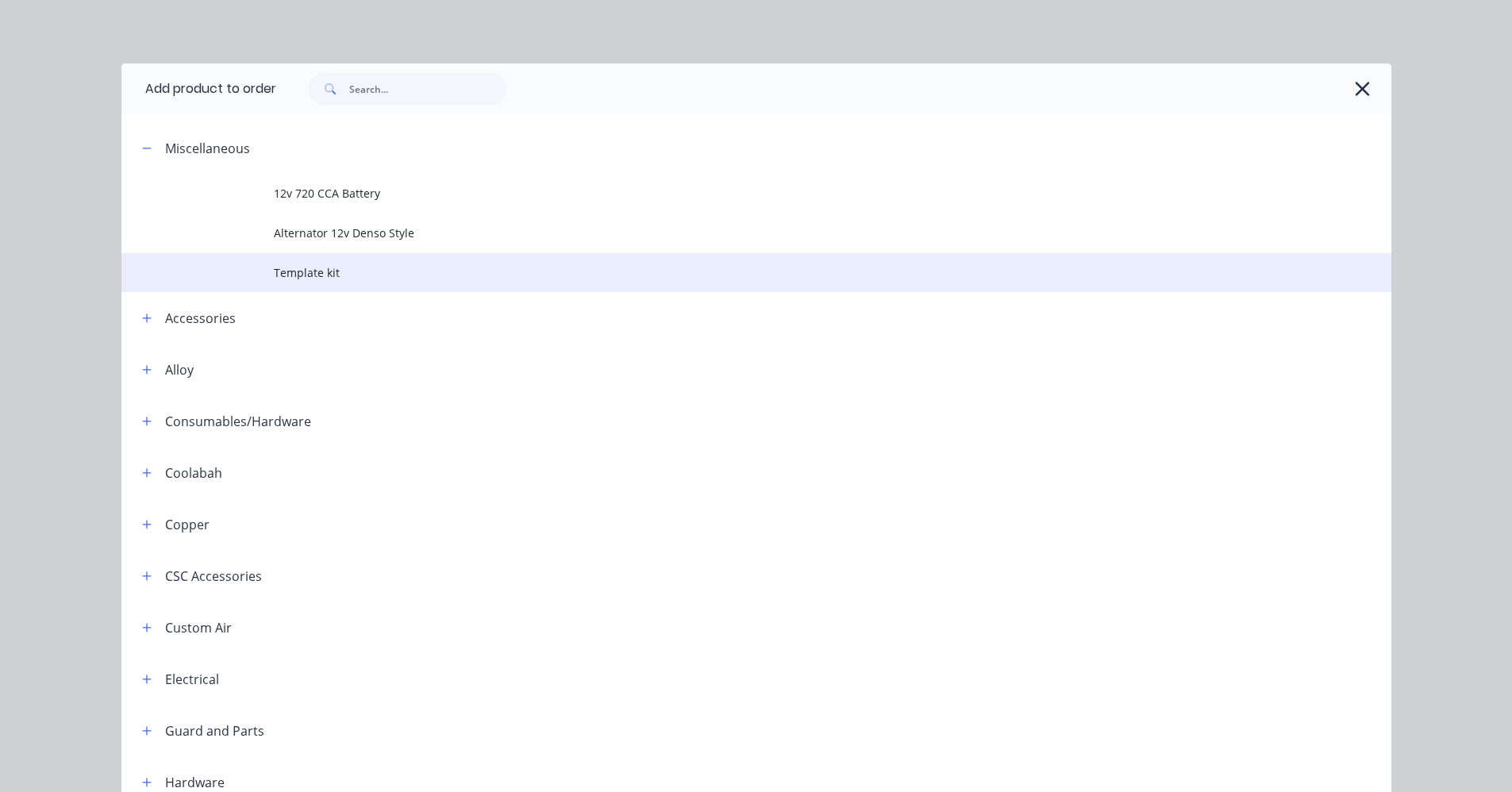
click at [280, 278] on span "Template kit" at bounding box center [720, 272] width 893 height 16
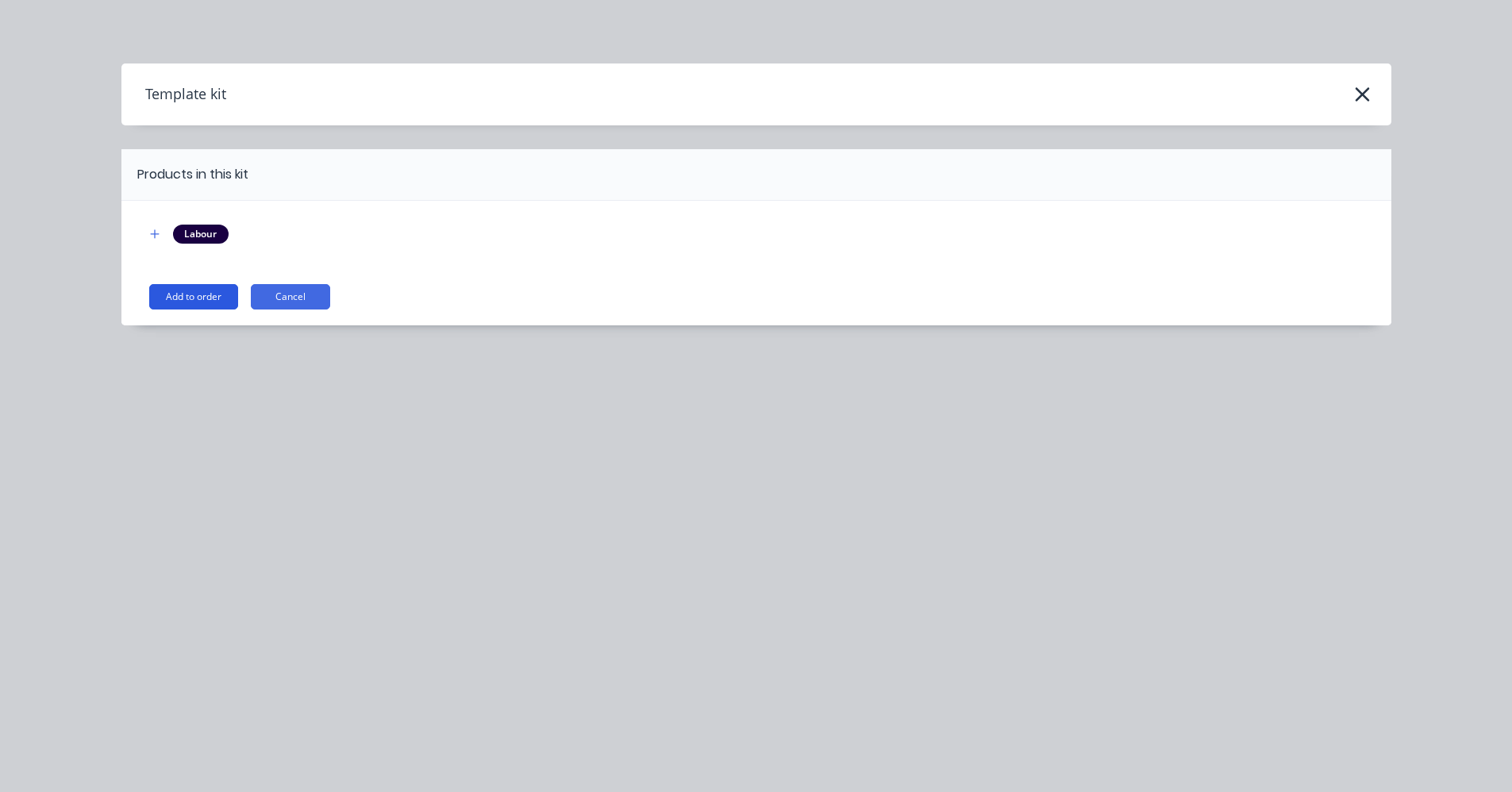
click at [195, 296] on button "Add to order" at bounding box center [194, 297] width 89 height 25
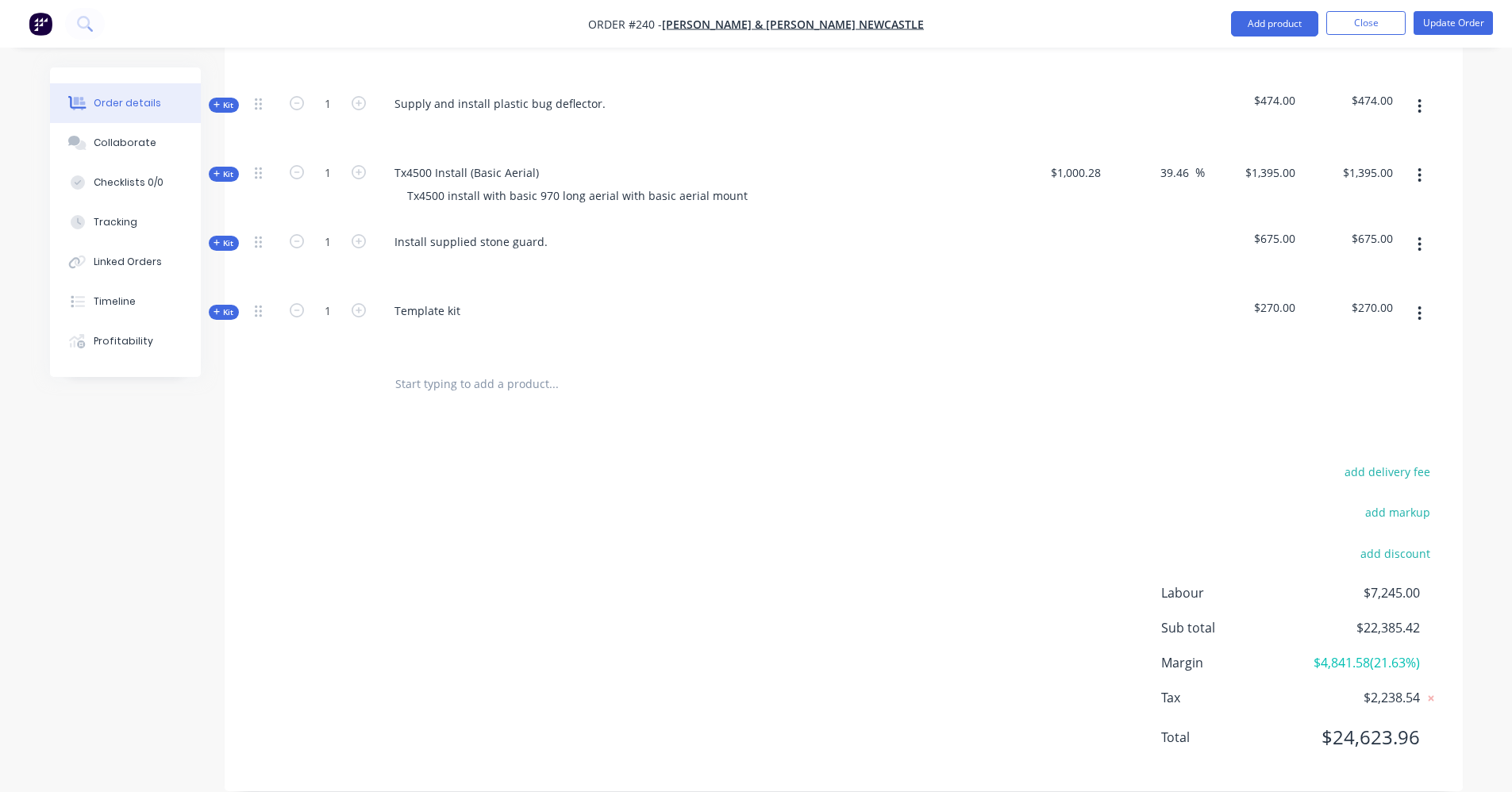
scroll to position [1038, 0]
click at [1419, 304] on icon "button" at bounding box center [1420, 313] width 4 height 17
click at [1406, 407] on div "Duplicate" at bounding box center [1364, 418] width 122 height 23
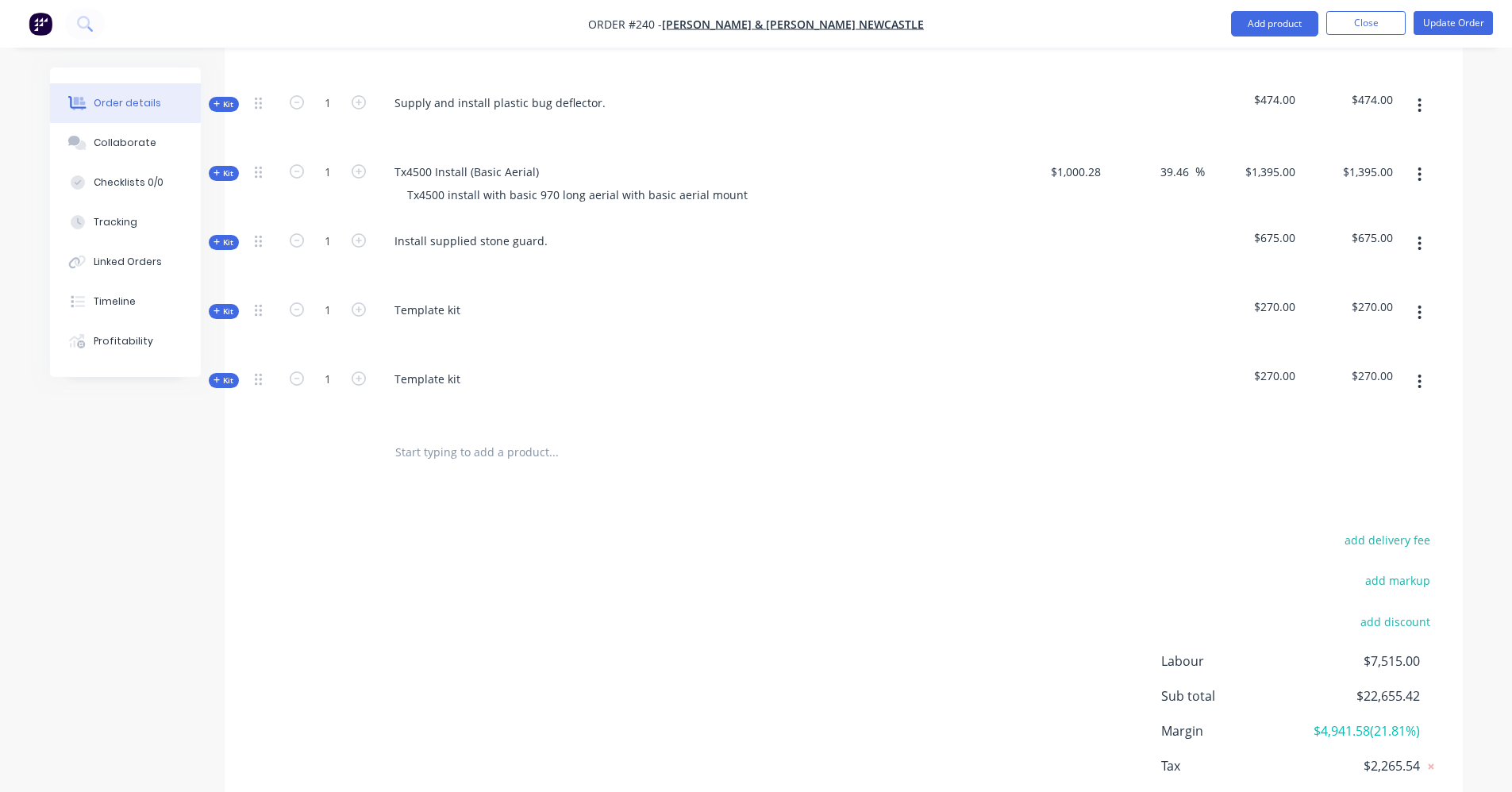
click at [1424, 298] on button "button" at bounding box center [1419, 313] width 38 height 29
drag, startPoint x: 1399, startPoint y: 399, endPoint x: 1405, endPoint y: 356, distance: 43.4
click at [1399, 407] on div "Duplicate" at bounding box center [1364, 418] width 122 height 23
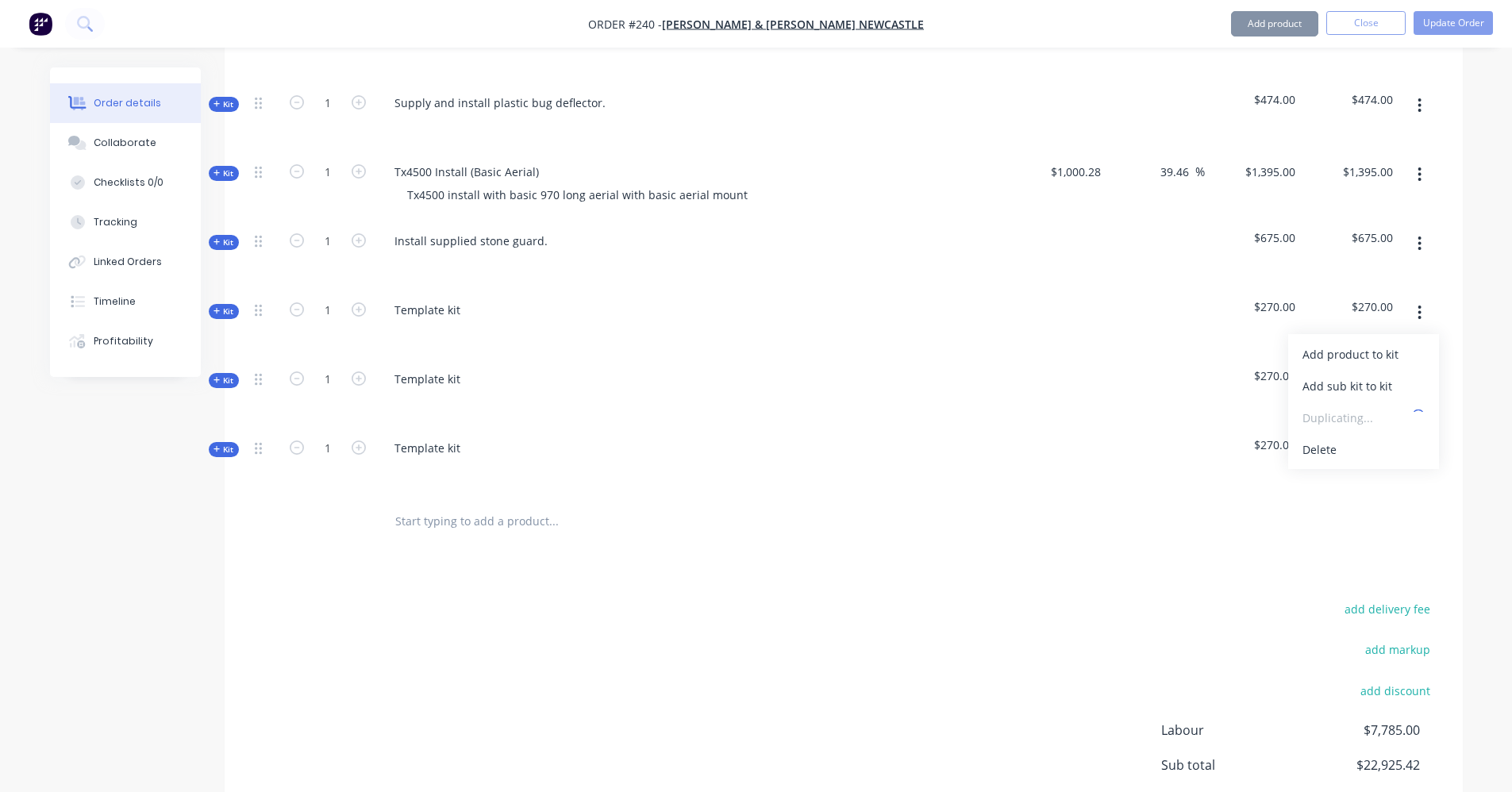
click at [1415, 298] on button "button" at bounding box center [1419, 313] width 38 height 29
click at [1419, 442] on icon "button" at bounding box center [1420, 451] width 4 height 17
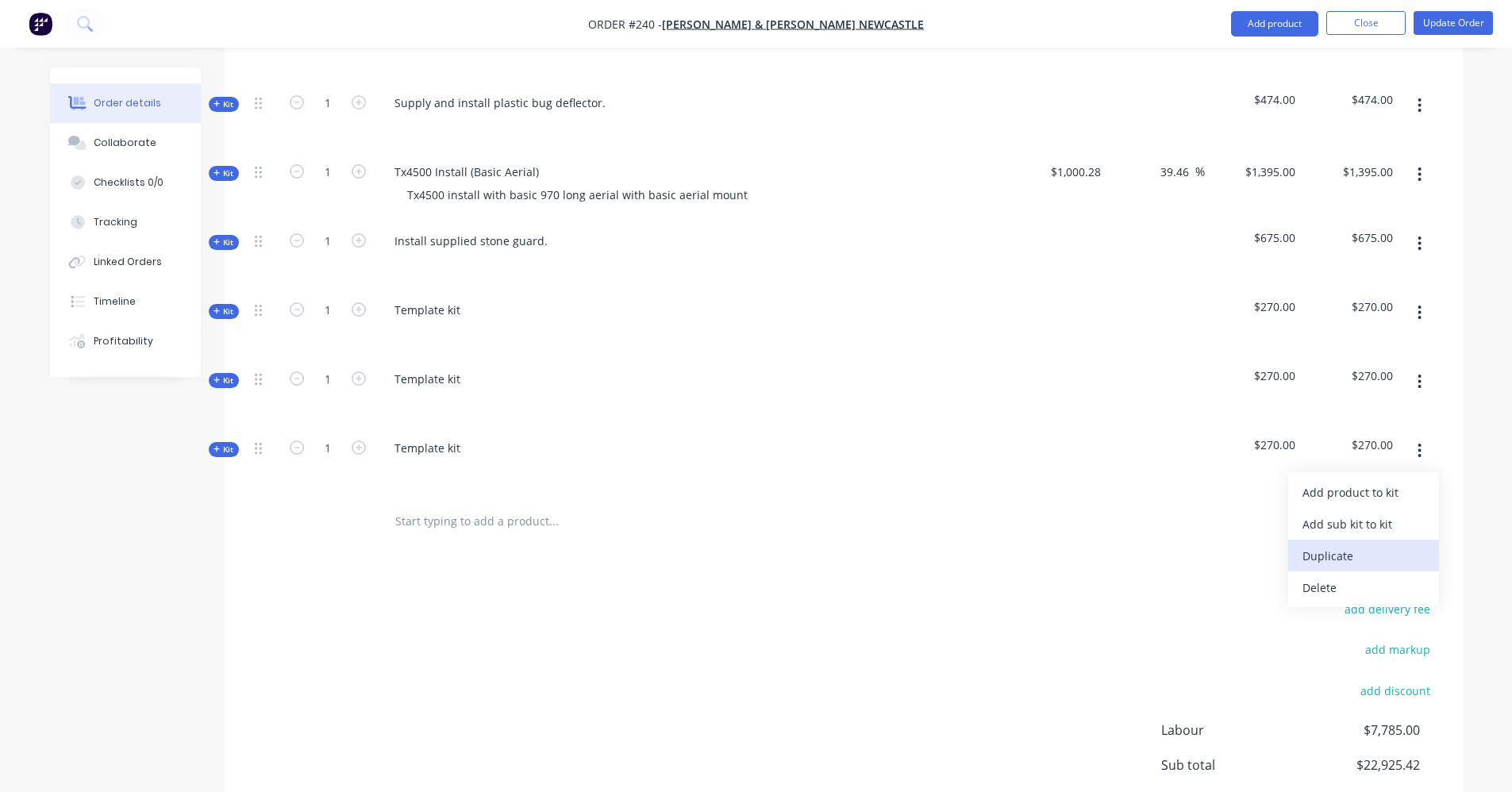
click at [1368, 545] on div "Duplicate" at bounding box center [1364, 557] width 122 height 23
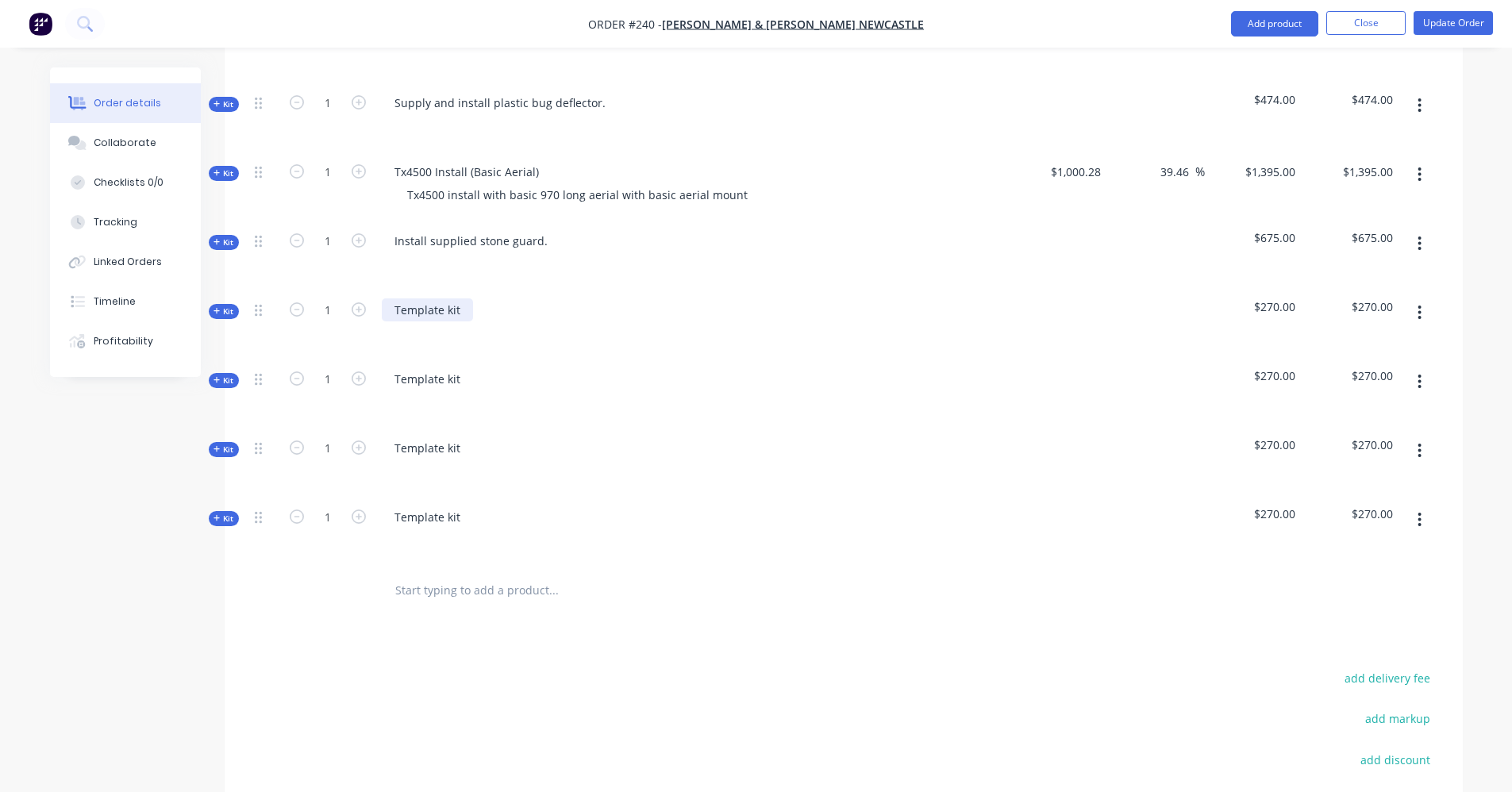
click at [460, 298] on div "Template kit" at bounding box center [427, 310] width 91 height 23
click at [439, 368] on div "Template kit" at bounding box center [427, 380] width 91 height 23
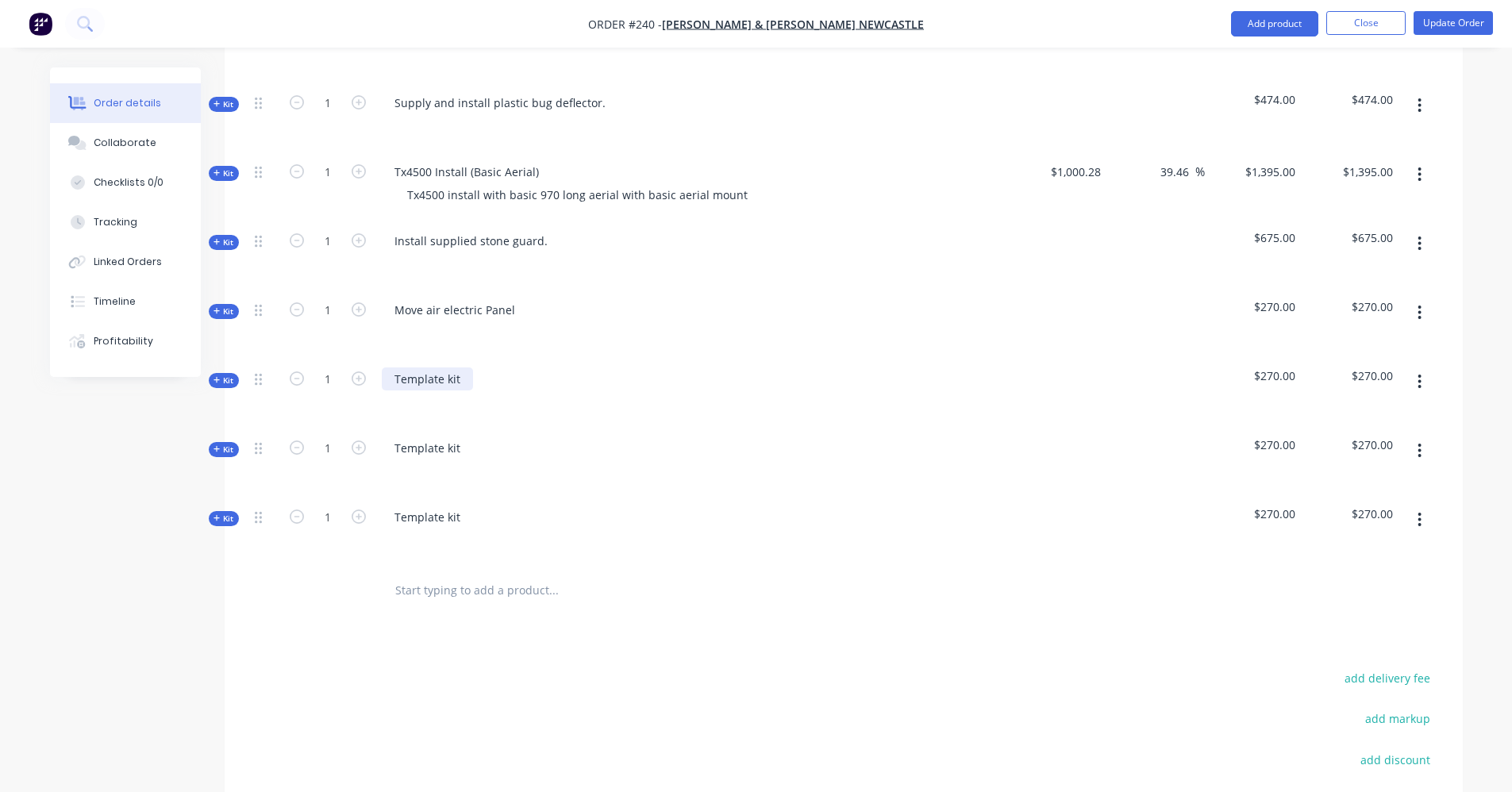
click at [454, 368] on div "Template kit" at bounding box center [427, 380] width 91 height 23
click at [455, 368] on div "Template kit" at bounding box center [427, 380] width 91 height 23
click at [458, 368] on div "Template kit" at bounding box center [427, 380] width 91 height 23
click at [456, 368] on div "Template kit" at bounding box center [427, 380] width 91 height 23
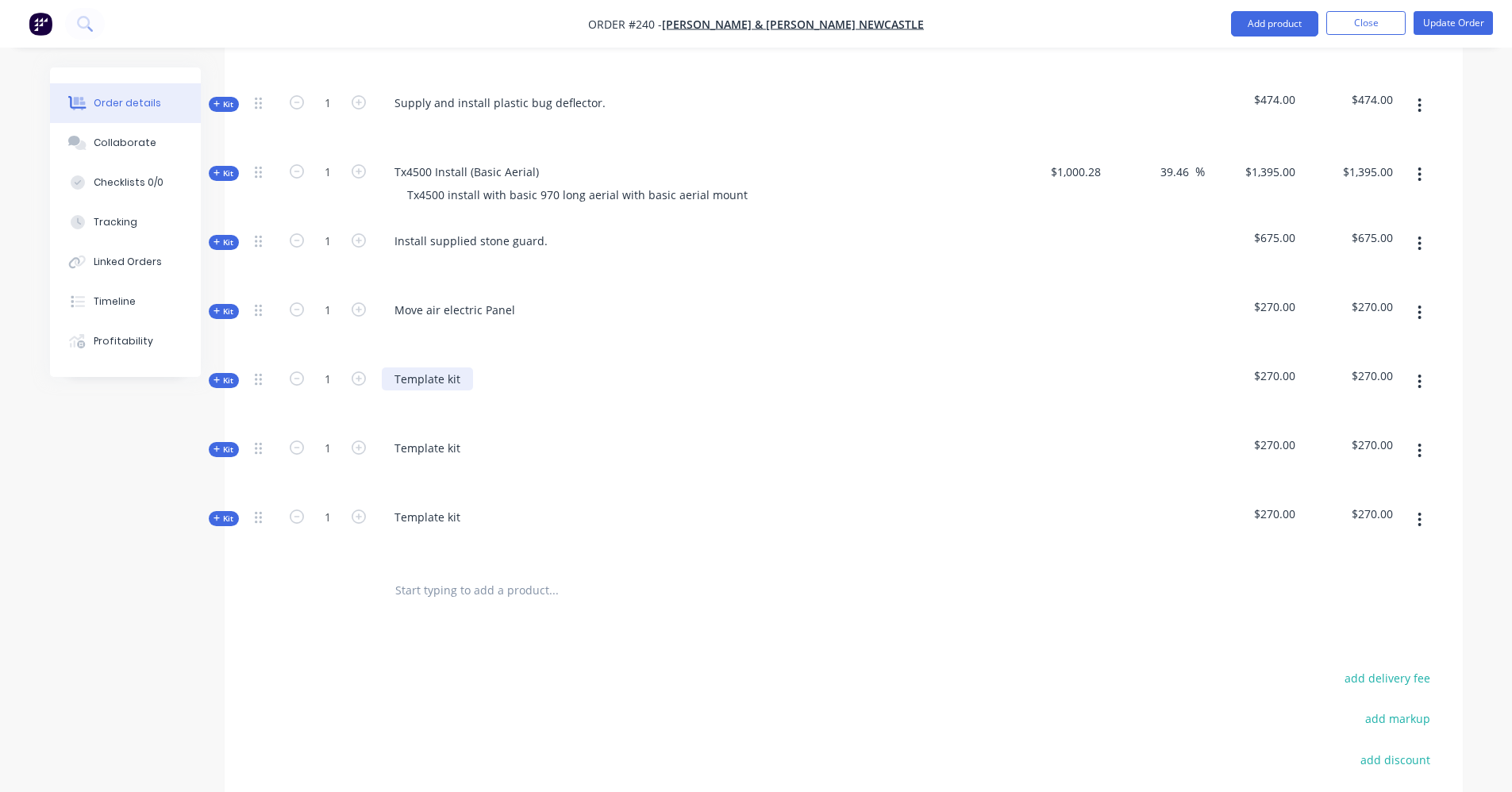
click at [456, 368] on div "Template kit" at bounding box center [427, 380] width 91 height 23
click at [506, 368] on div "Fit supplied mudflaps" at bounding box center [452, 380] width 141 height 23
click at [218, 377] on icon "button" at bounding box center [217, 381] width 7 height 8
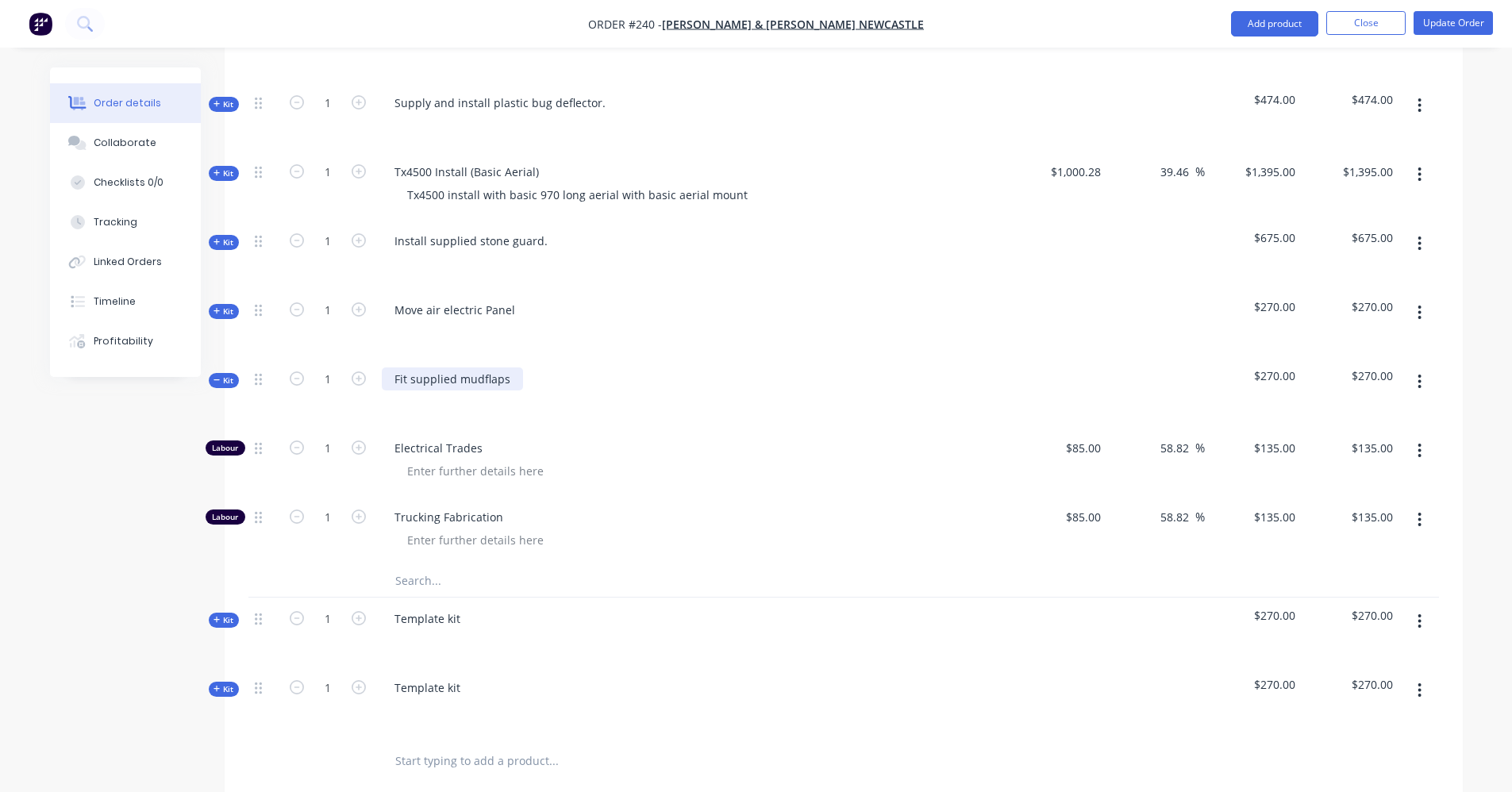
click at [510, 368] on div "Fit supplied mudflaps" at bounding box center [452, 380] width 141 height 23
click at [450, 390] on div at bounding box center [692, 402] width 622 height 23
click at [506, 368] on div "Fit supplied mudflaps" at bounding box center [452, 380] width 141 height 23
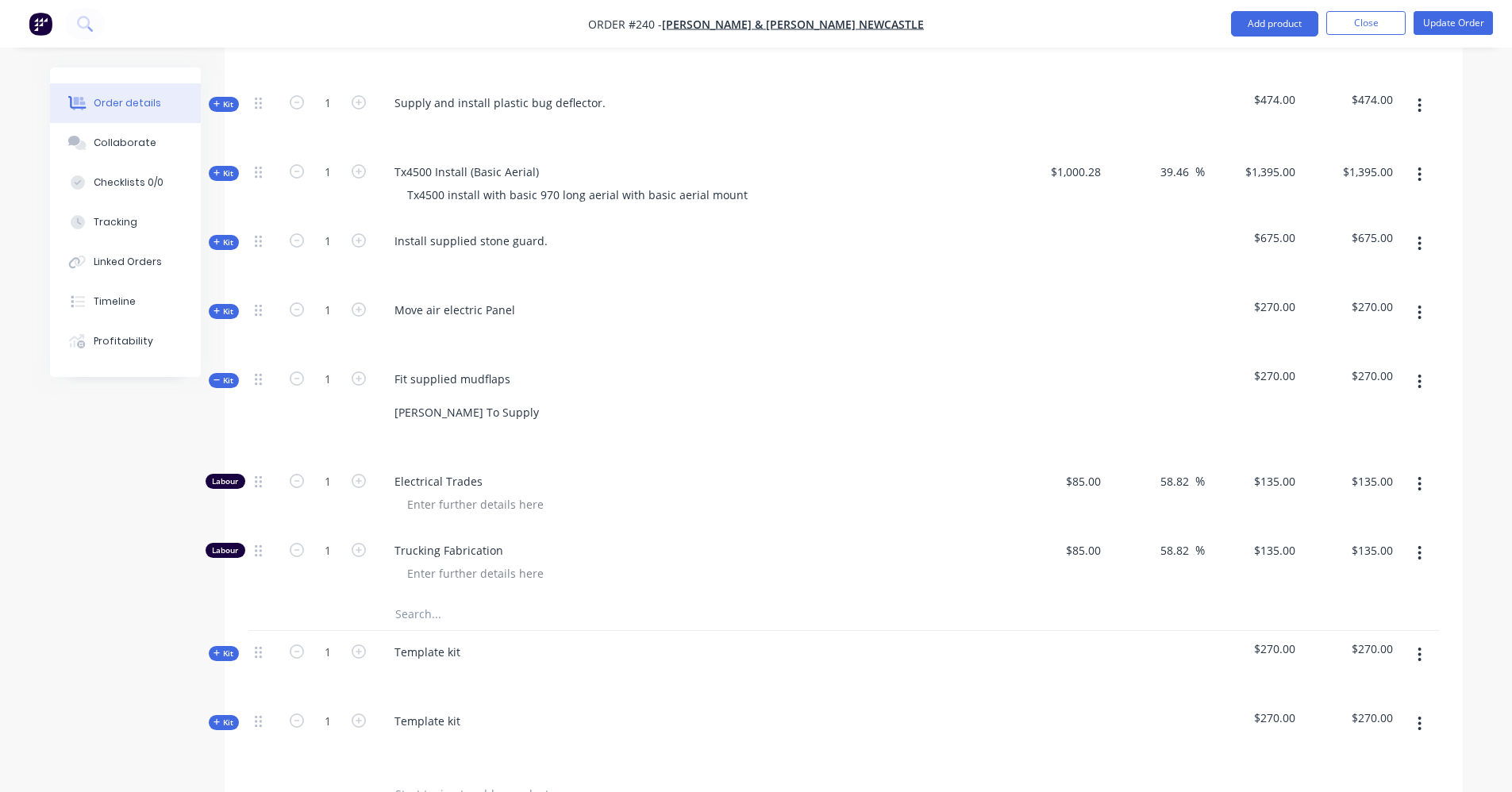
click at [443, 473] on span "Electrical Trades" at bounding box center [700, 481] width 610 height 16
click at [1415, 470] on button "button" at bounding box center [1419, 484] width 38 height 29
click at [1370, 578] on div "Delete" at bounding box center [1364, 590] width 122 height 23
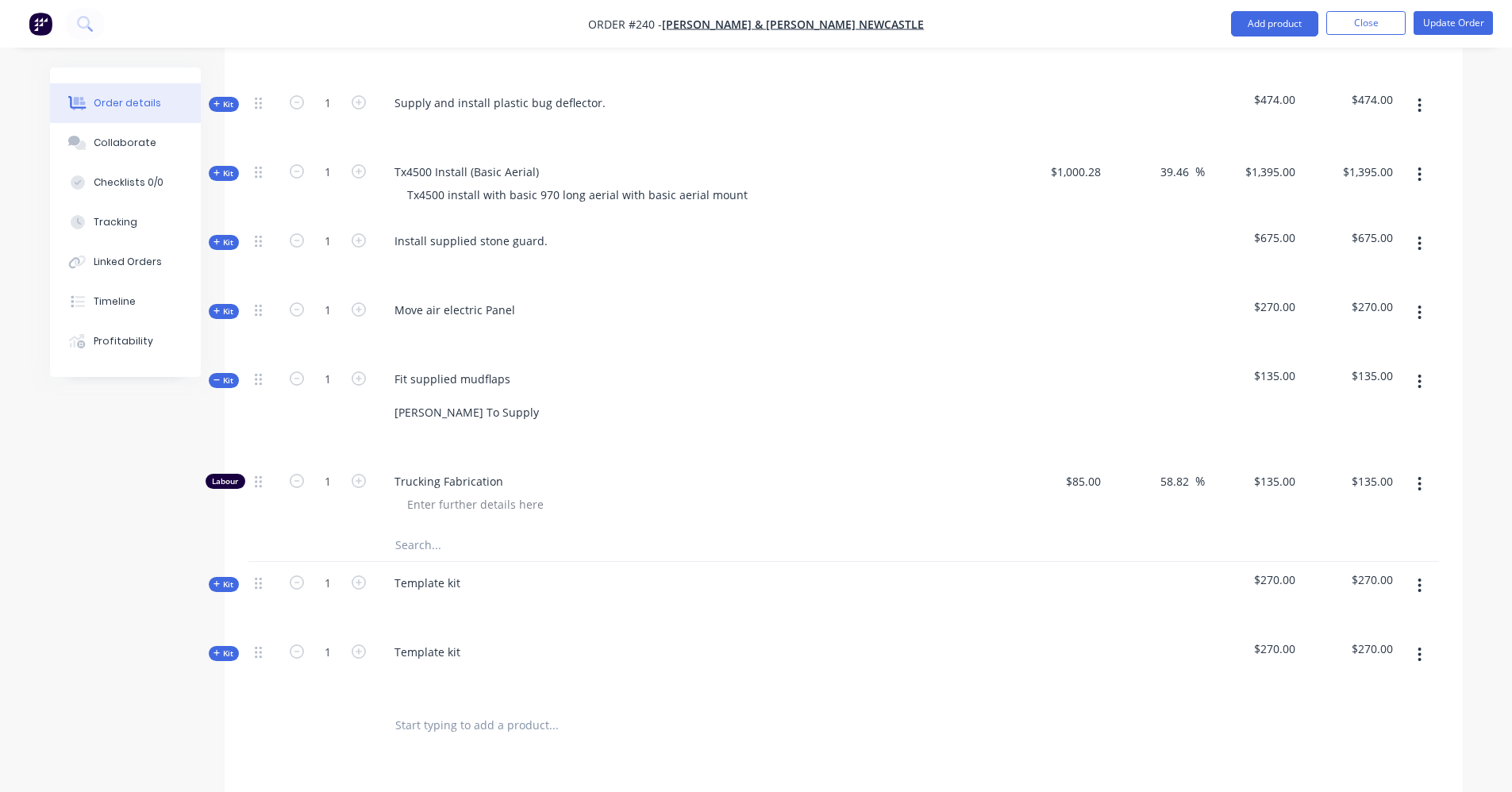
click at [215, 307] on icon "button" at bounding box center [217, 311] width 7 height 8
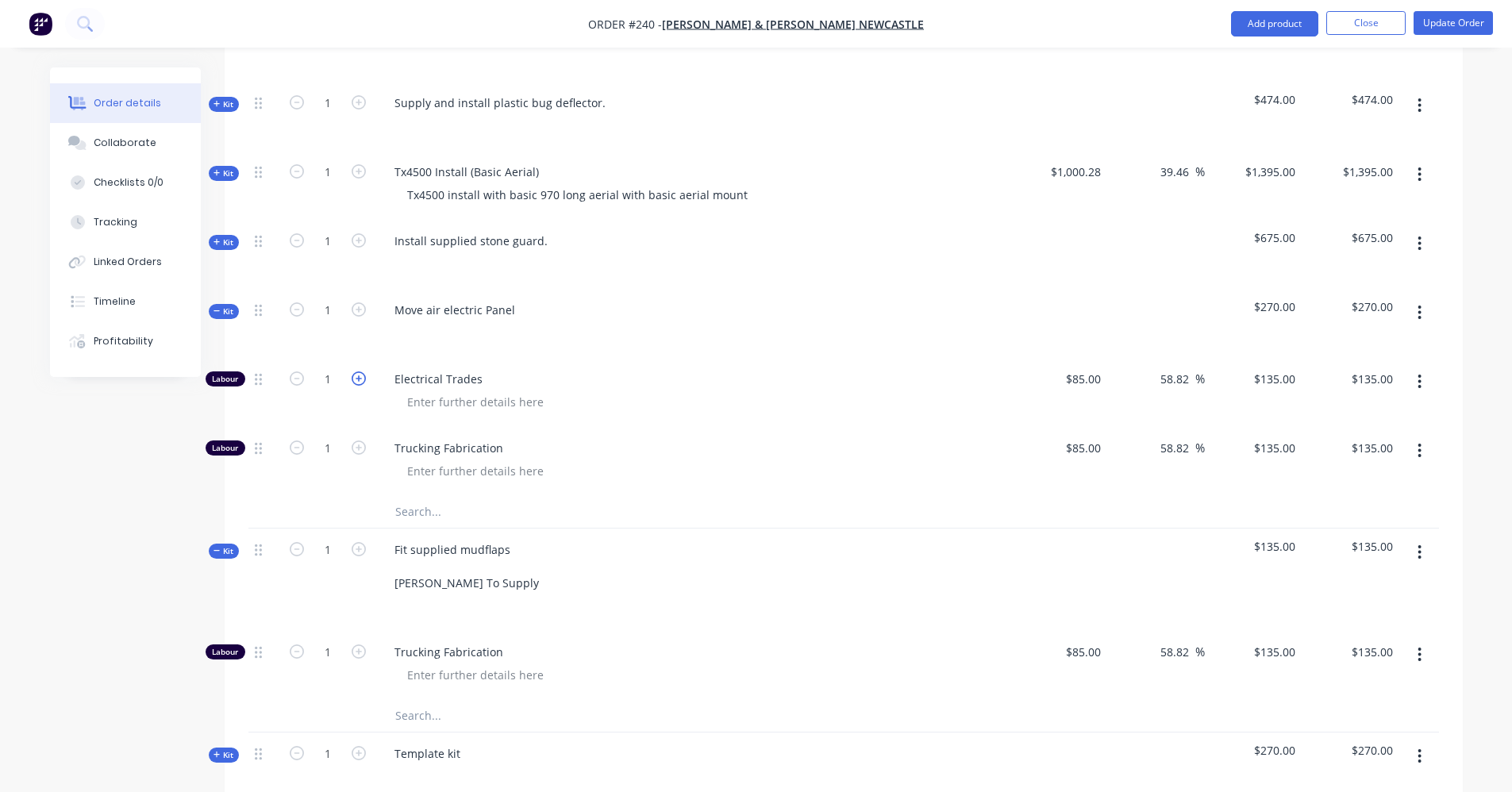
click at [359, 372] on icon "button" at bounding box center [358, 379] width 15 height 15
type input "2"
type input "$270.00"
click at [355, 441] on icon "button" at bounding box center [358, 447] width 15 height 15
type input "2"
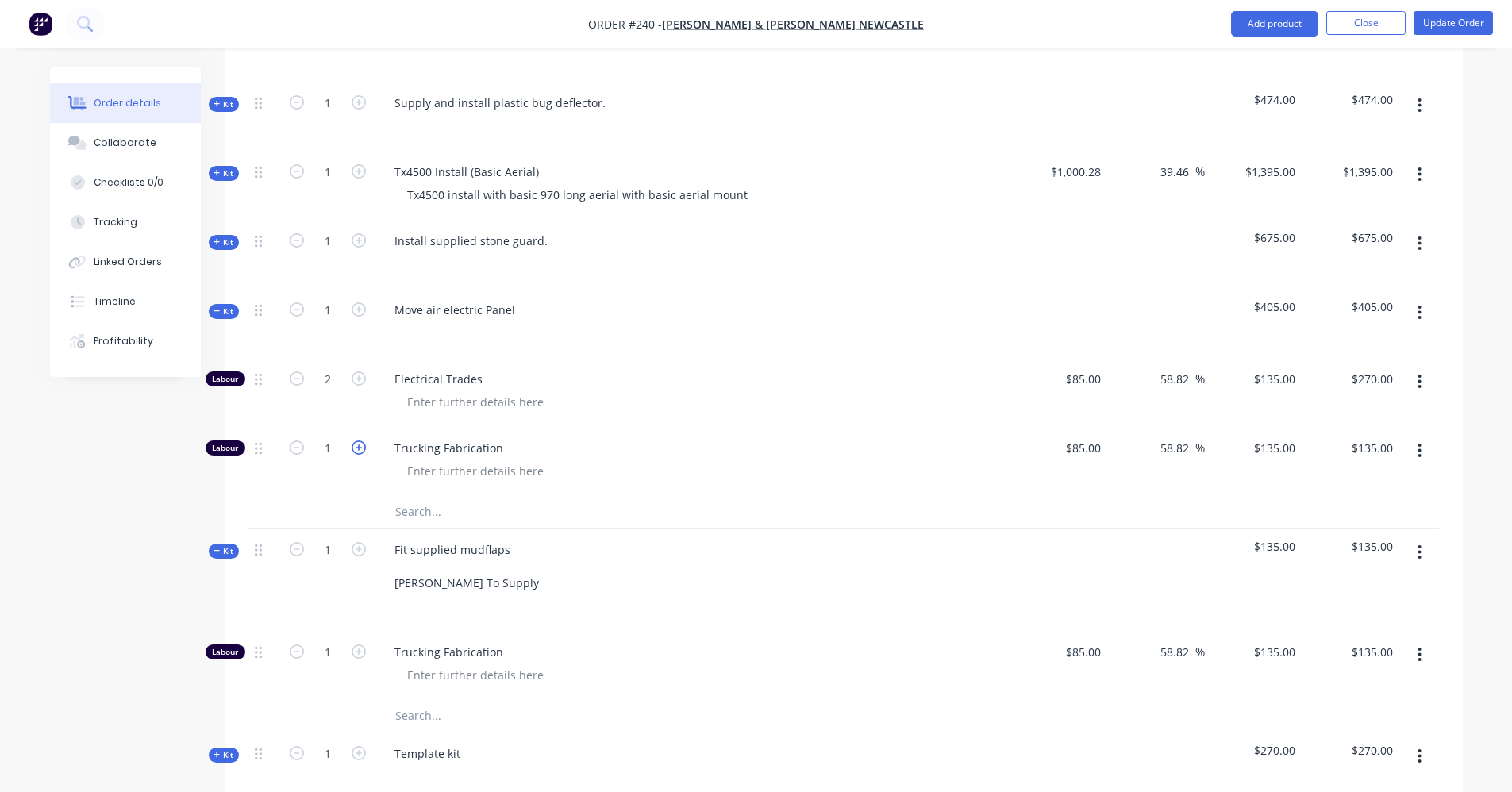
type input "$270.00"
click at [211, 304] on button "Kit" at bounding box center [224, 312] width 30 height 15
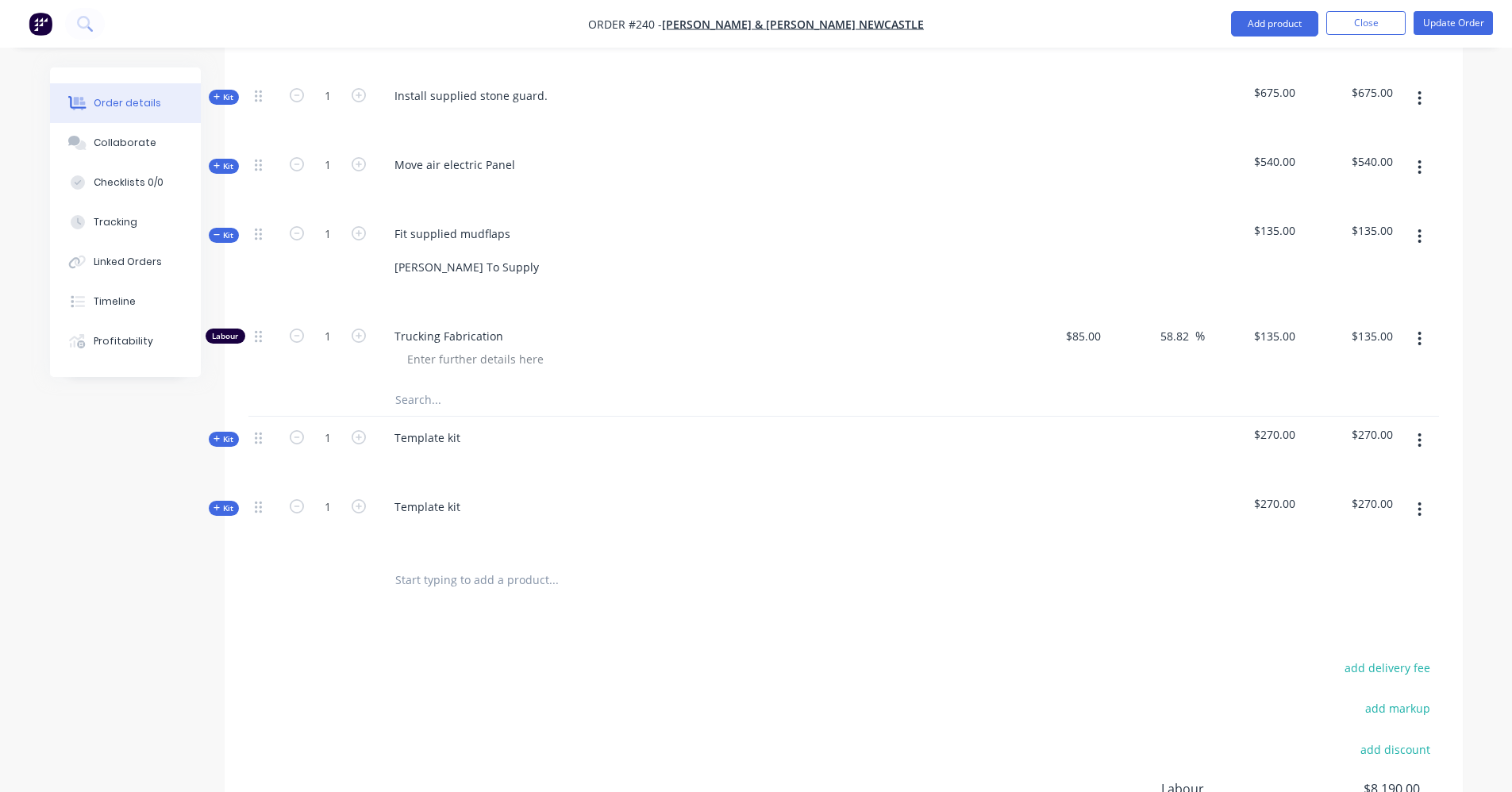
scroll to position [1197, 0]
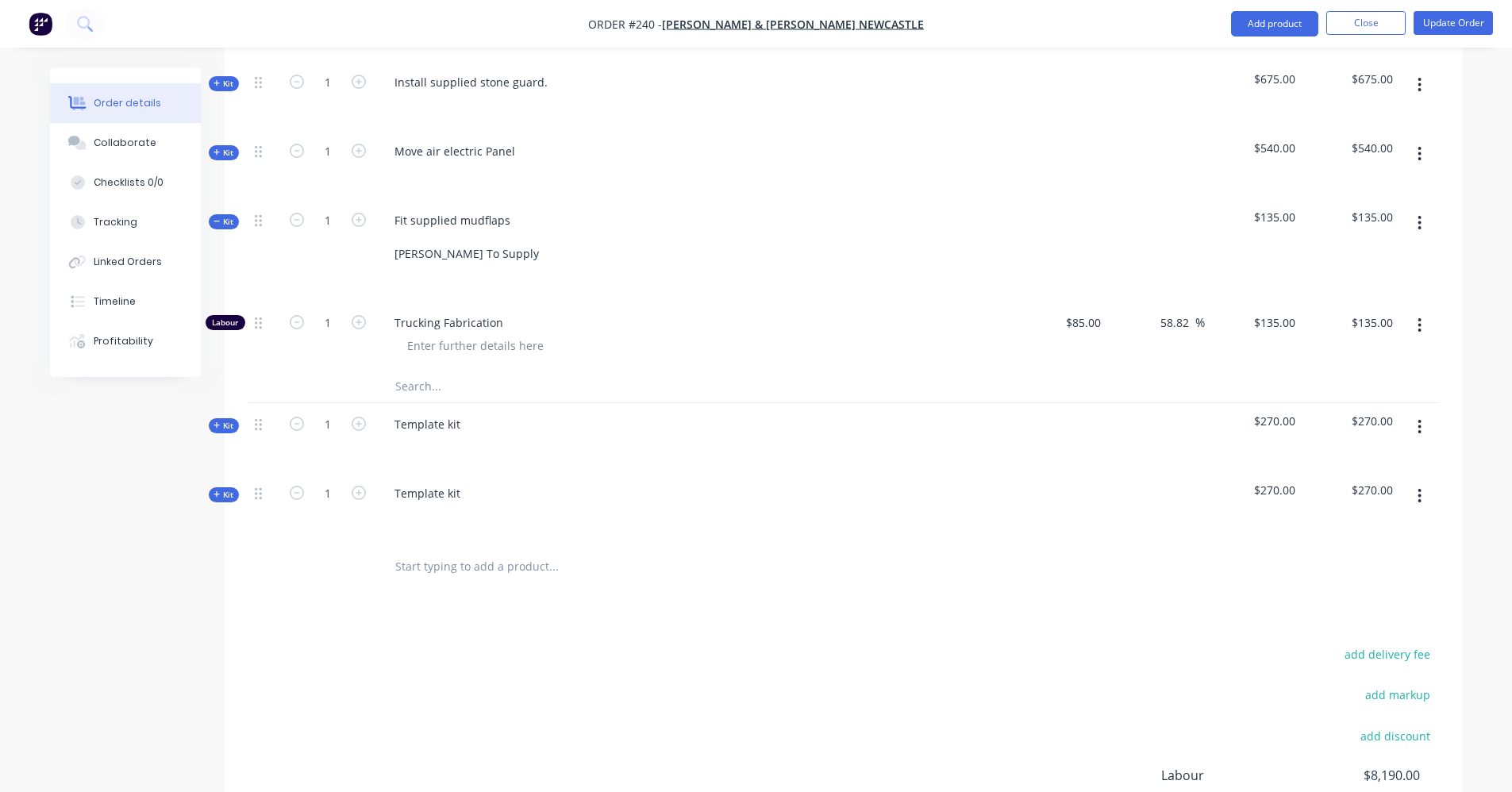
click at [513, 315] on span "Trucking Fabrication" at bounding box center [700, 322] width 610 height 16
click at [359, 316] on icon "button" at bounding box center [358, 322] width 15 height 15
type input "2"
type input "$270.00"
click at [359, 316] on icon "button" at bounding box center [358, 322] width 15 height 15
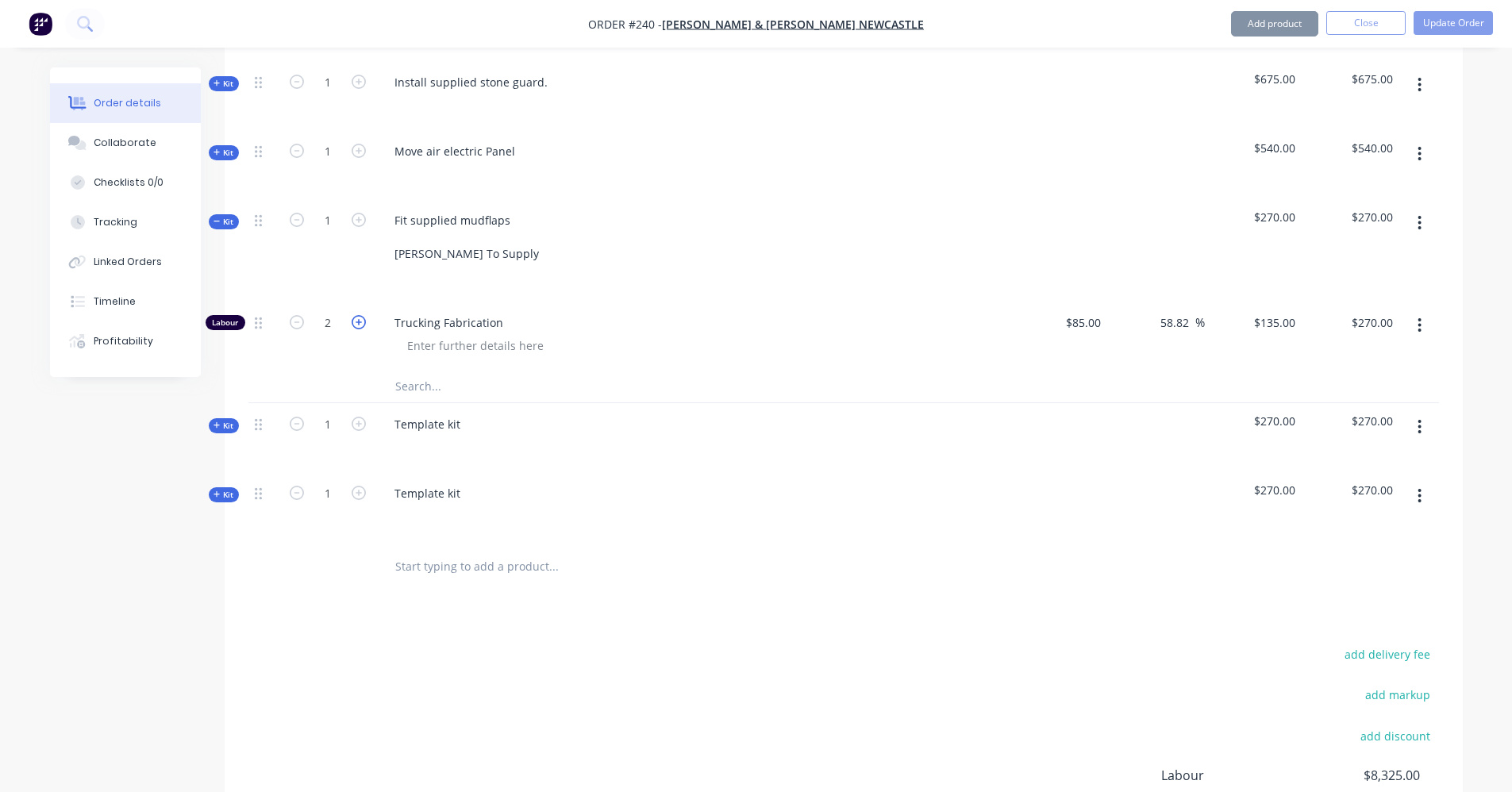
type input "3"
type input "$405.00"
click at [337, 311] on input "3" at bounding box center [327, 322] width 42 height 24
type input "2.5"
type input "$337.50"
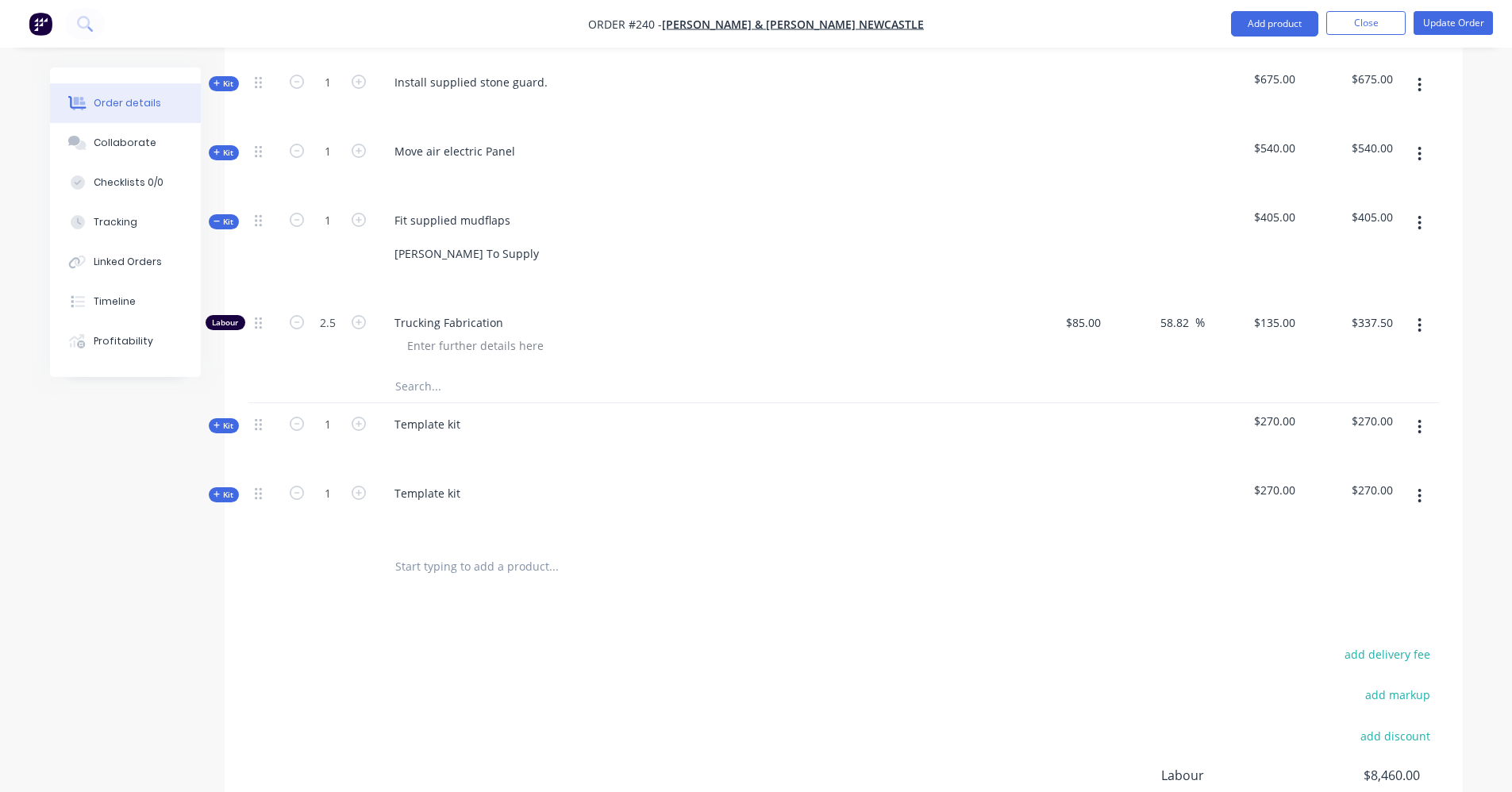
click at [214, 216] on span "Kit" at bounding box center [224, 222] width 20 height 12
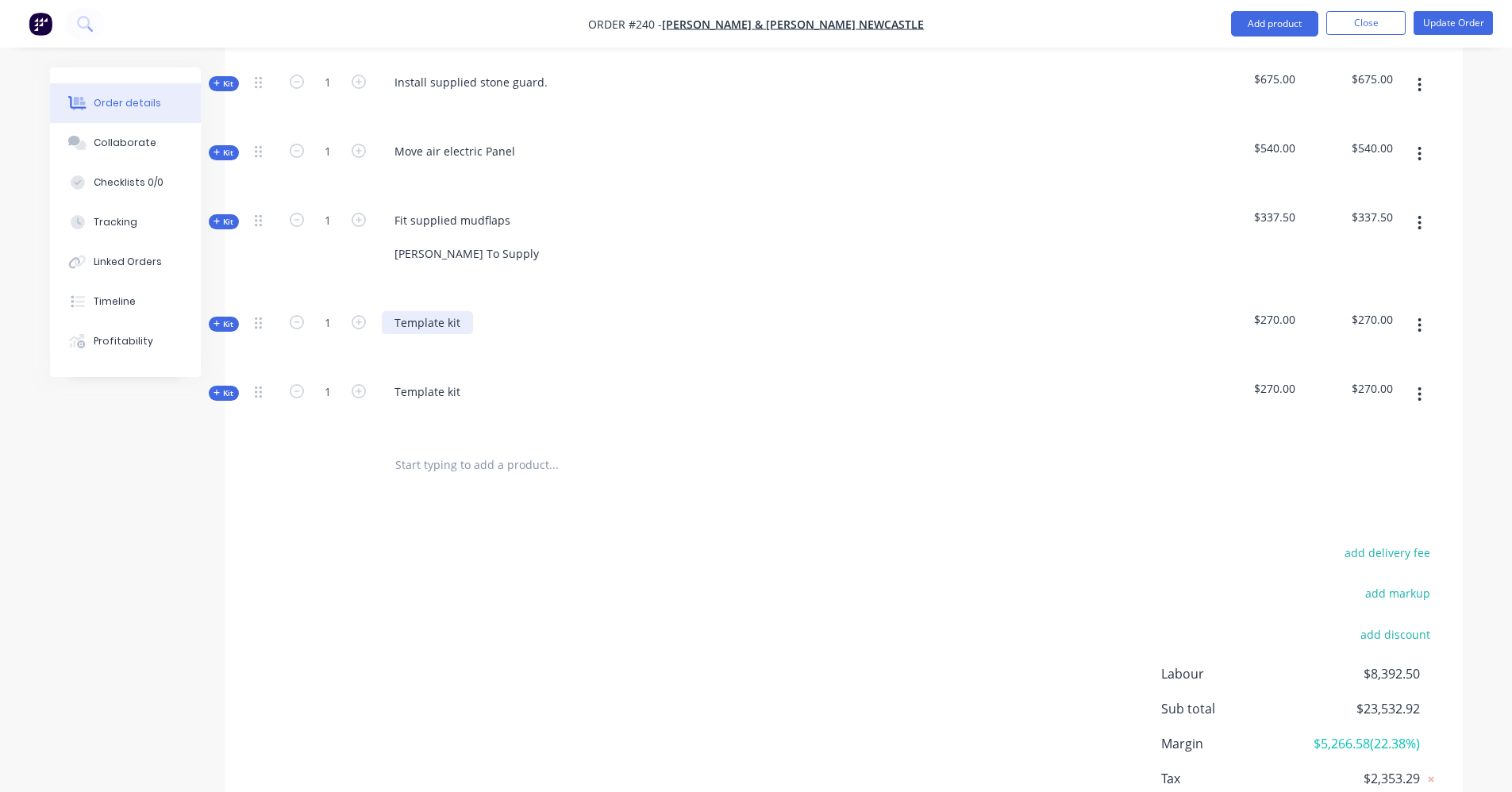
click at [459, 311] on div "Template kit" at bounding box center [427, 322] width 91 height 23
click at [451, 311] on div "Template kit" at bounding box center [427, 322] width 91 height 23
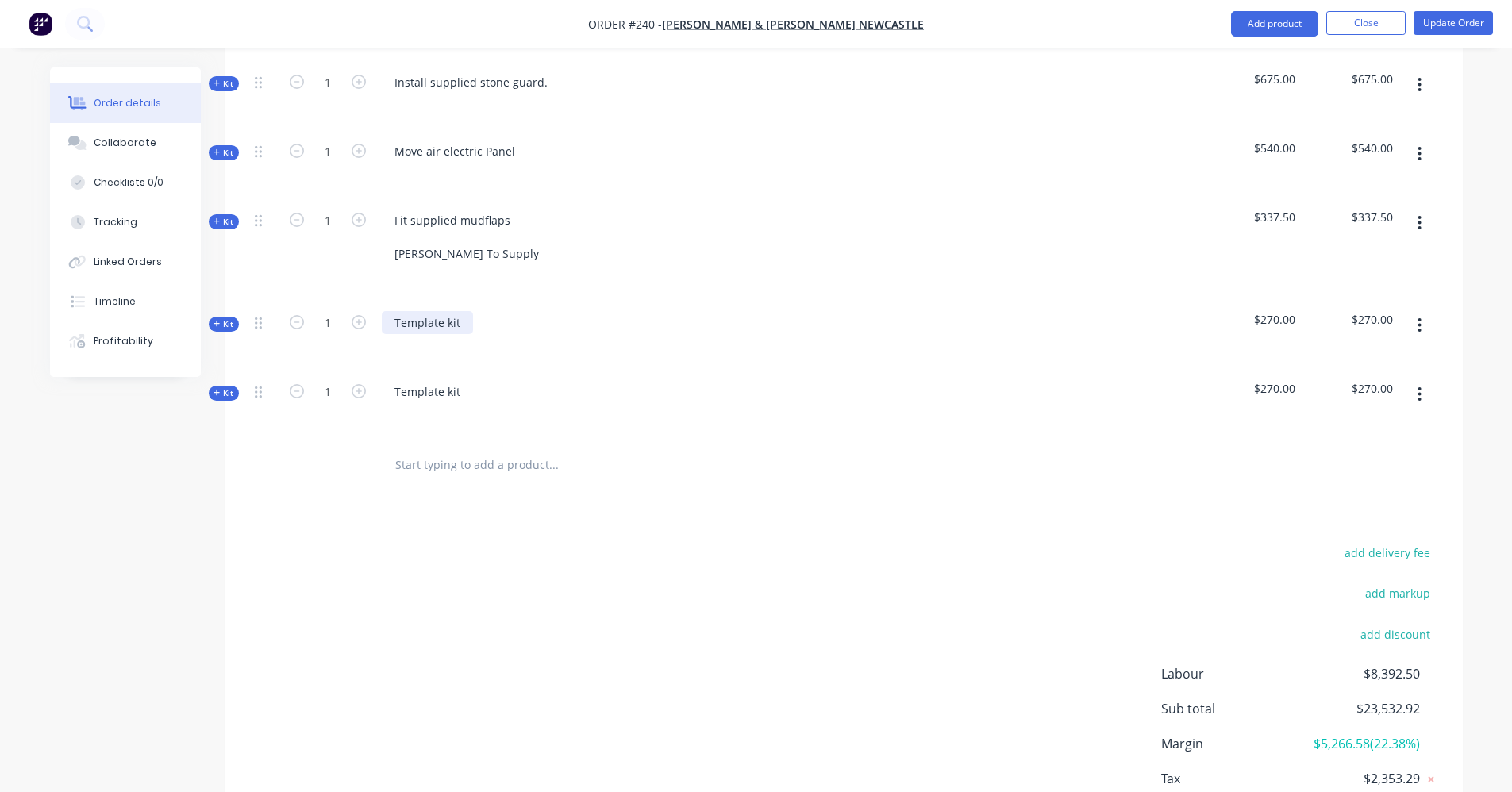
click at [456, 311] on div "Template kit" at bounding box center [427, 322] width 91 height 23
click at [504, 209] on div "Fit supplied mudflaps [PERSON_NAME] To Supply" at bounding box center [466, 237] width 169 height 56
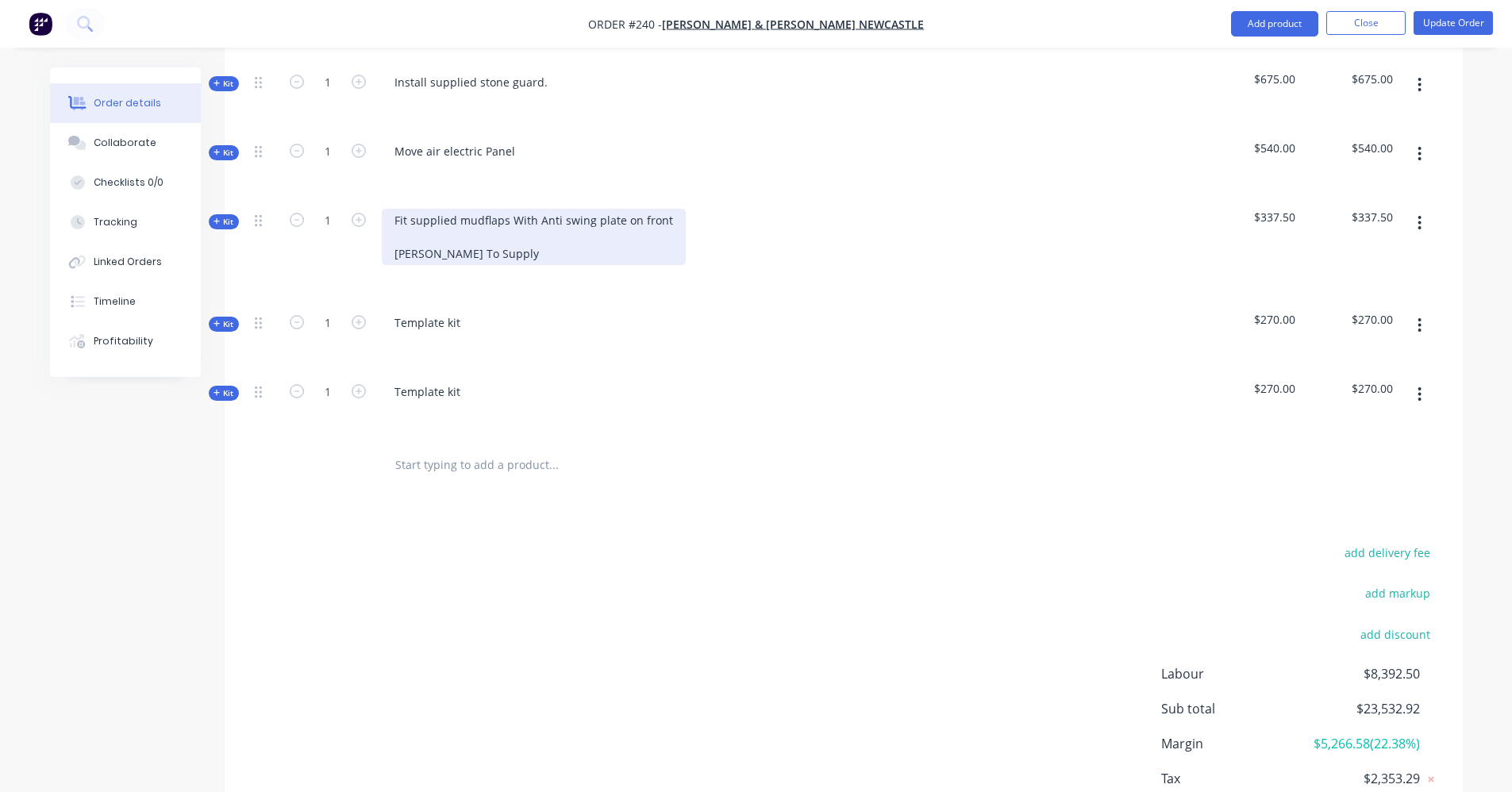
click at [533, 209] on div "Fit supplied mudflaps With Anti swing plate on front [PERSON_NAME] To Supply" at bounding box center [533, 237] width 304 height 56
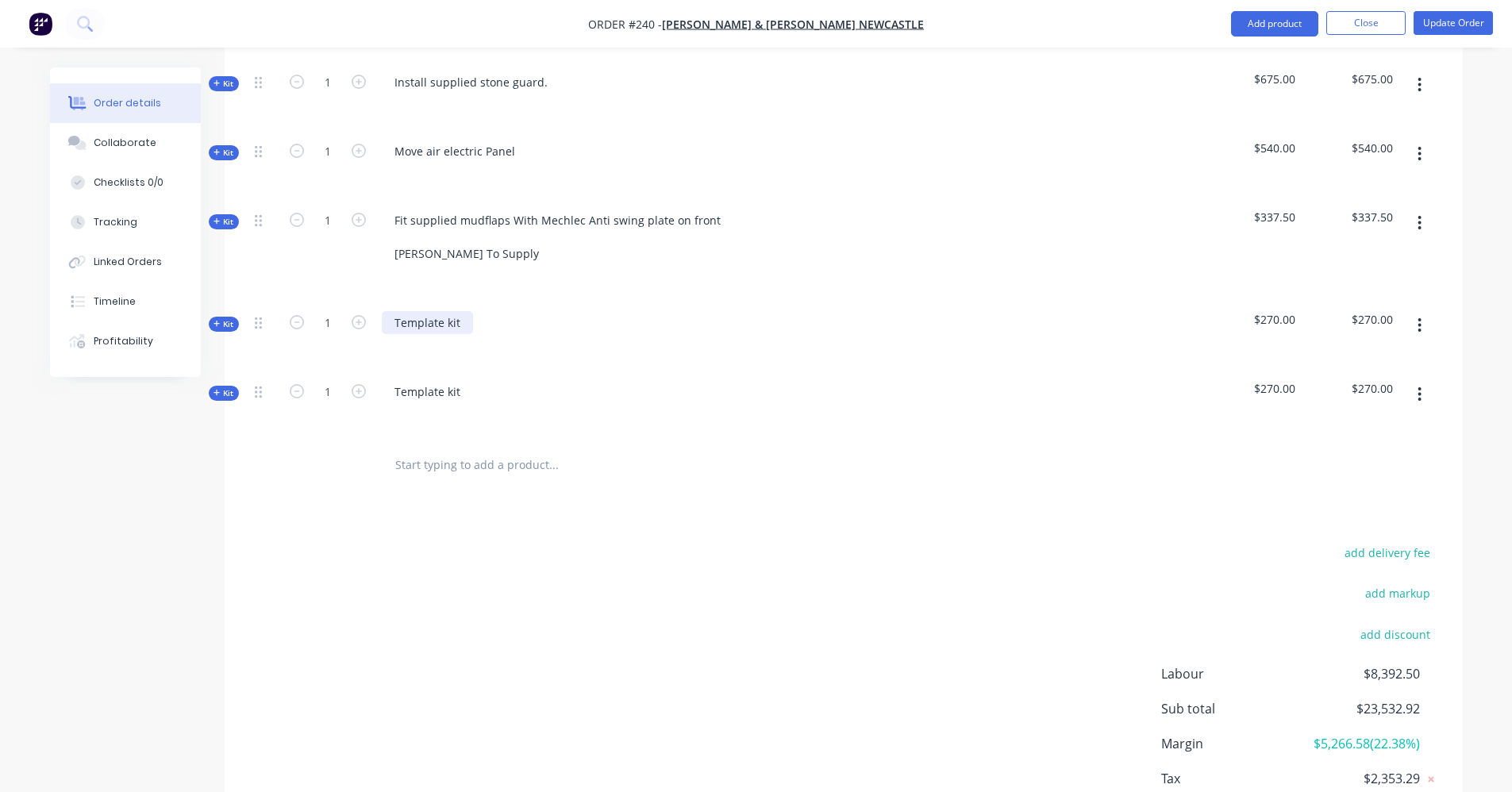
click at [457, 311] on div "Template kit" at bounding box center [427, 322] width 91 height 23
click at [460, 311] on div "Template kit" at bounding box center [427, 322] width 91 height 23
click at [461, 311] on div "Template kit" at bounding box center [427, 322] width 91 height 23
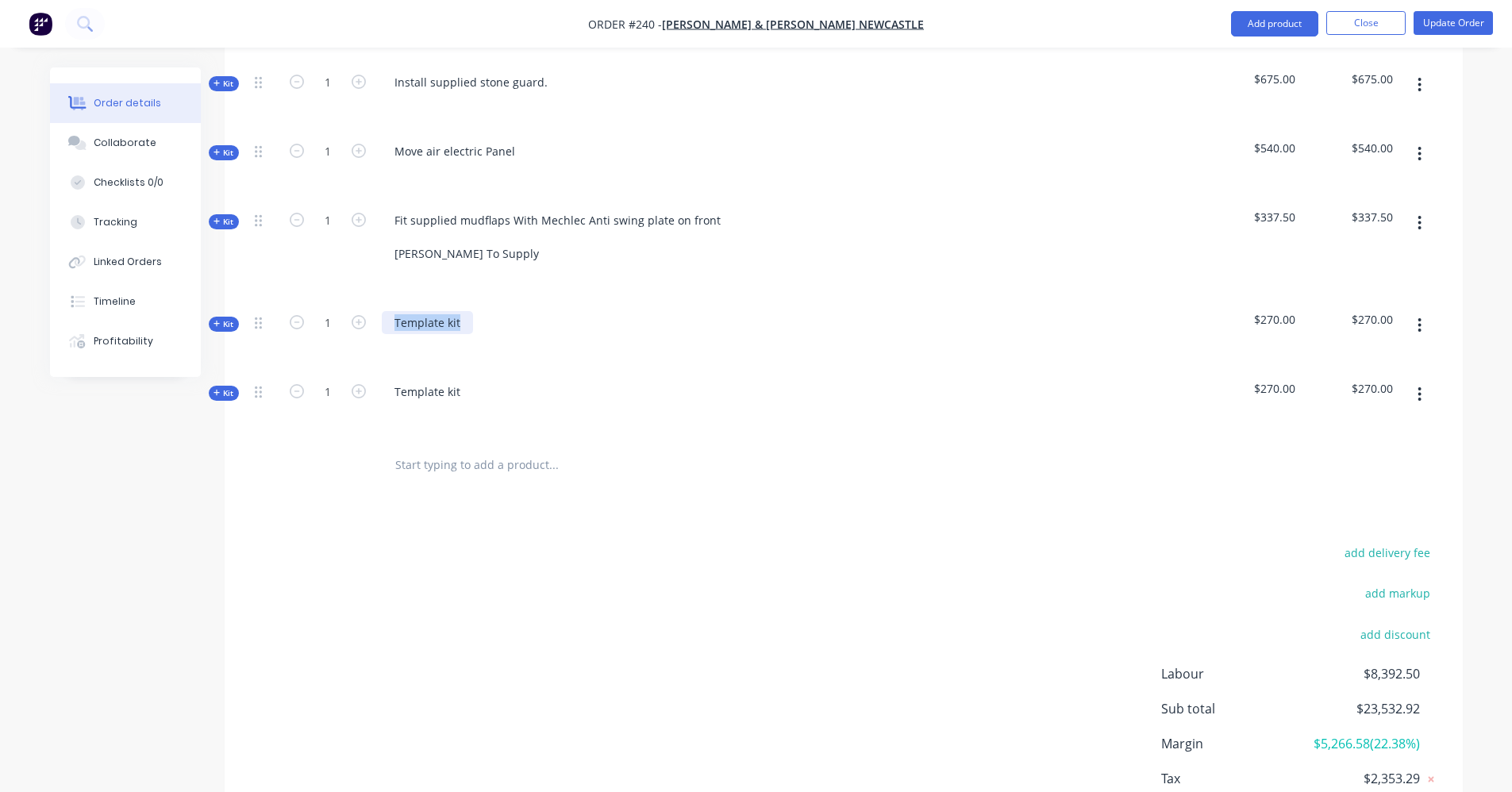
click at [461, 311] on div "Template kit" at bounding box center [427, 322] width 91 height 23
click at [460, 449] on input "text" at bounding box center [554, 465] width 318 height 32
type input "fit bar"
drag, startPoint x: 629, startPoint y: 390, endPoint x: 621, endPoint y: 399, distance: 12.0
click at [628, 404] on div at bounding box center [692, 415] width 622 height 23
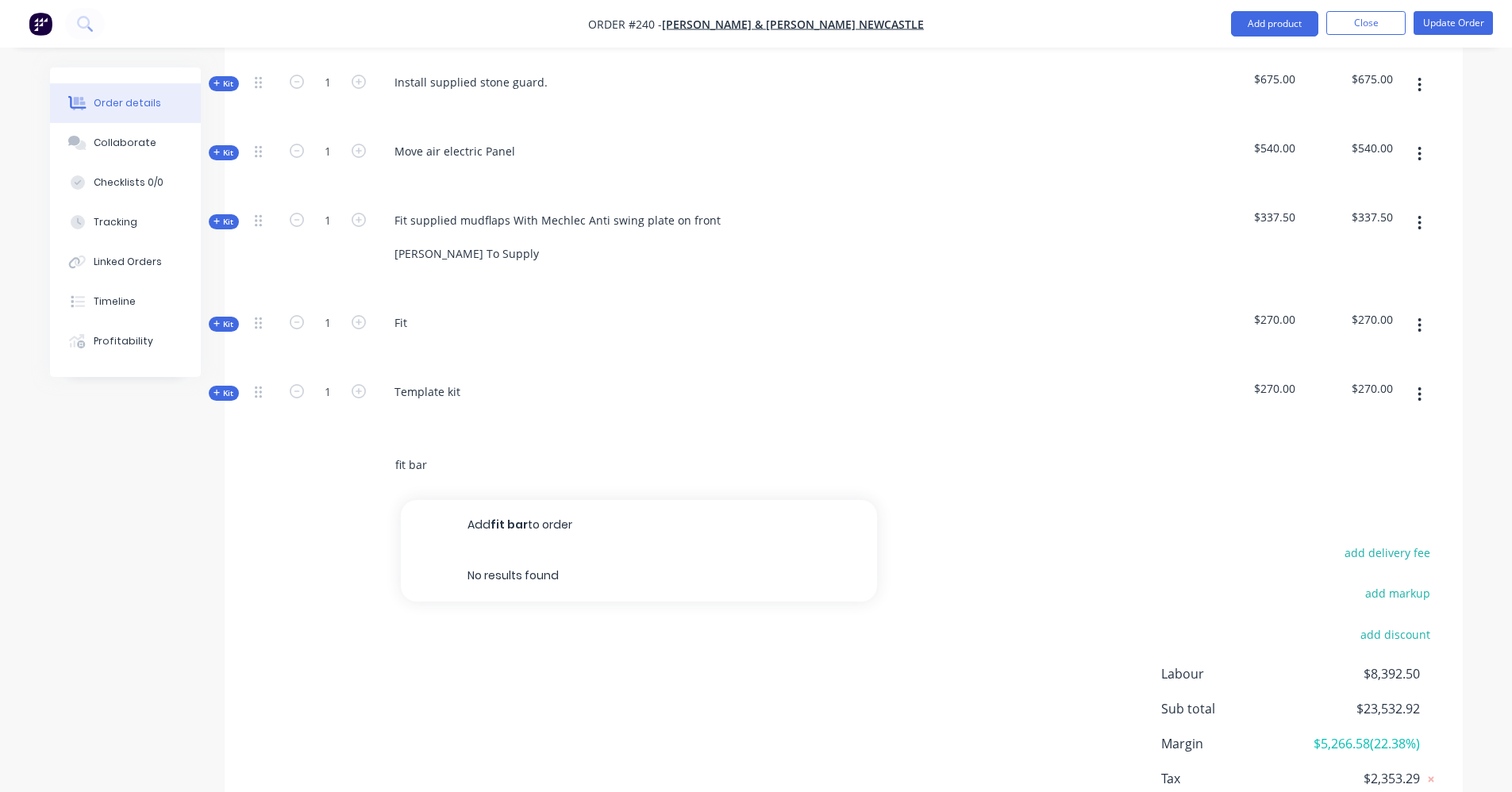
drag, startPoint x: 449, startPoint y: 449, endPoint x: 373, endPoint y: 450, distance: 76.0
click at [376, 449] on div "fit bar Add fit bar to order No results found" at bounding box center [661, 465] width 571 height 51
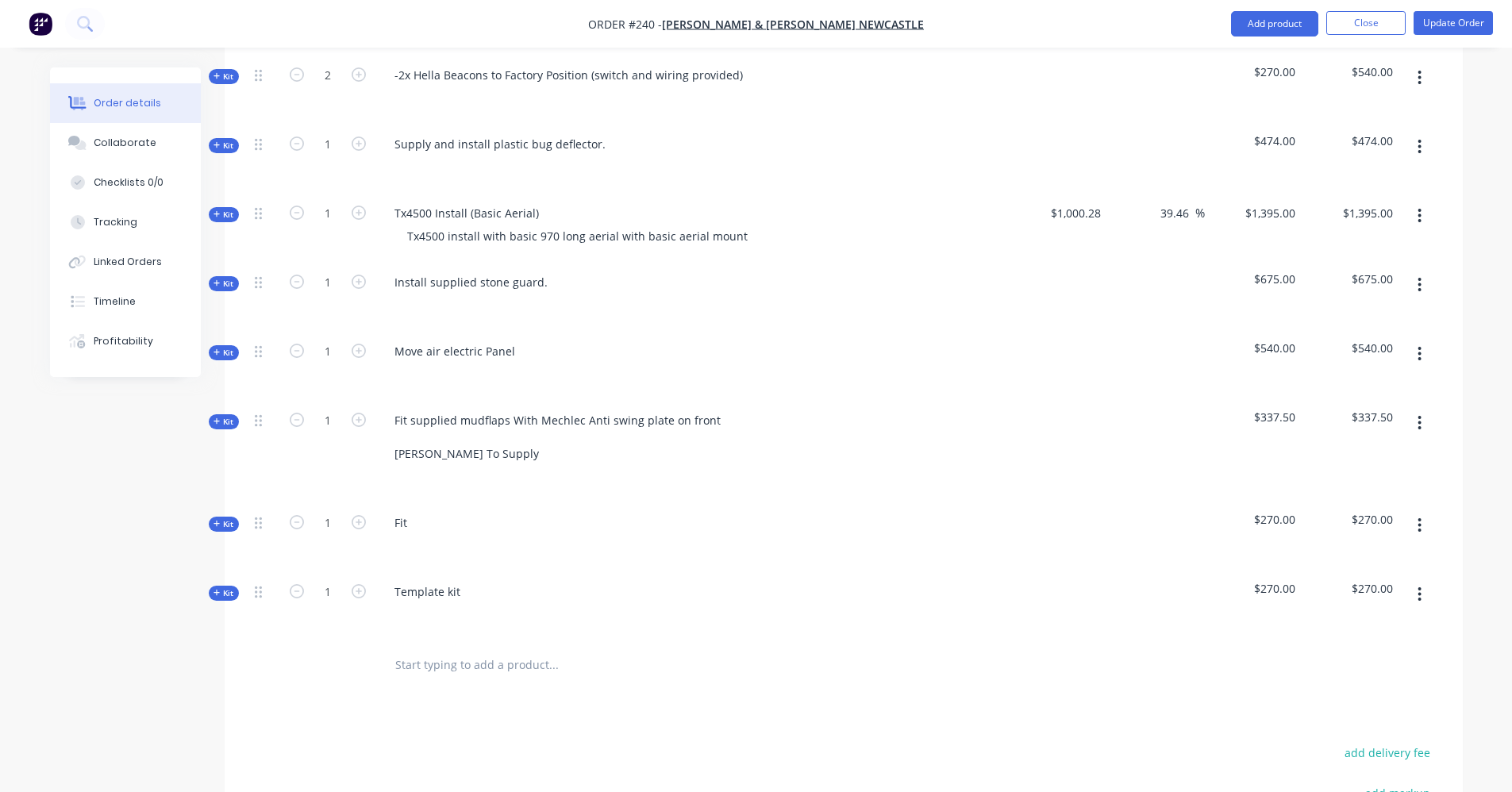
scroll to position [959, 0]
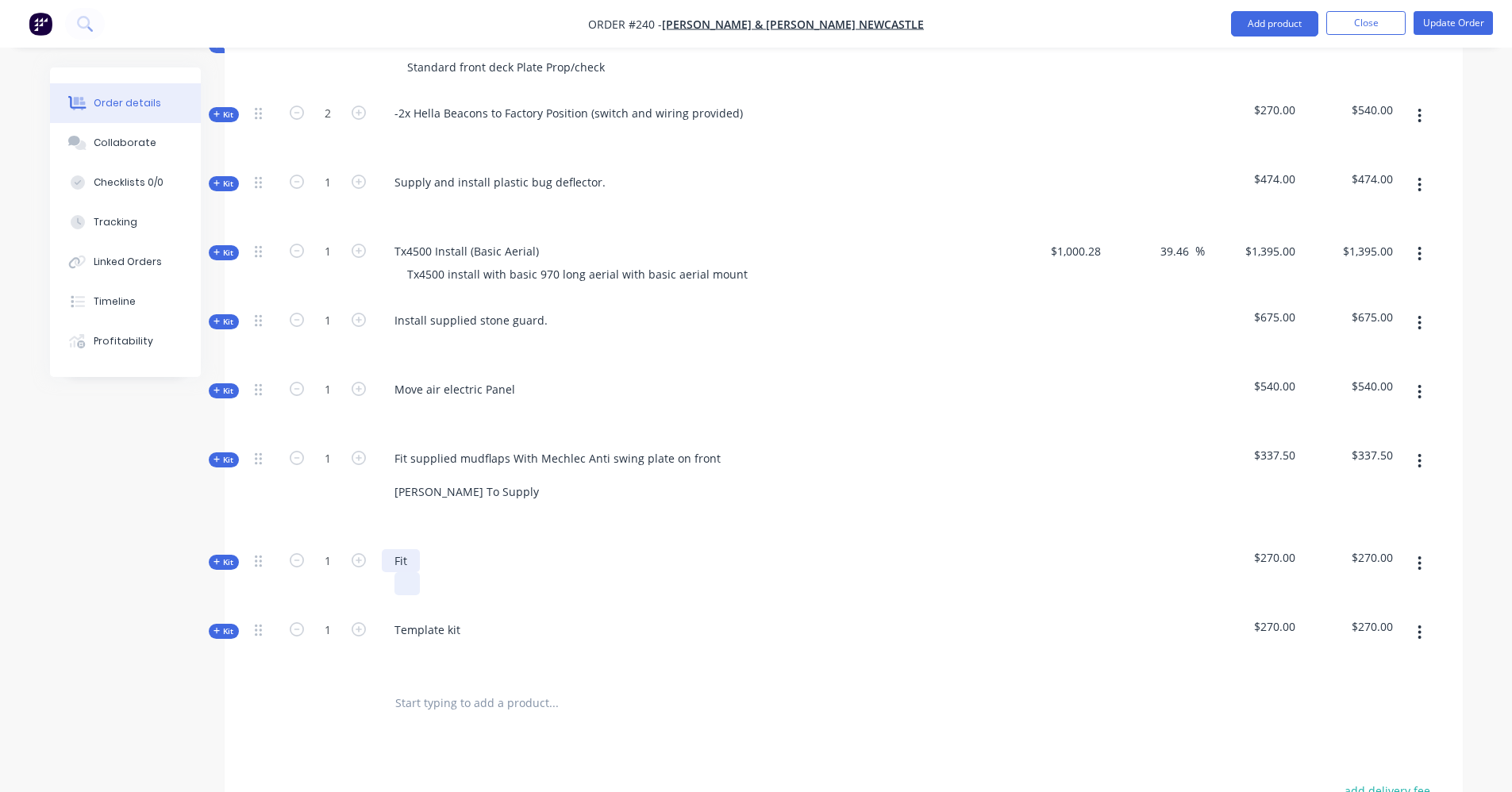
click at [411, 550] on div "Fit" at bounding box center [693, 574] width 635 height 69
click at [218, 558] on icon "button" at bounding box center [217, 562] width 7 height 8
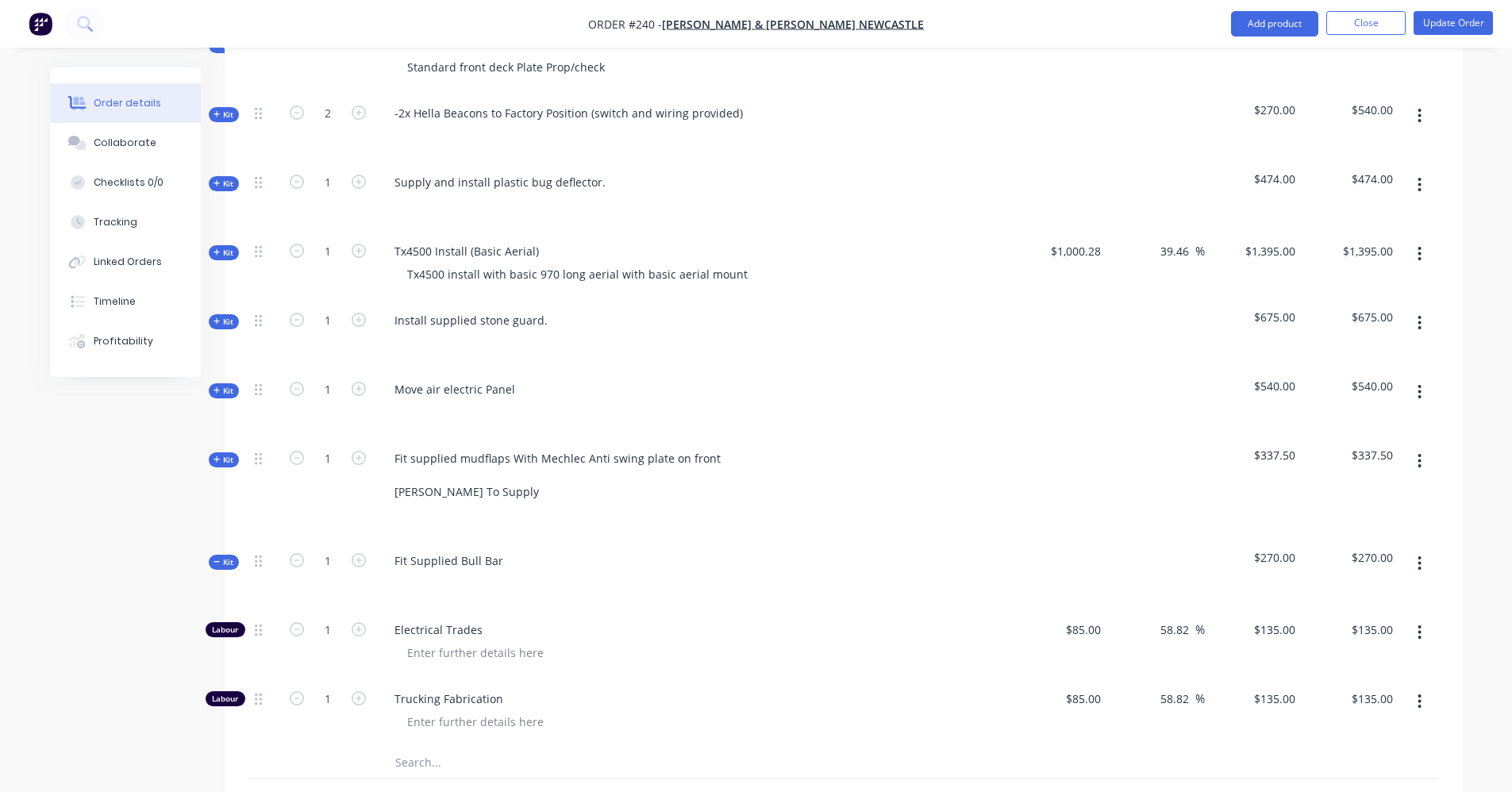
click at [1418, 624] on icon "button" at bounding box center [1420, 633] width 4 height 17
click at [1396, 726] on div "Delete" at bounding box center [1364, 738] width 122 height 23
click at [355, 623] on icon "button" at bounding box center [358, 629] width 15 height 15
type input "2"
type input "$270.00"
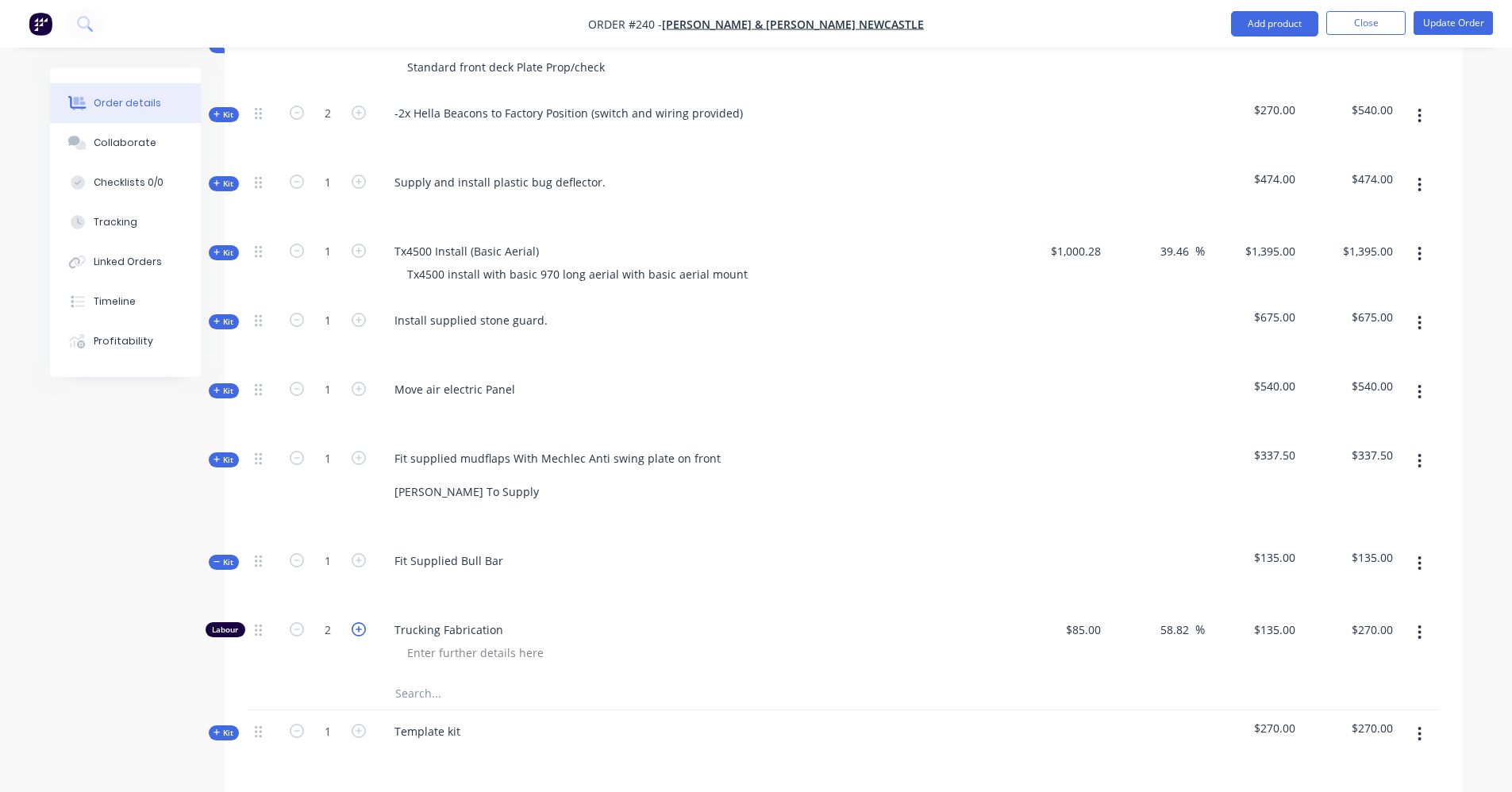
click at [355, 623] on icon "button" at bounding box center [358, 629] width 15 height 15
type input "3"
type input "$405.00"
click at [355, 623] on icon "button" at bounding box center [358, 629] width 15 height 15
type input "4"
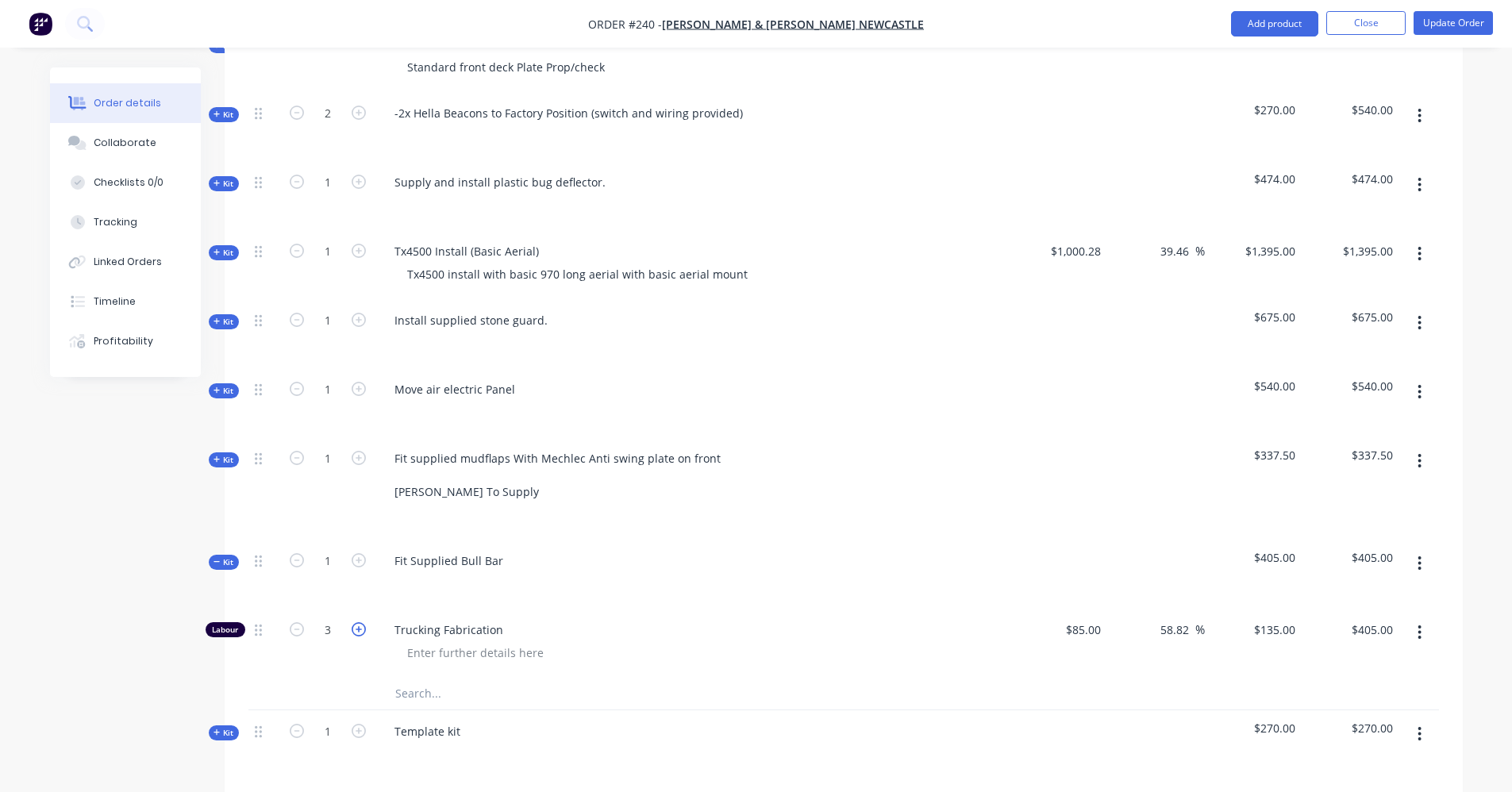
type input "$540.00"
click at [355, 623] on icon "button" at bounding box center [358, 629] width 15 height 15
type input "5"
type input "$675.00"
click at [219, 558] on icon "button" at bounding box center [217, 562] width 7 height 8
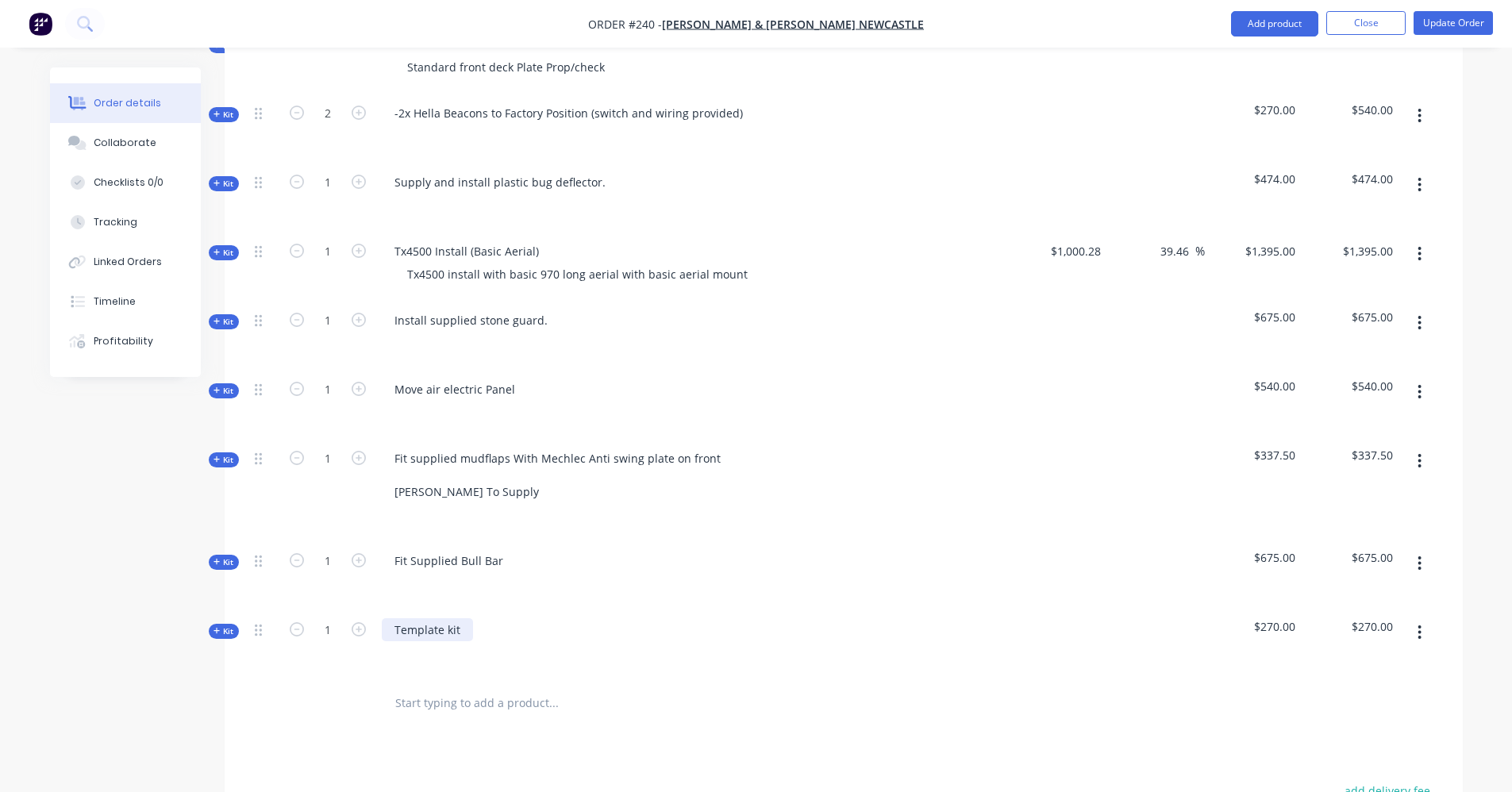
click at [462, 619] on div "Template kit" at bounding box center [427, 630] width 91 height 23
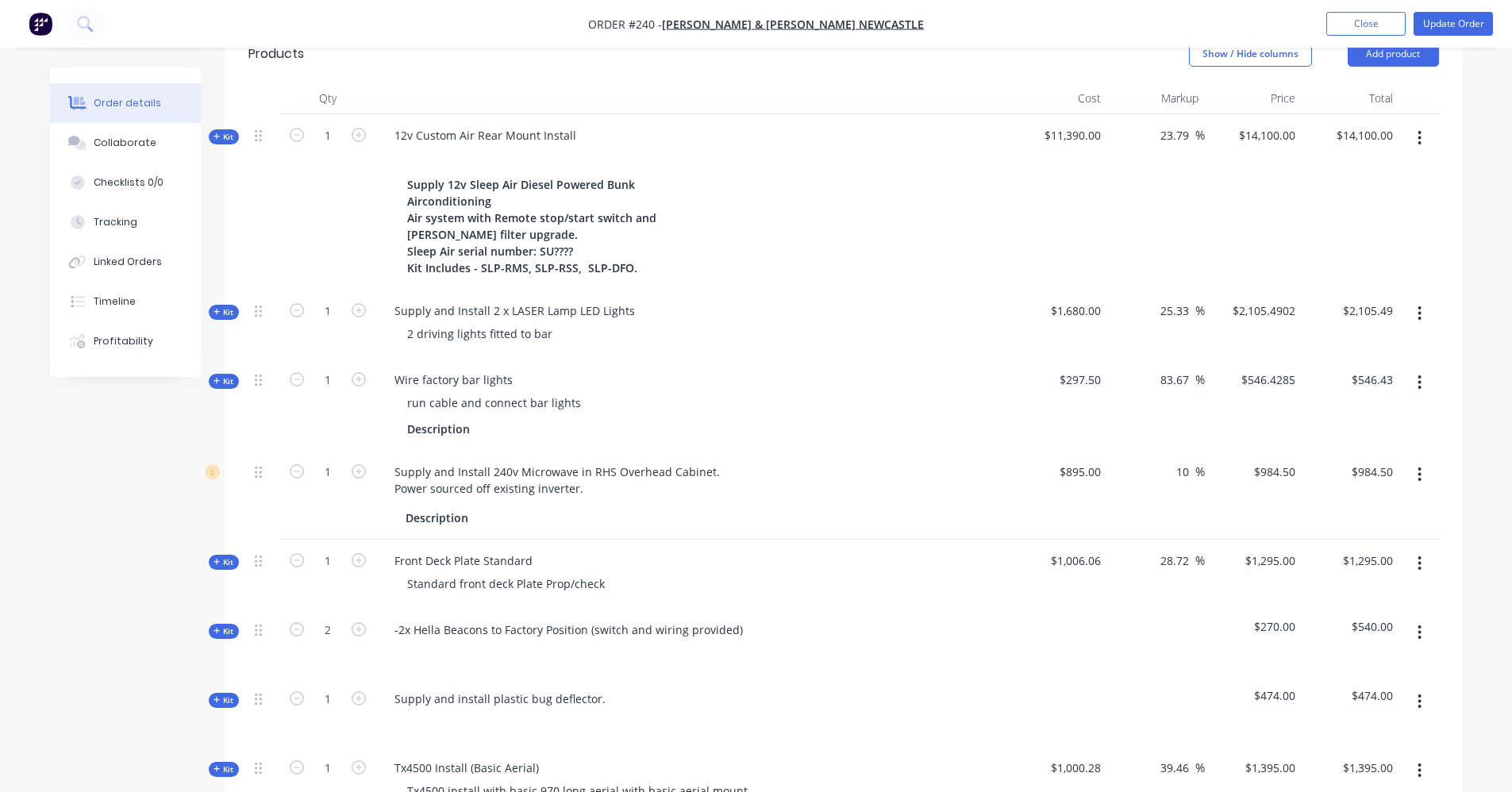
scroll to position [85, 0]
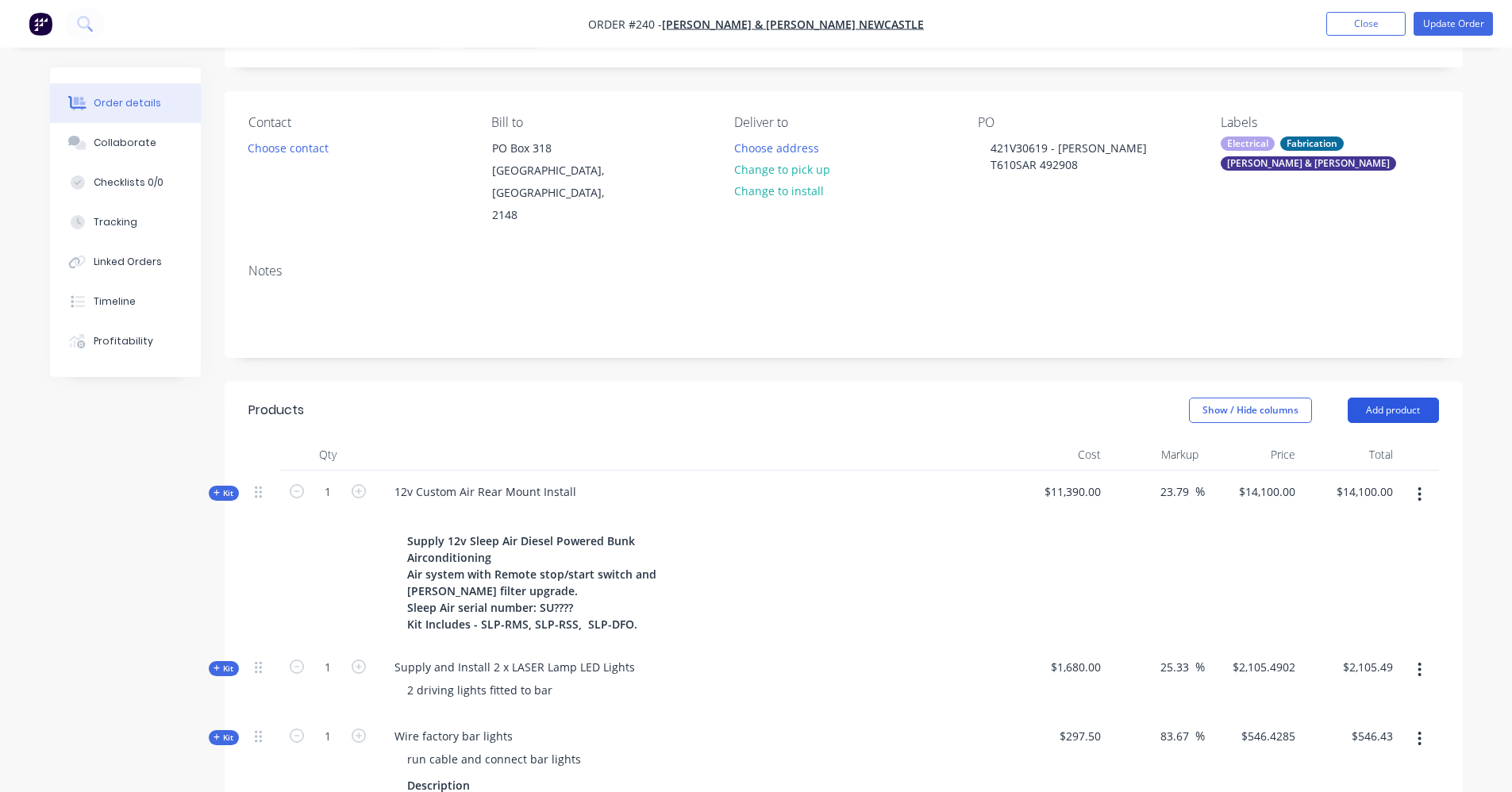
click at [1395, 398] on button "Add product" at bounding box center [1393, 411] width 91 height 25
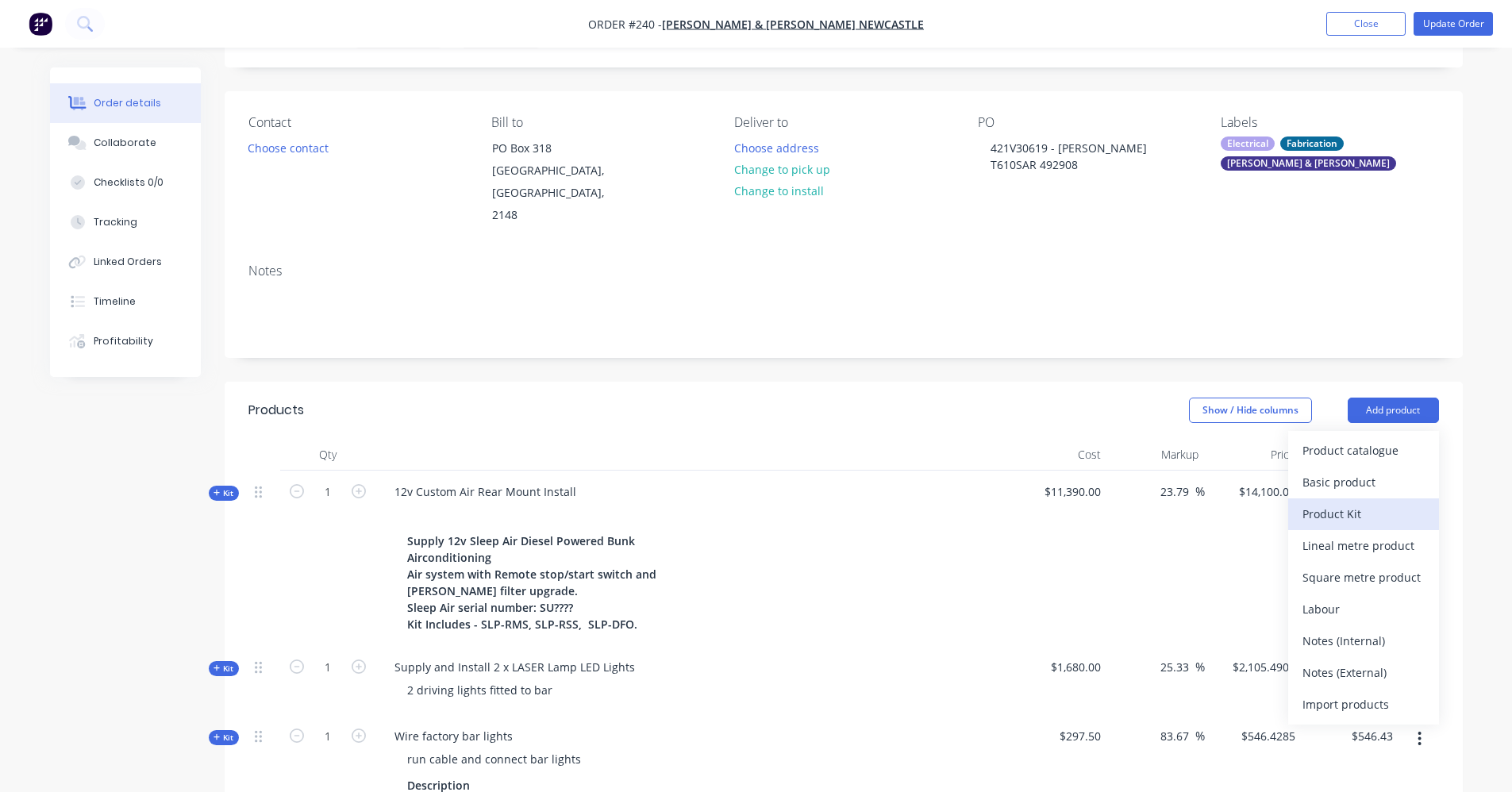
click at [1351, 503] on div "Product Kit" at bounding box center [1364, 514] width 122 height 23
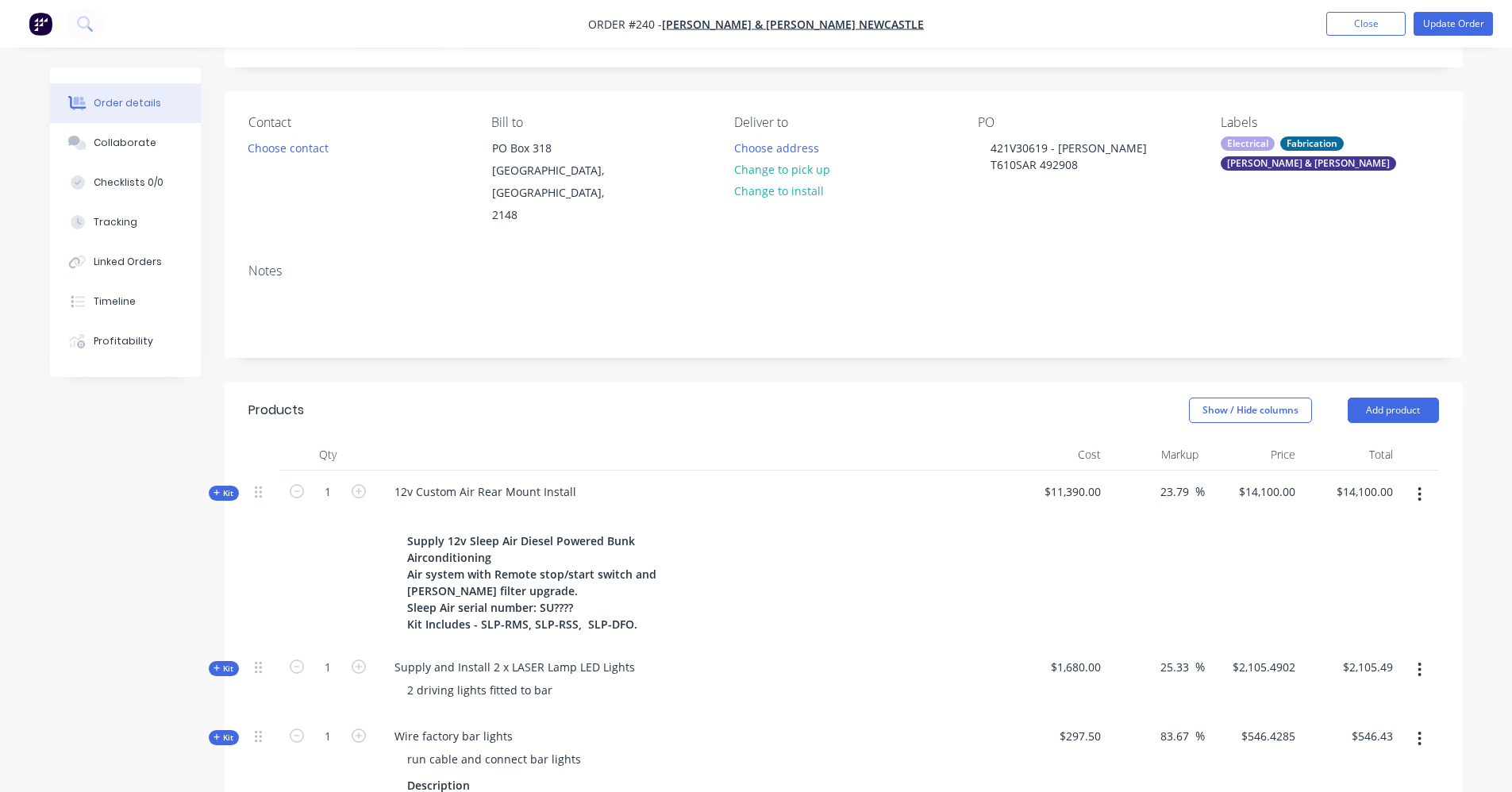
click at [1330, 398] on div "Show / Hide columns" at bounding box center [1268, 411] width 159 height 25
click at [1388, 398] on button "Add product" at bounding box center [1393, 411] width 91 height 25
click at [1371, 471] on div "Standard pricing" at bounding box center [1364, 482] width 122 height 23
click at [1388, 398] on button "Add product" at bounding box center [1393, 411] width 91 height 25
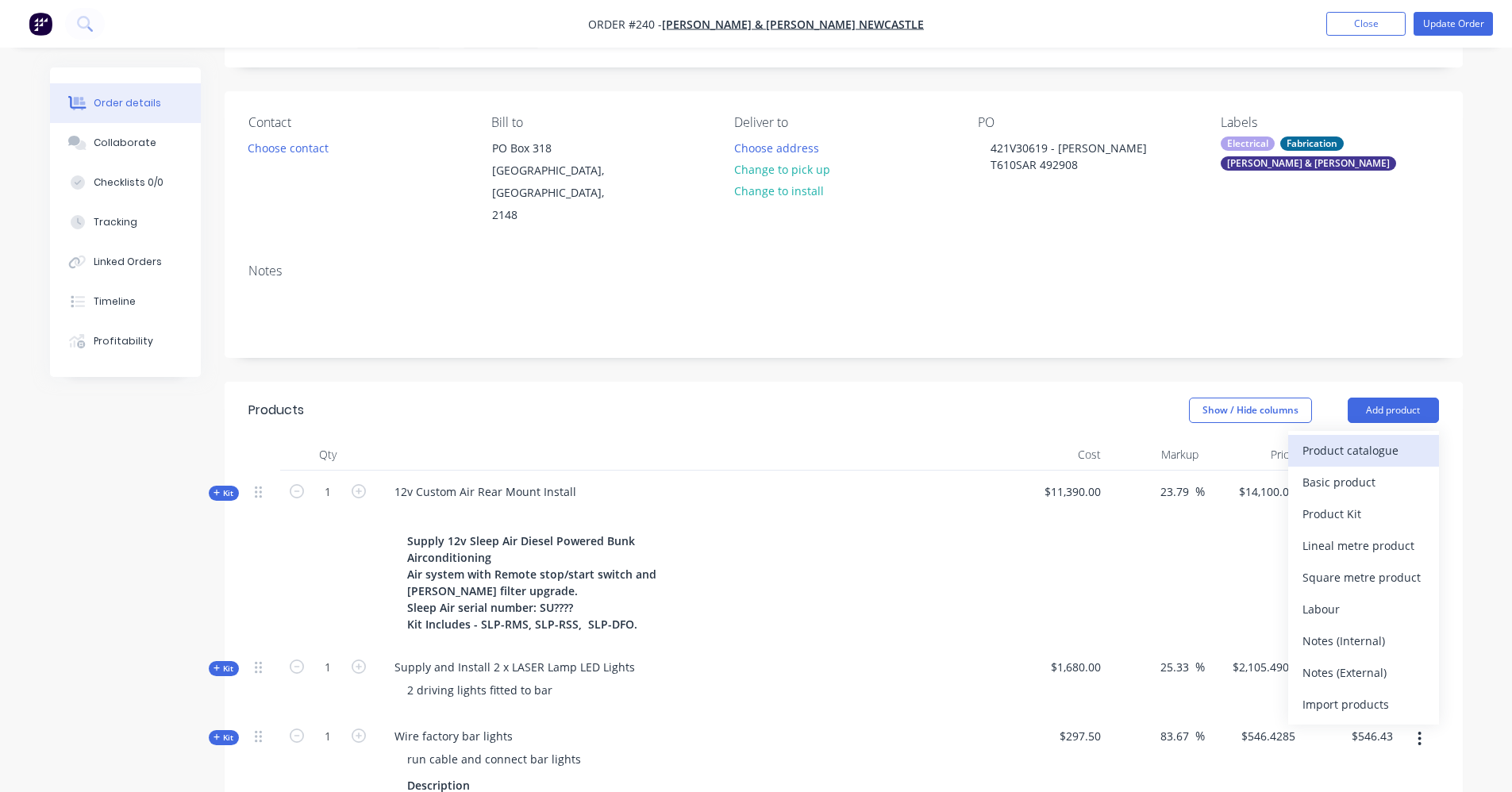
click at [1358, 439] on div "Product catalogue" at bounding box center [1364, 450] width 122 height 23
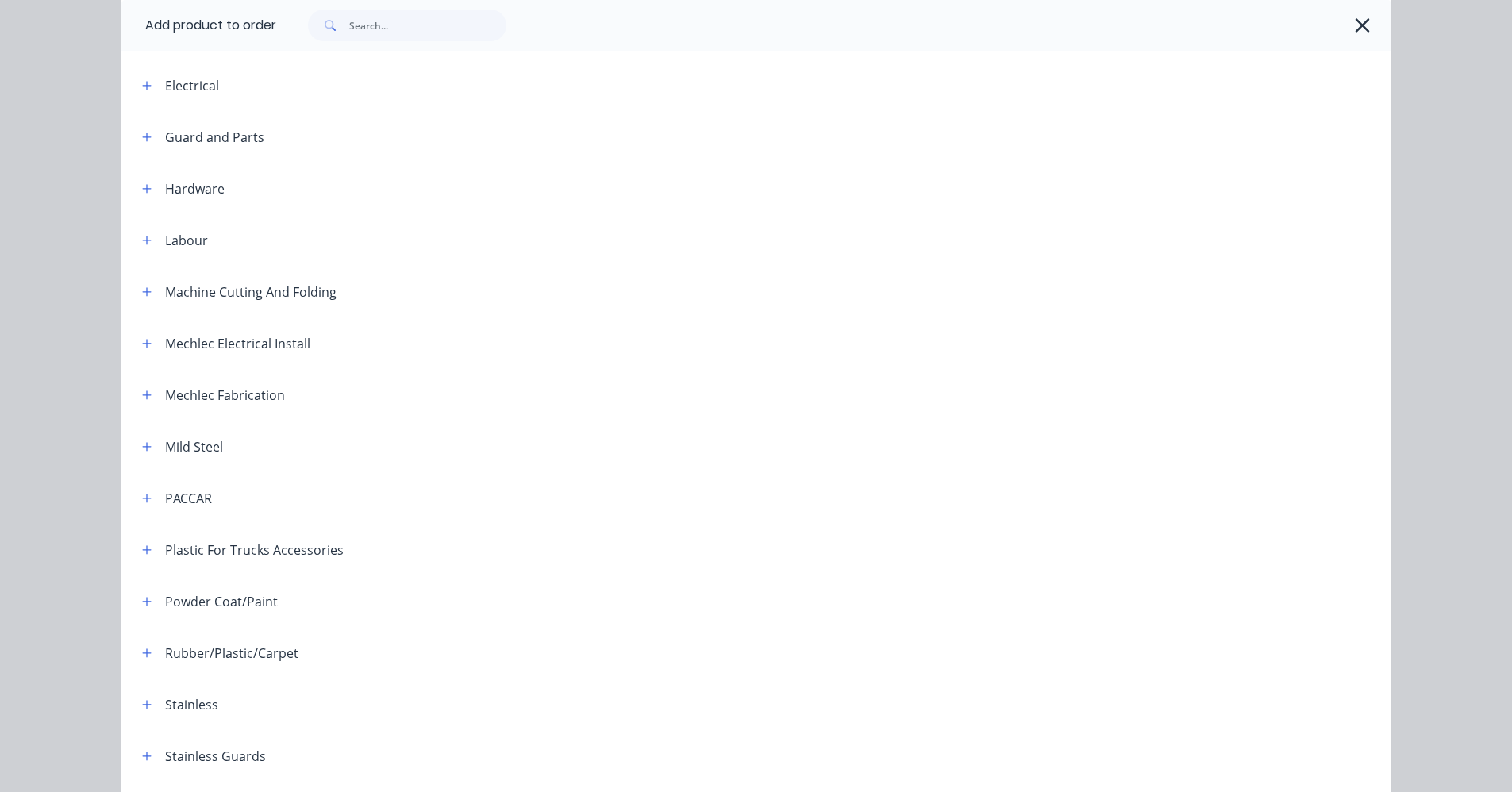
scroll to position [476, 0]
click at [142, 399] on icon "button" at bounding box center [147, 394] width 10 height 11
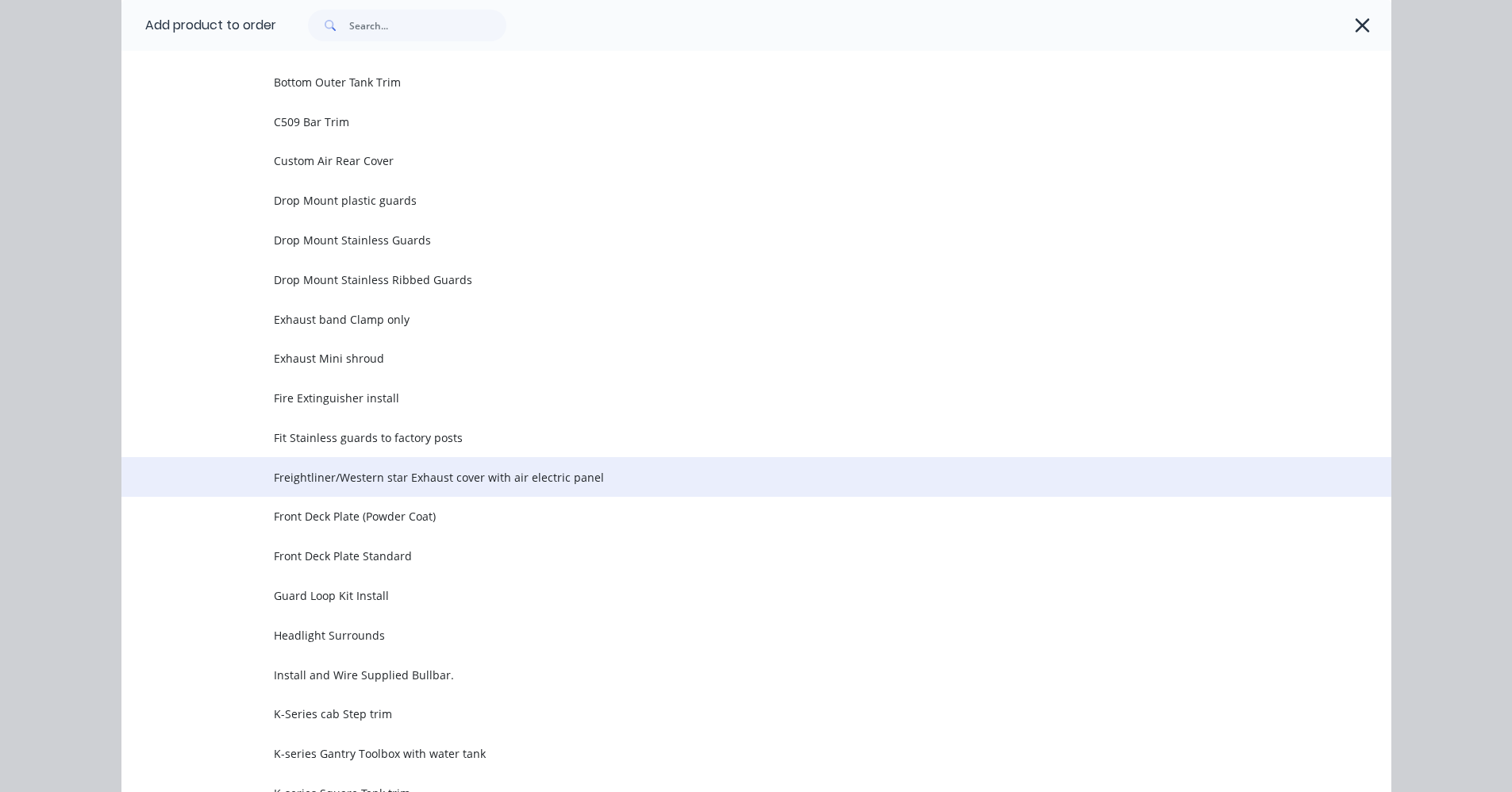
scroll to position [1112, 0]
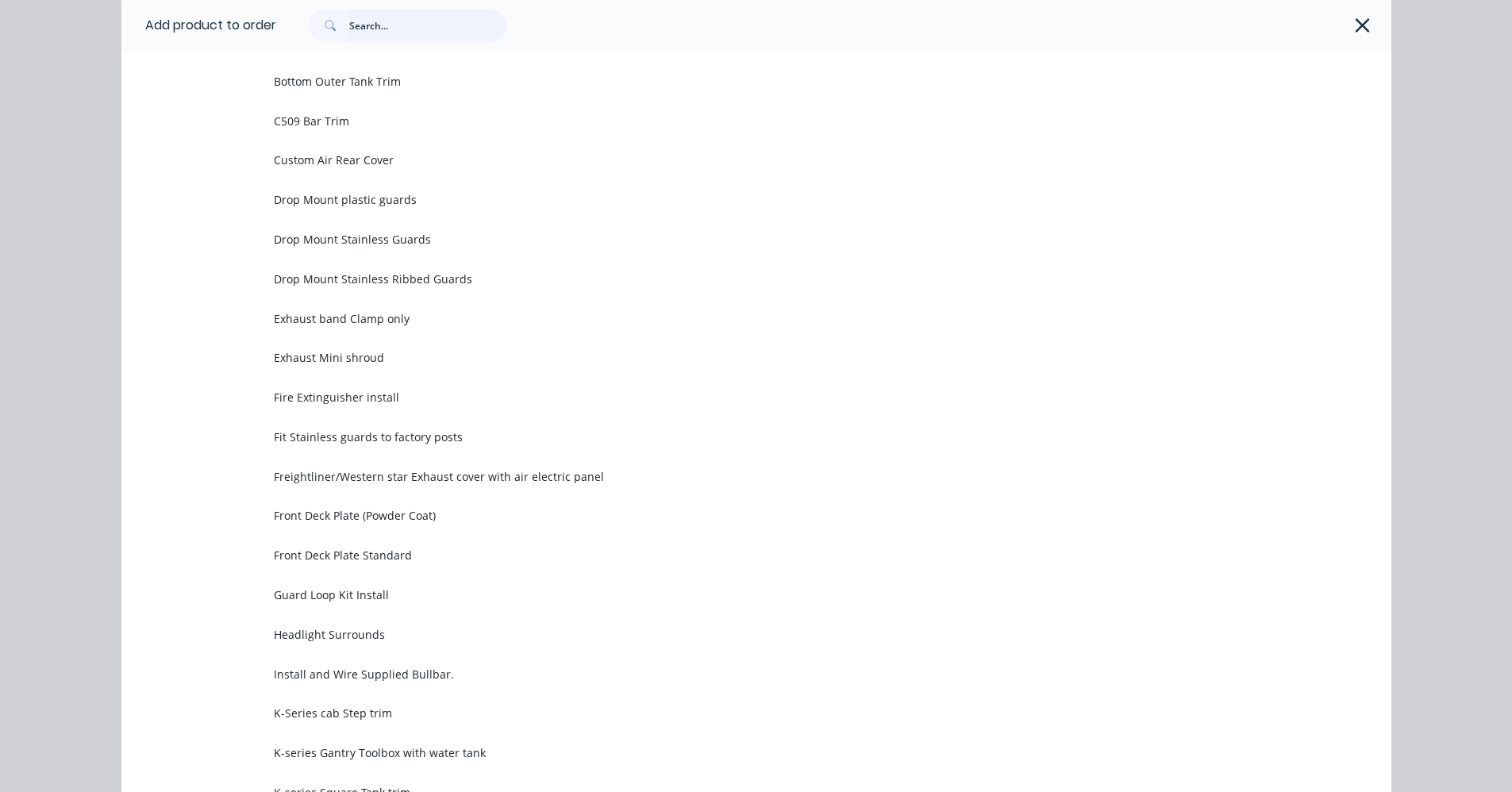
click at [359, 34] on input "text" at bounding box center [428, 25] width 157 height 32
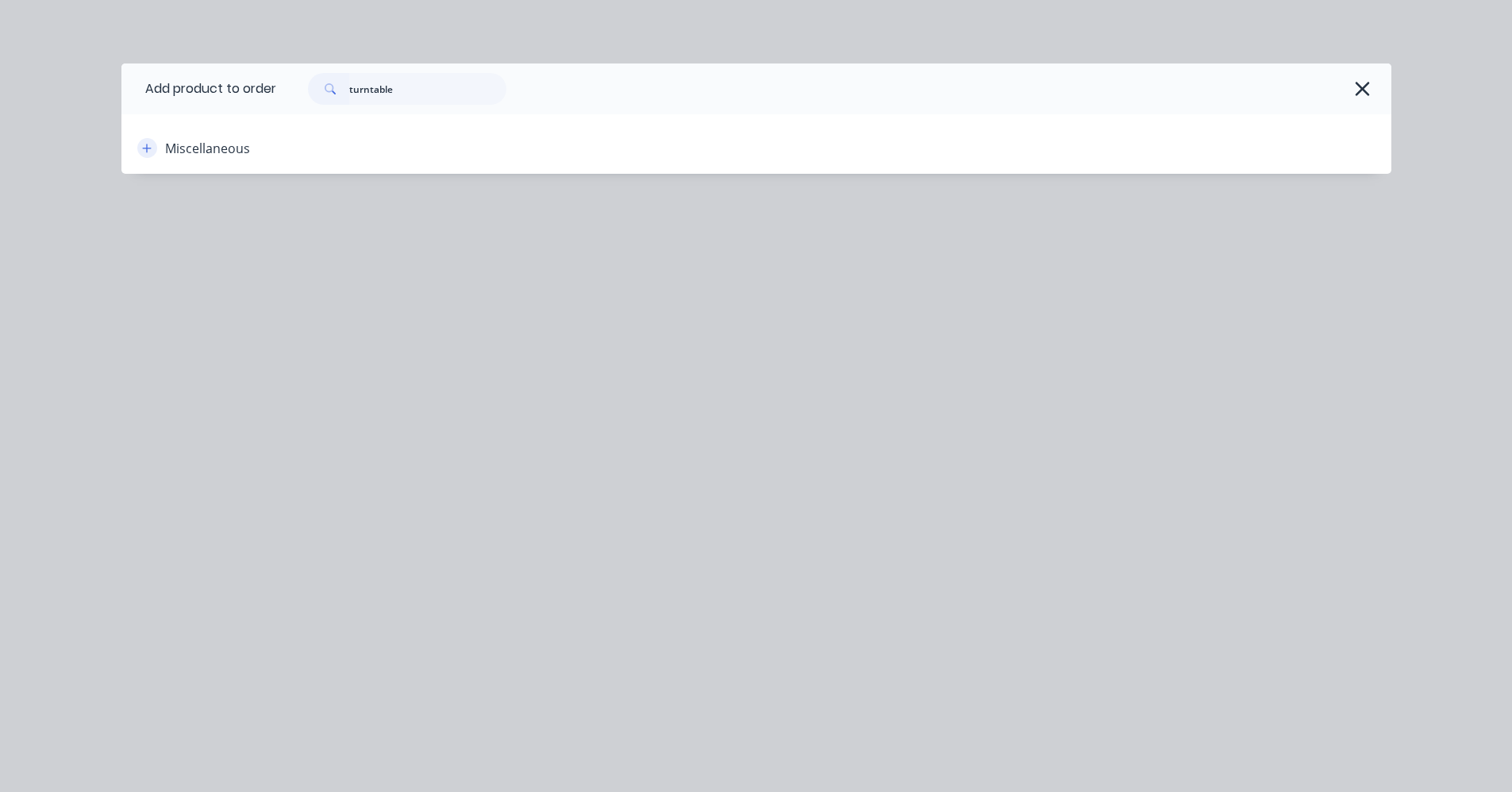
click at [144, 157] on button "button" at bounding box center [147, 148] width 20 height 20
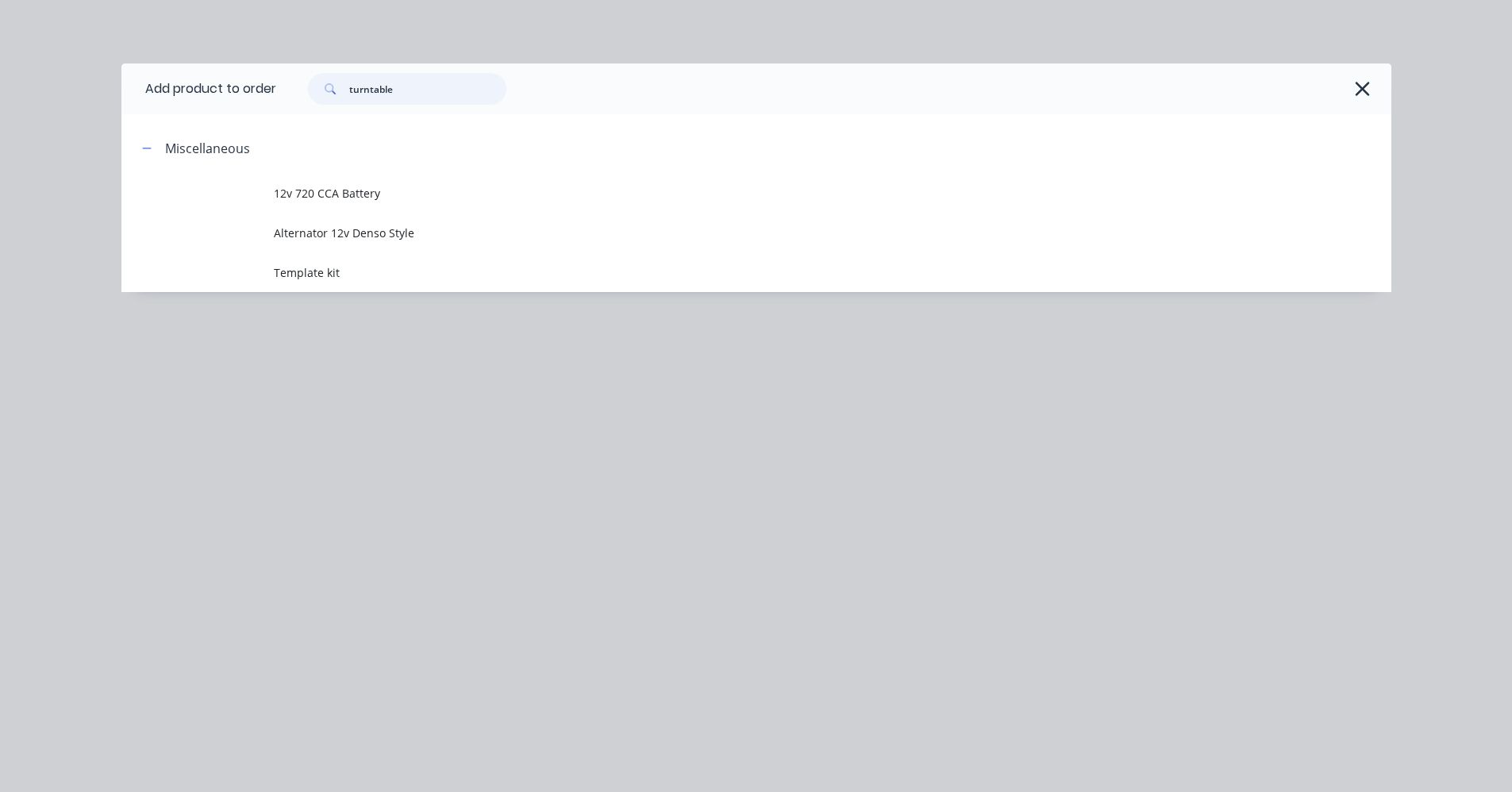
click at [399, 93] on input "turntable" at bounding box center [428, 88] width 157 height 32
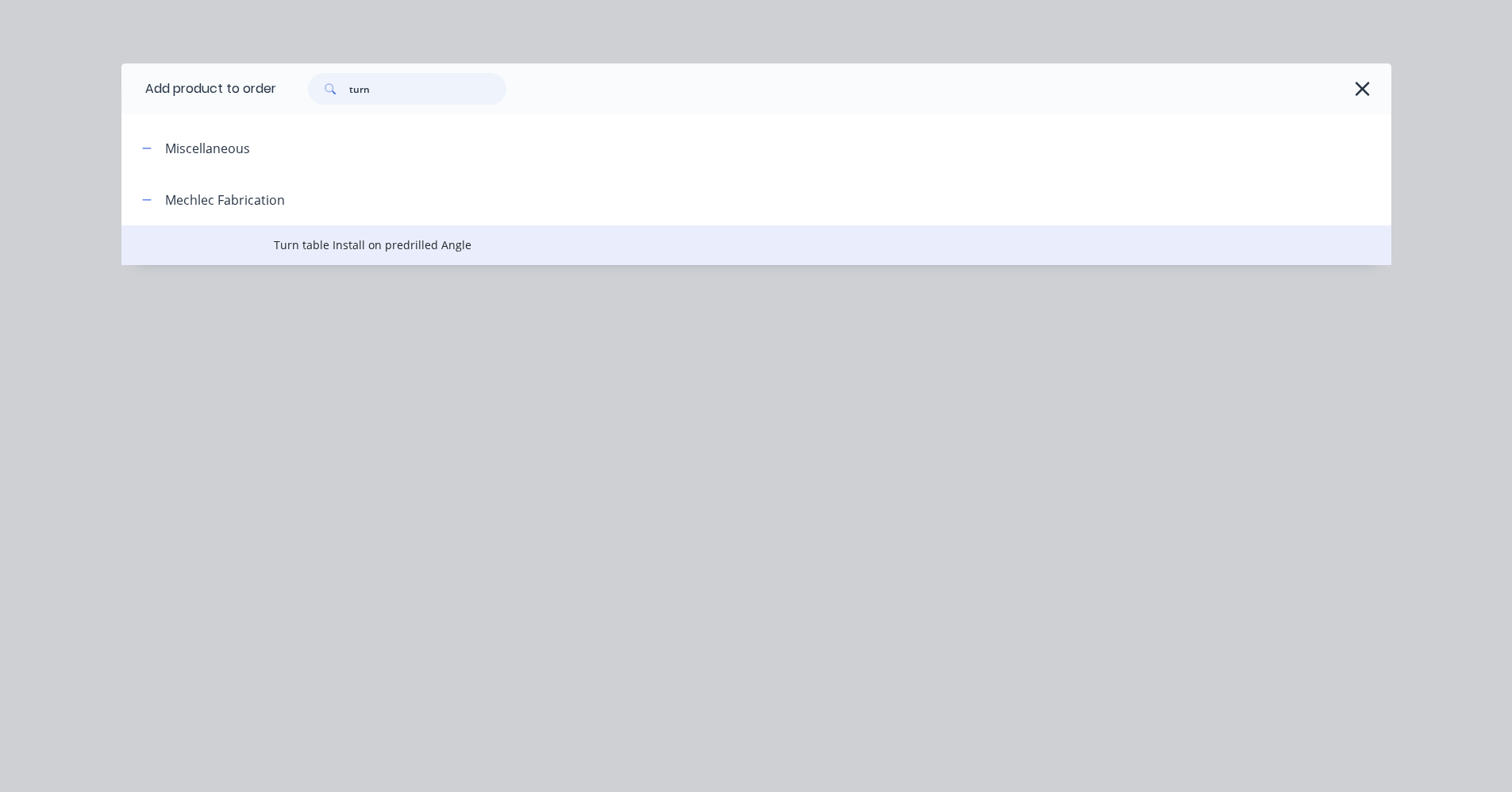
type input "turn"
click at [413, 245] on span "Turn table Install on predrilled Angle" at bounding box center [720, 244] width 893 height 16
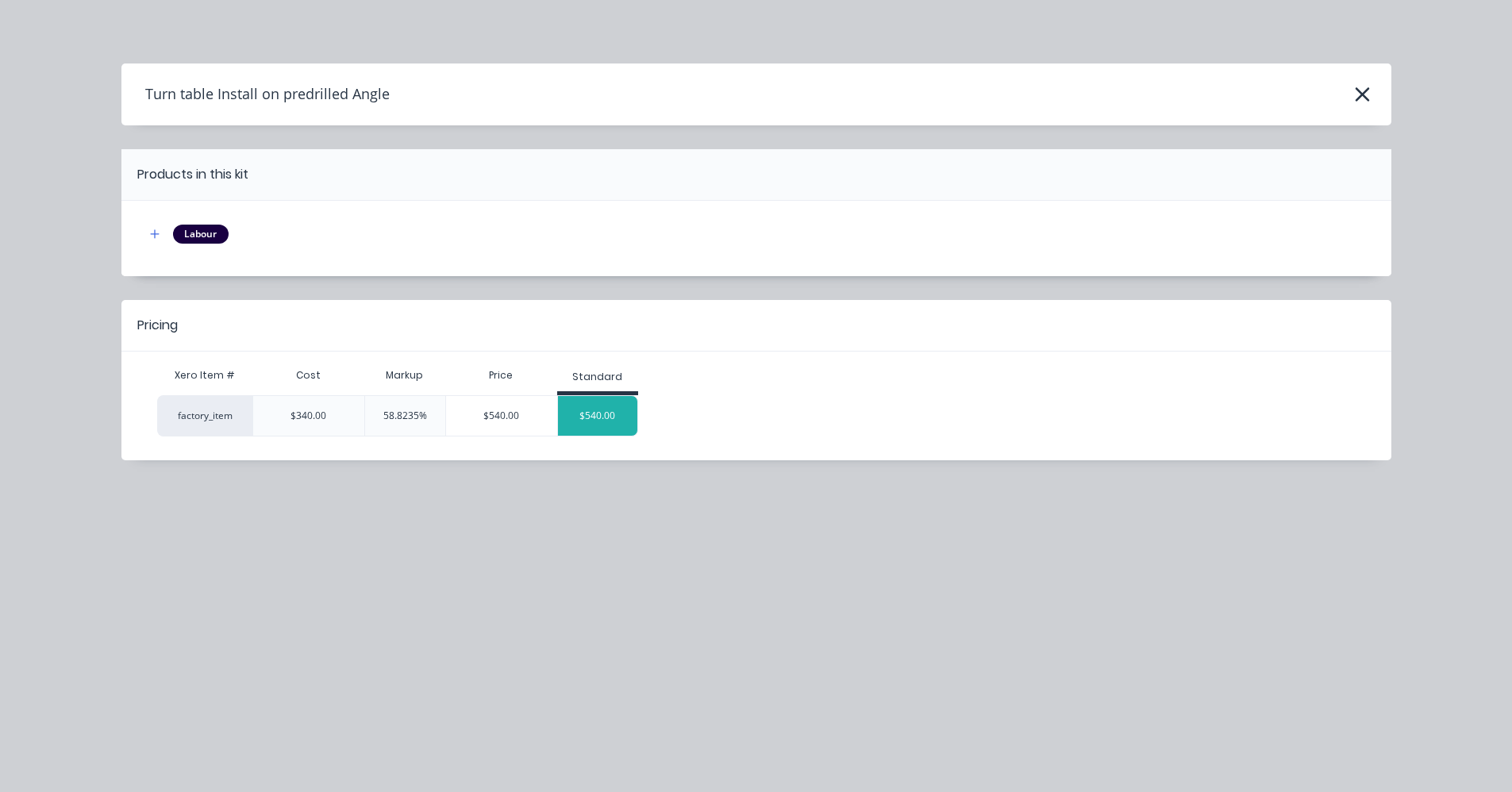
click at [609, 406] on div "$540.00" at bounding box center [597, 415] width 79 height 40
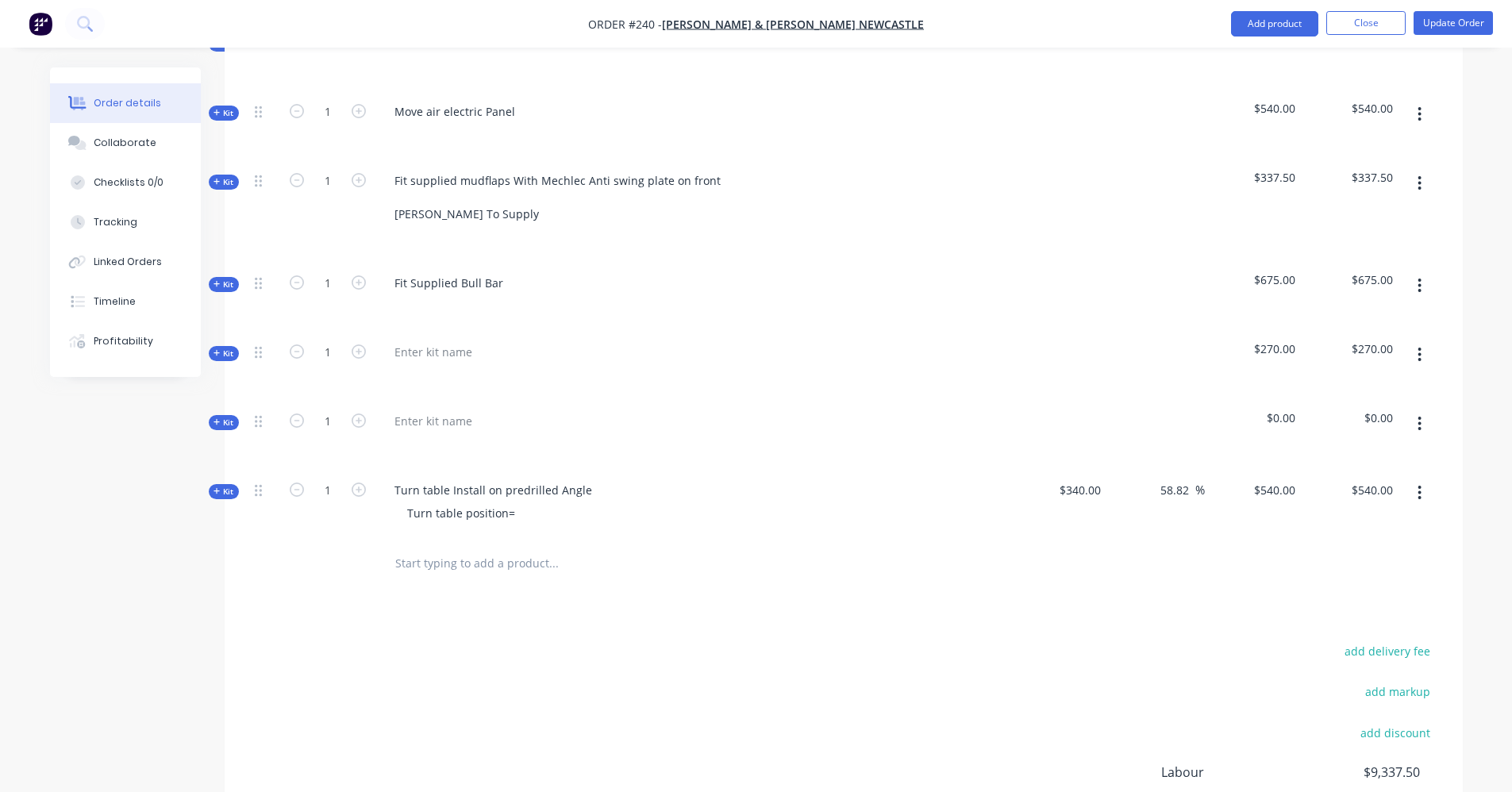
scroll to position [1197, 0]
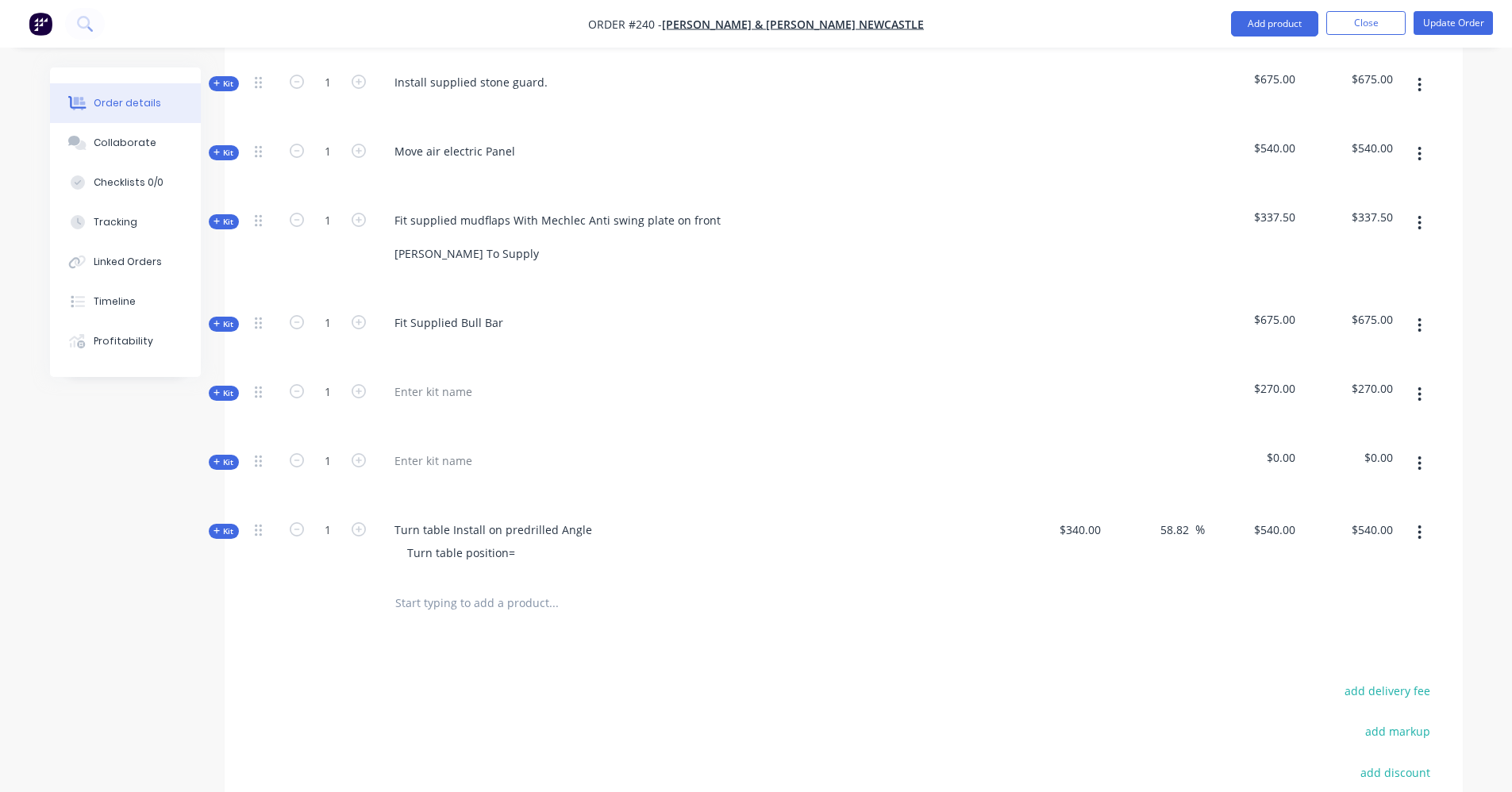
click at [1421, 457] on icon "button" at bounding box center [1419, 464] width 3 height 15
click at [1357, 621] on div "Delete" at bounding box center [1364, 632] width 122 height 23
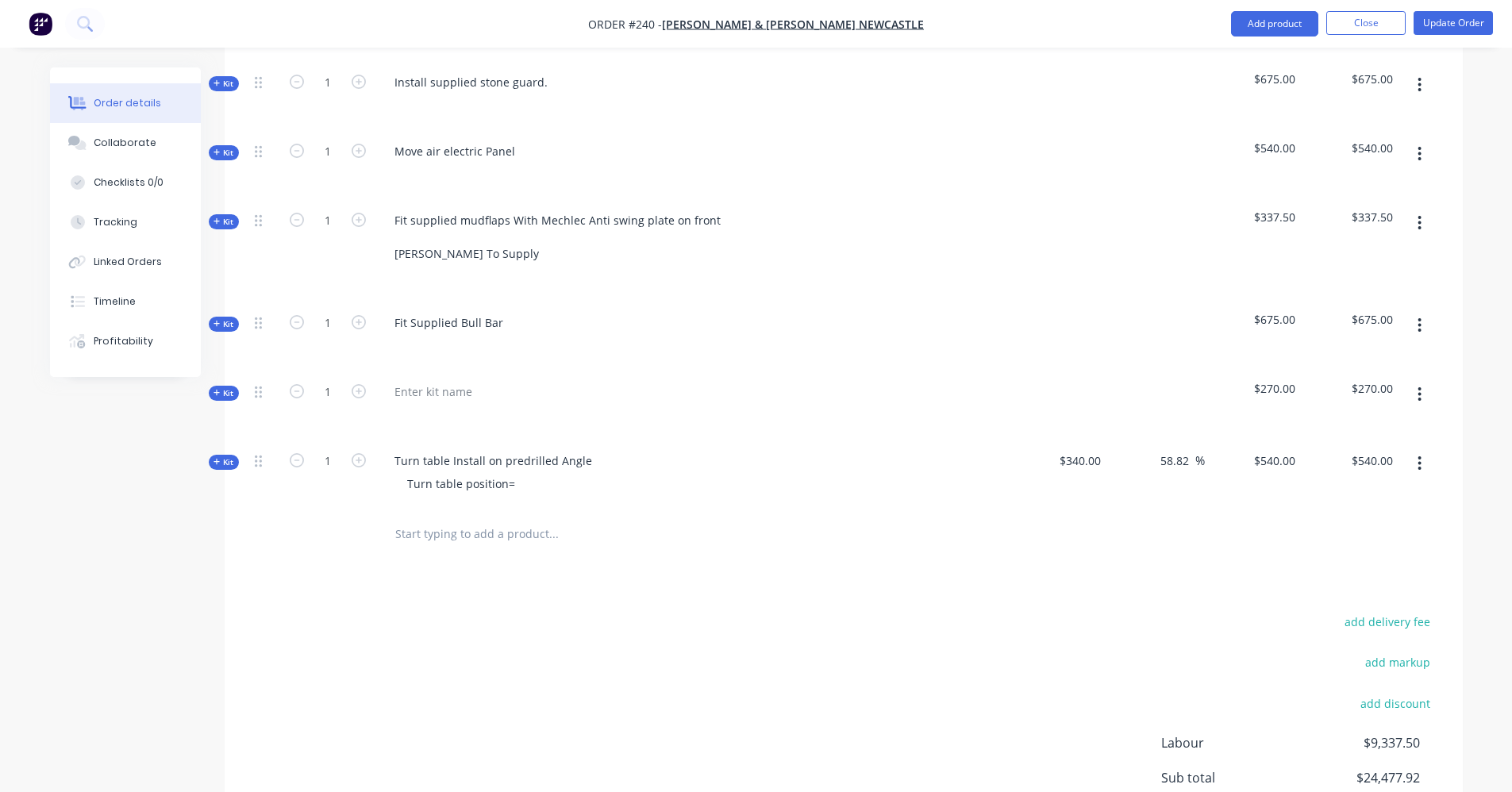
click at [1420, 386] on icon "button" at bounding box center [1420, 395] width 4 height 17
click at [1361, 520] on div "Delete" at bounding box center [1364, 532] width 122 height 23
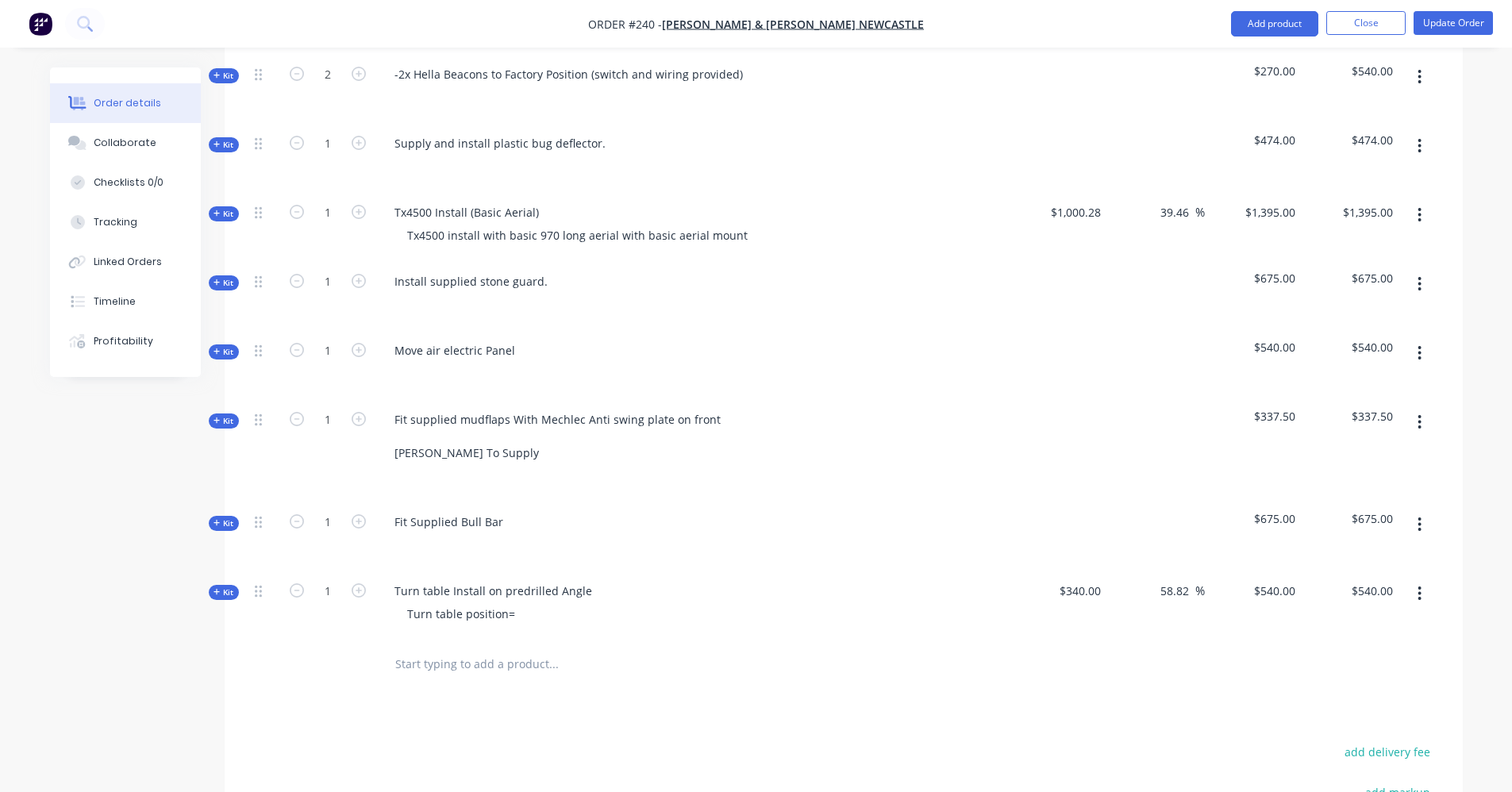
scroll to position [959, 0]
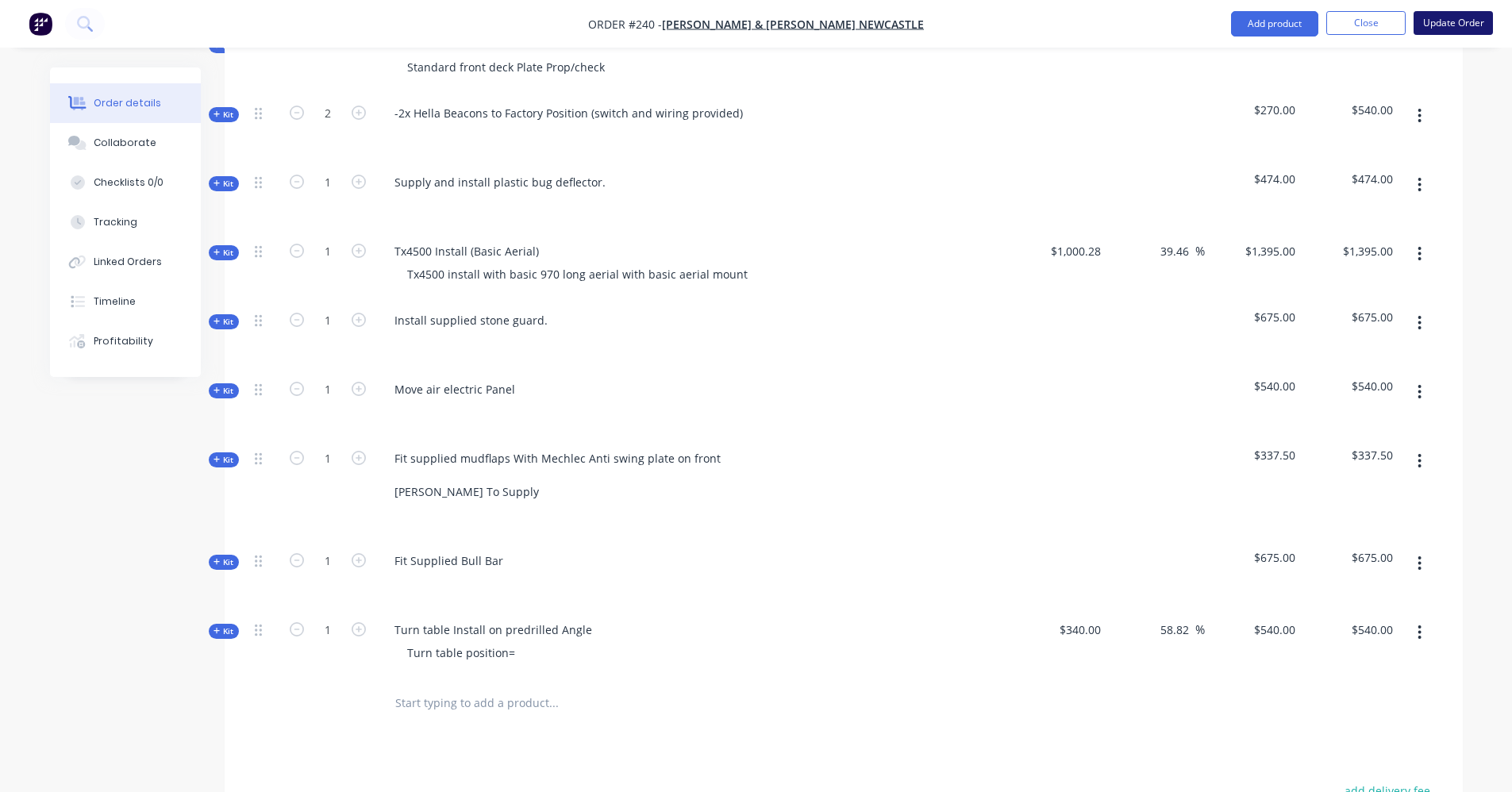
click at [1437, 17] on button "Update Order" at bounding box center [1453, 22] width 79 height 24
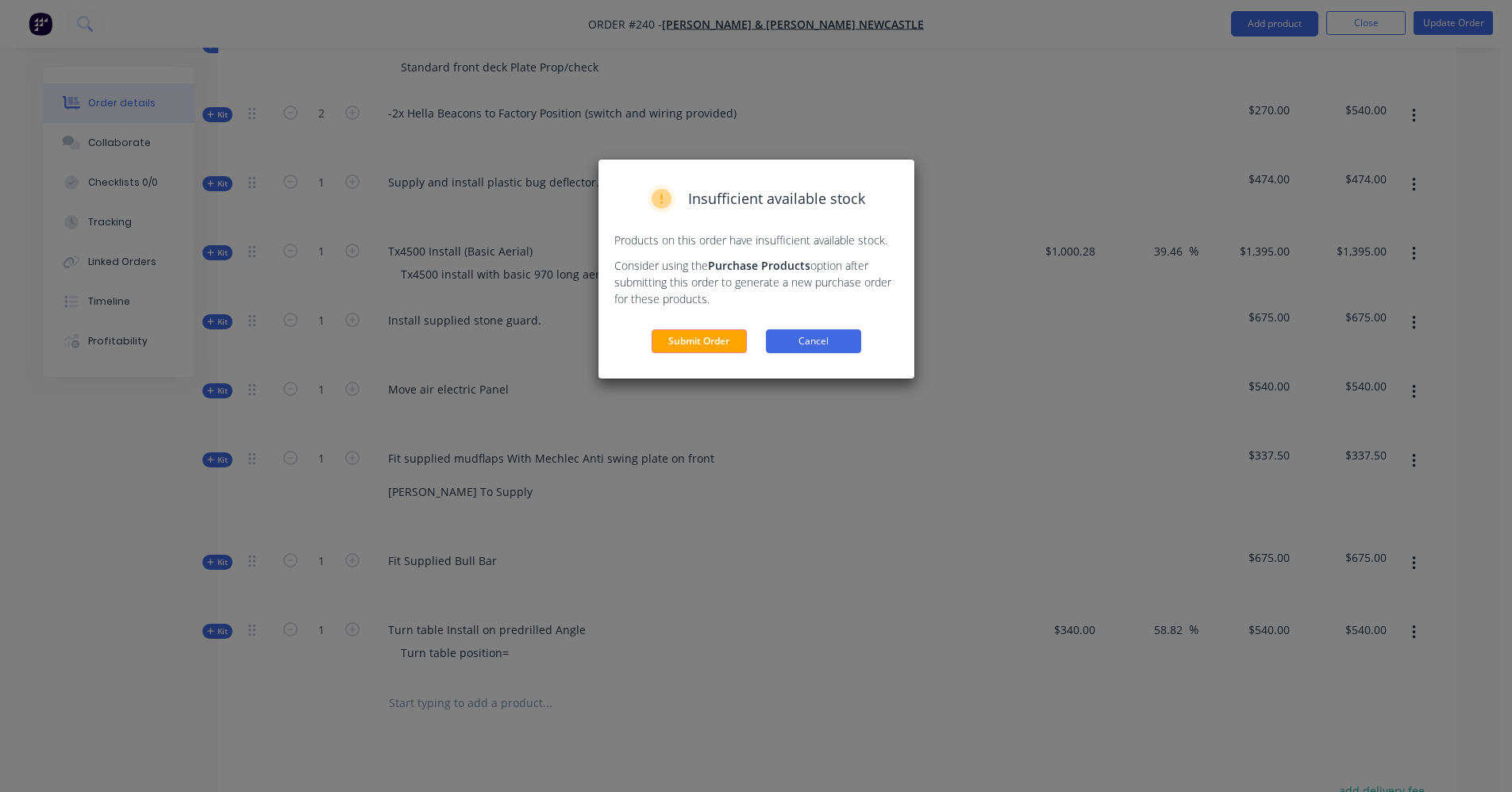
click at [832, 335] on button "Cancel" at bounding box center [813, 341] width 95 height 24
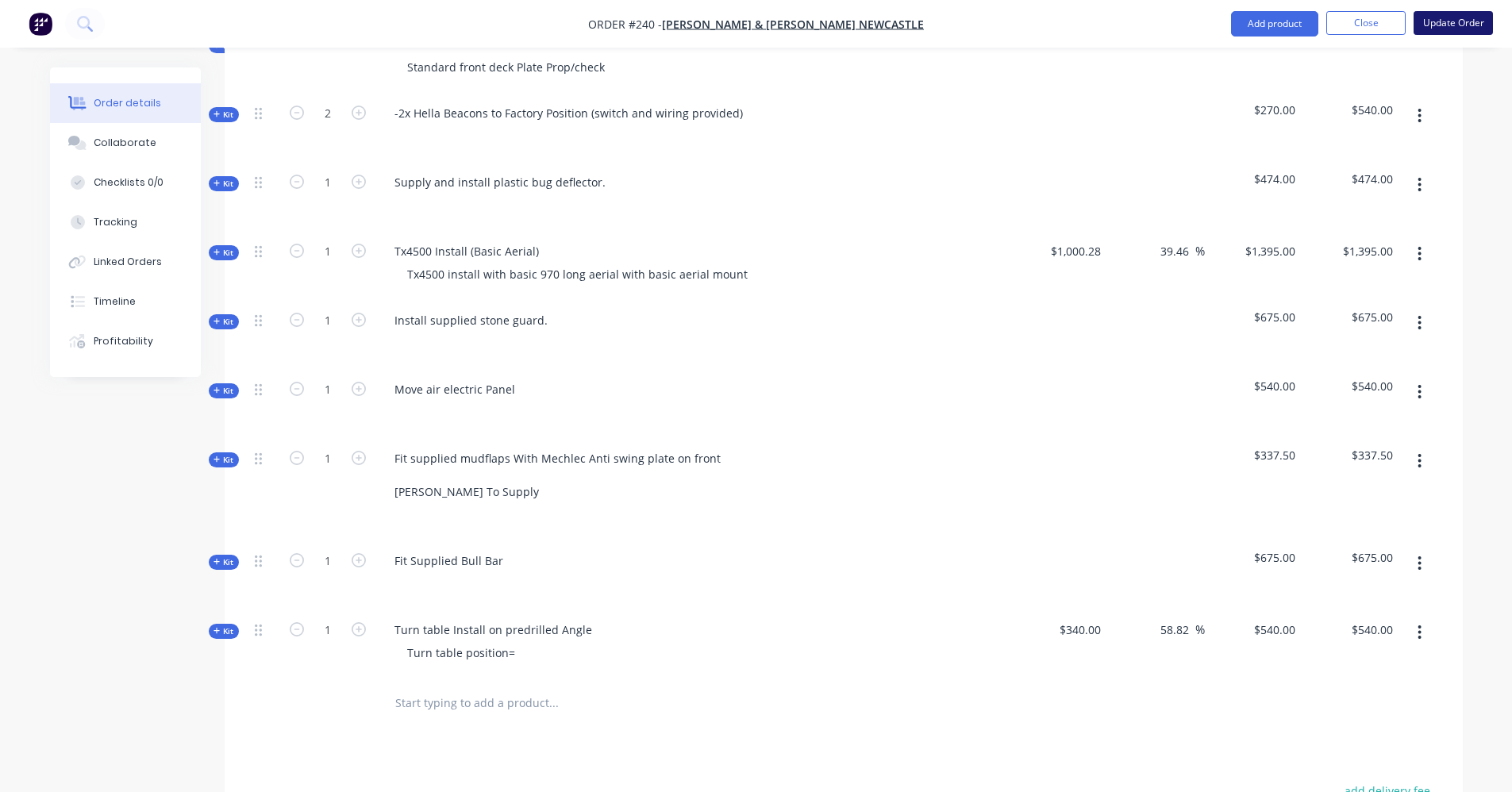
click at [1453, 14] on button "Update Order" at bounding box center [1453, 22] width 79 height 24
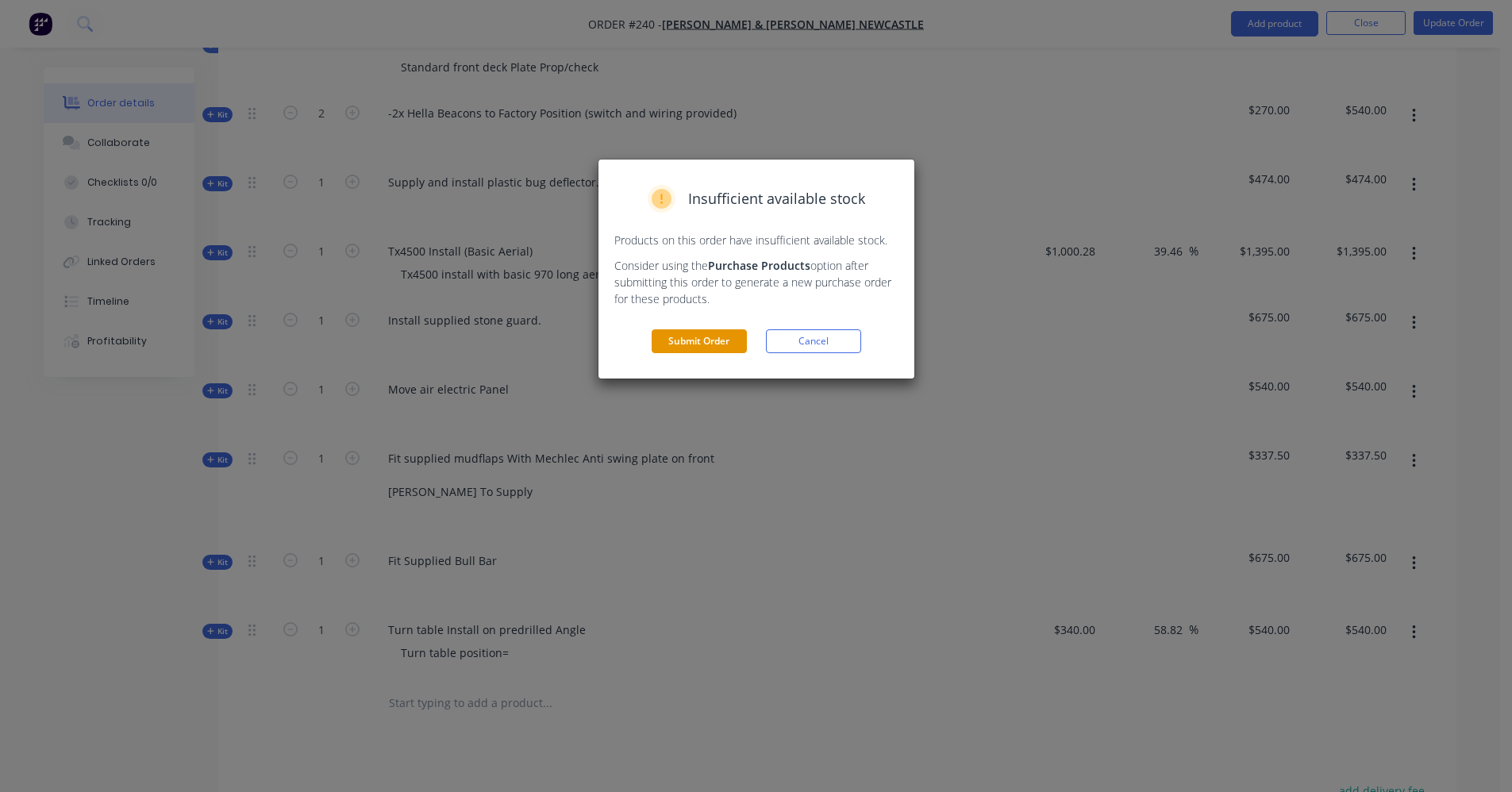
click at [714, 350] on button "Submit Order" at bounding box center [699, 341] width 95 height 24
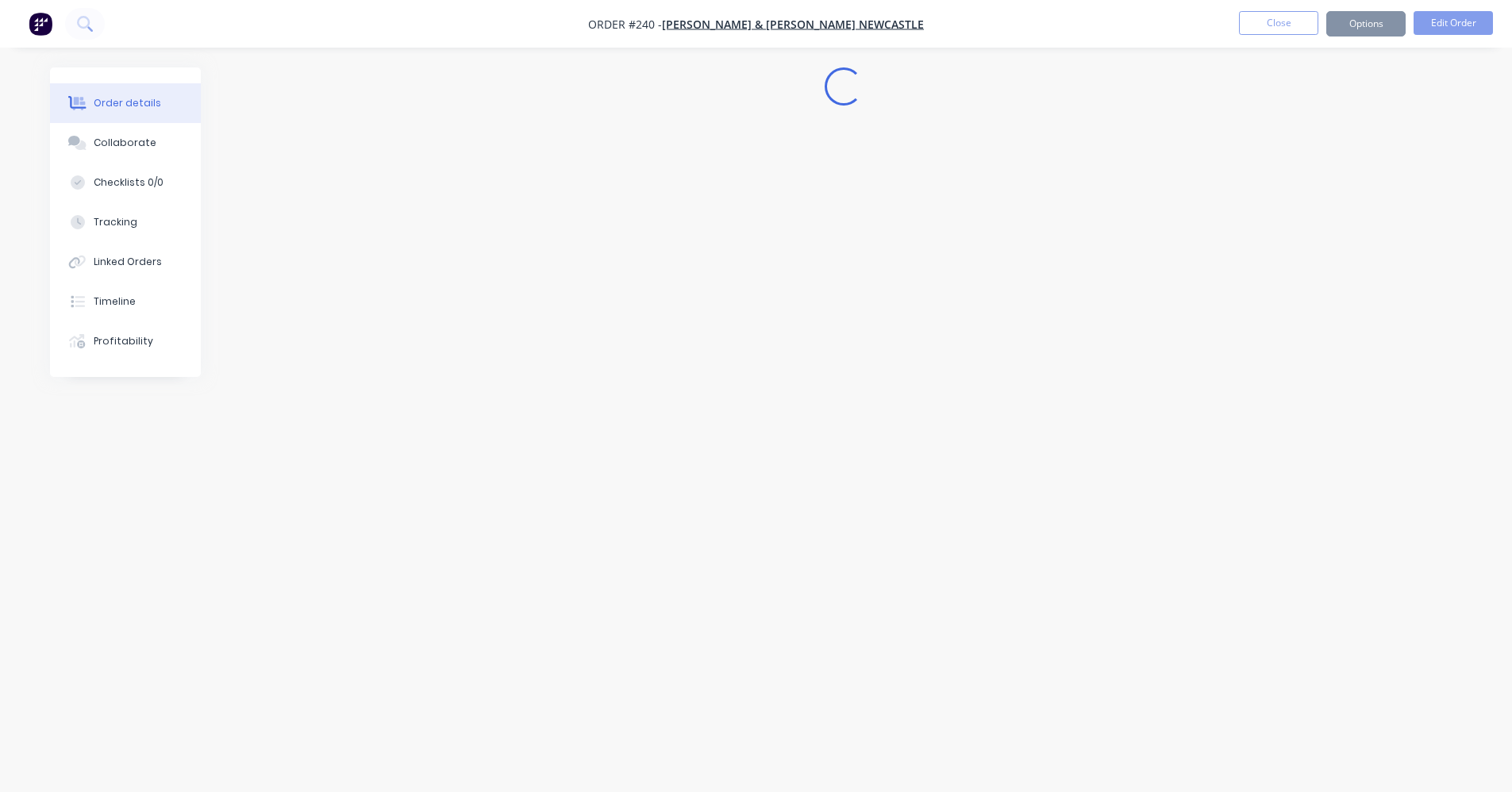
scroll to position [0, 0]
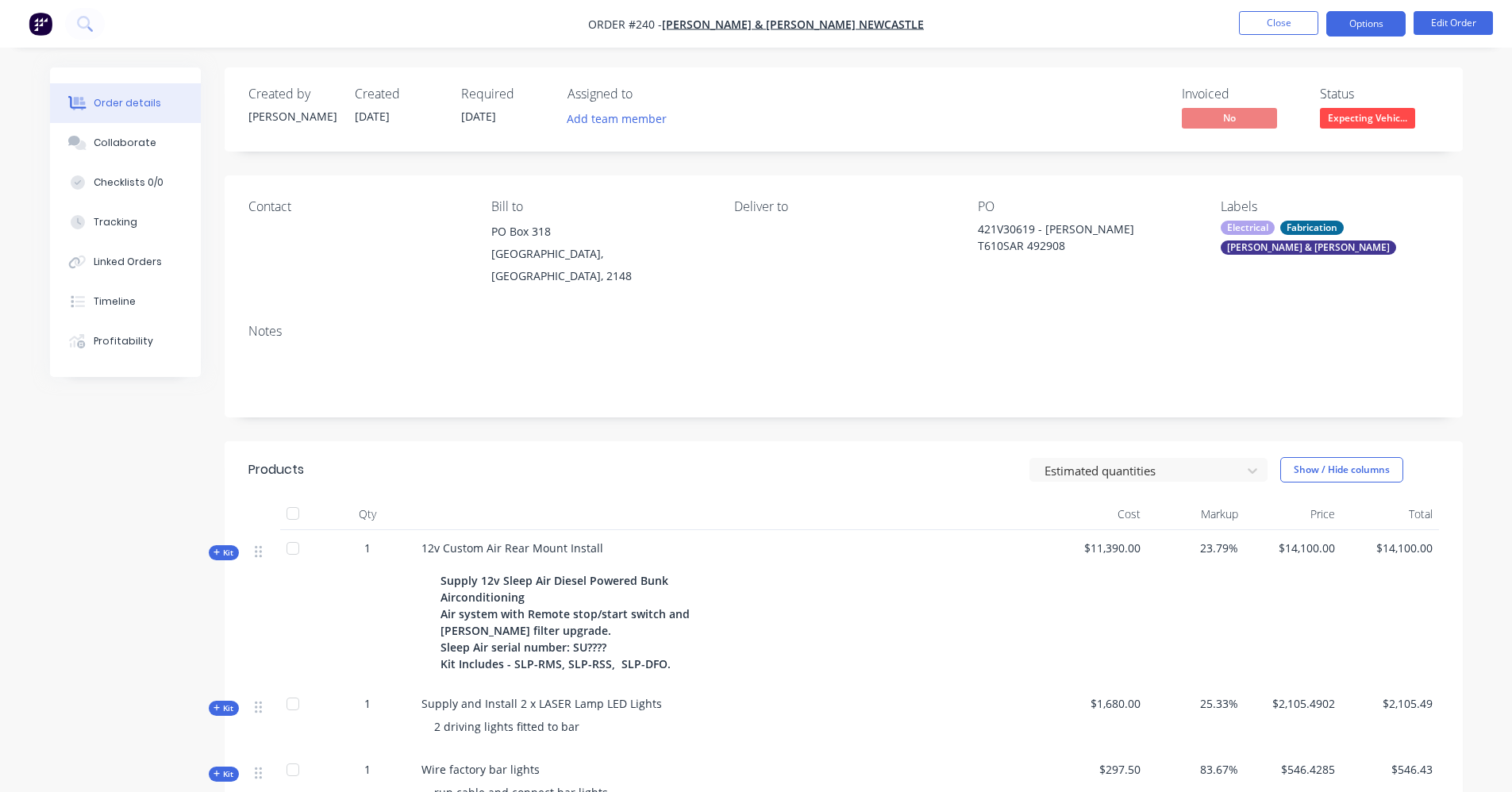
click at [1358, 21] on button "Options" at bounding box center [1366, 23] width 79 height 25
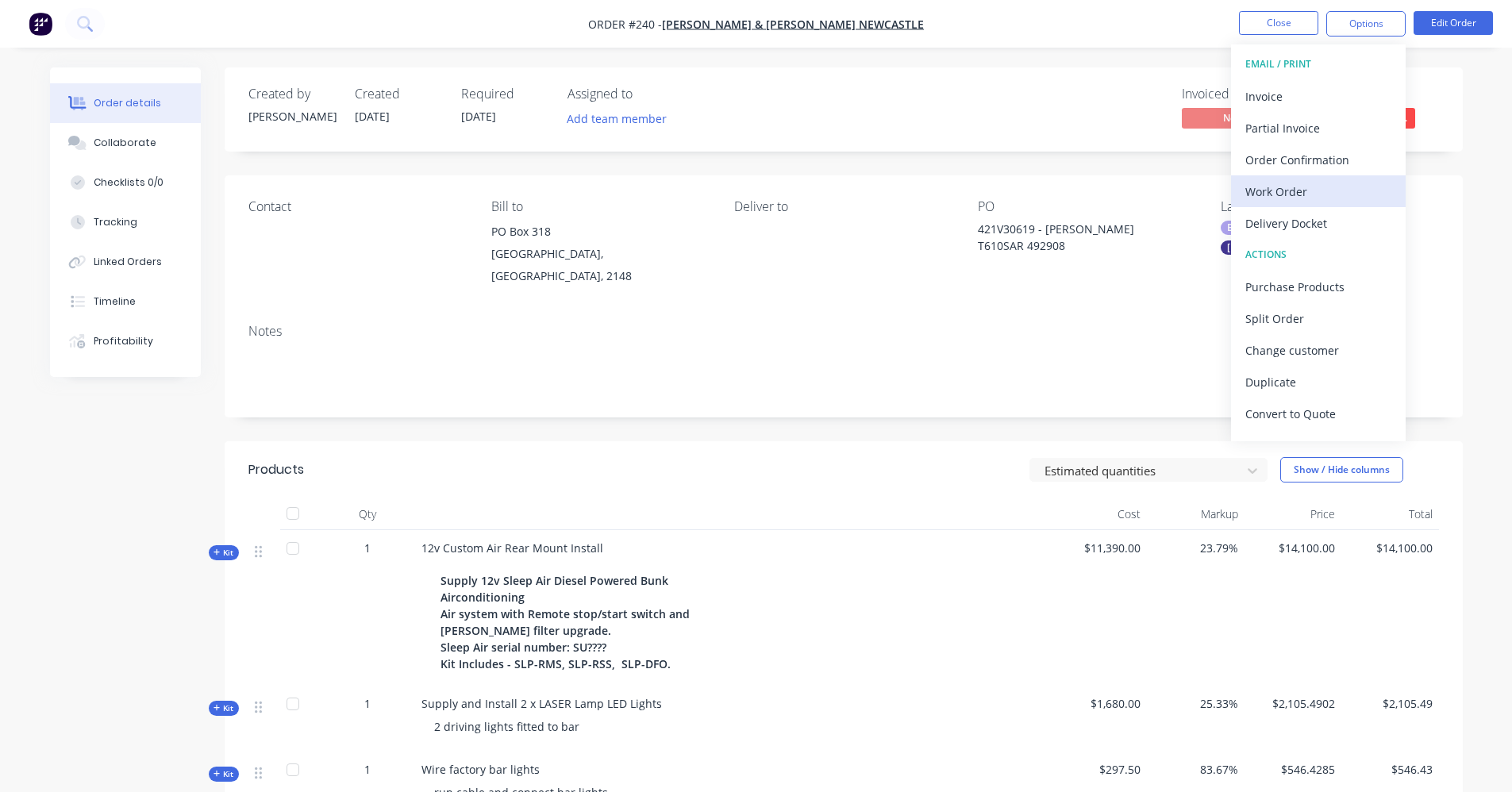
click at [1296, 188] on div "Work Order" at bounding box center [1318, 192] width 146 height 23
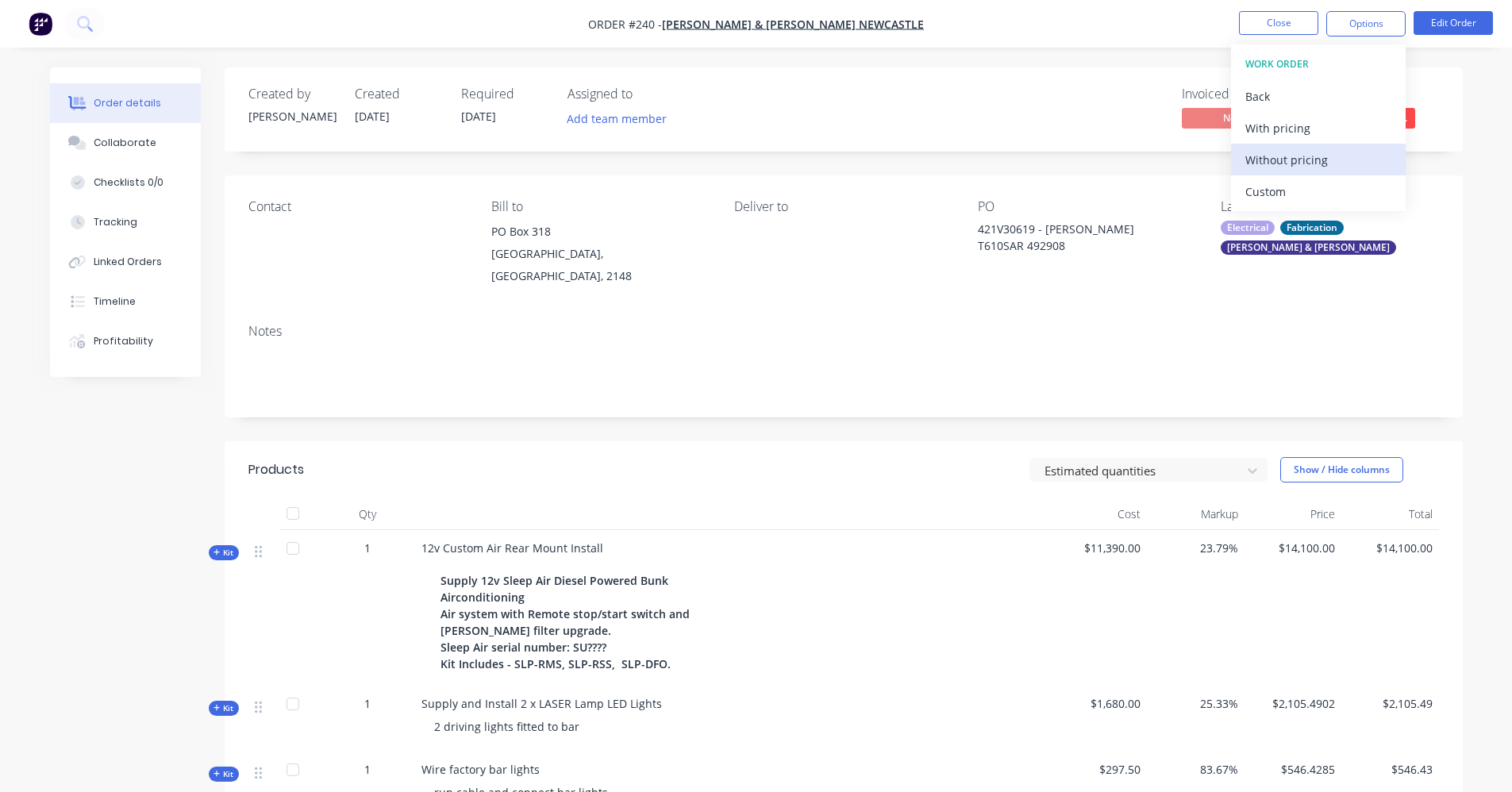
click at [1296, 166] on div "Without pricing" at bounding box center [1318, 160] width 146 height 23
